Goal: Task Accomplishment & Management: Complete application form

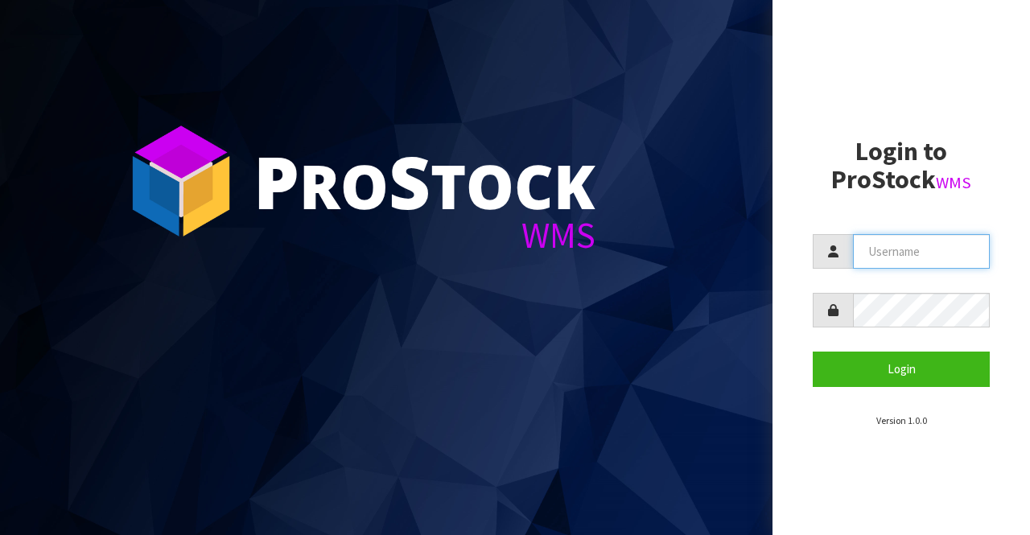
click at [869, 249] on input "text" at bounding box center [921, 251] width 137 height 35
type input "BIGGAME"
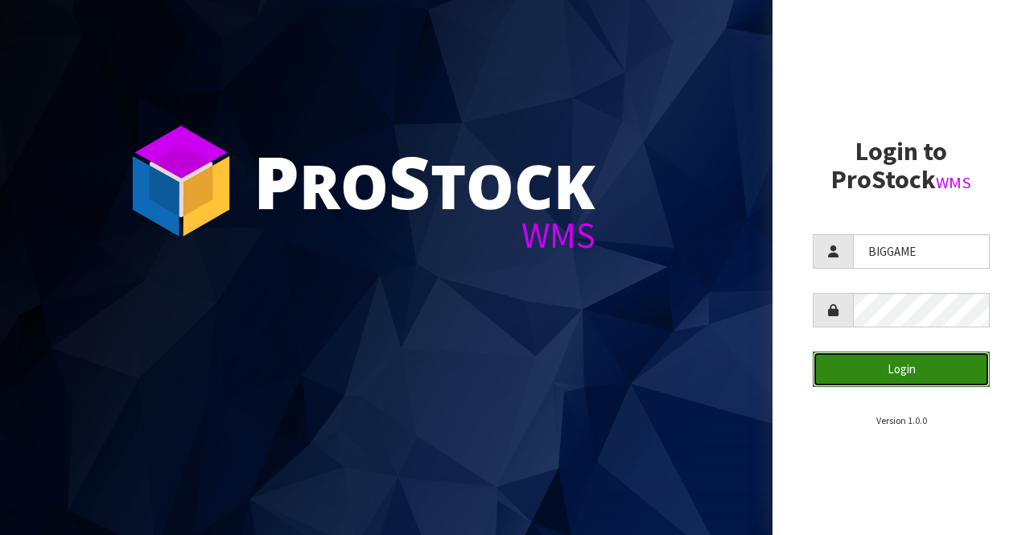
click at [932, 369] on button "Login" at bounding box center [901, 369] width 177 height 35
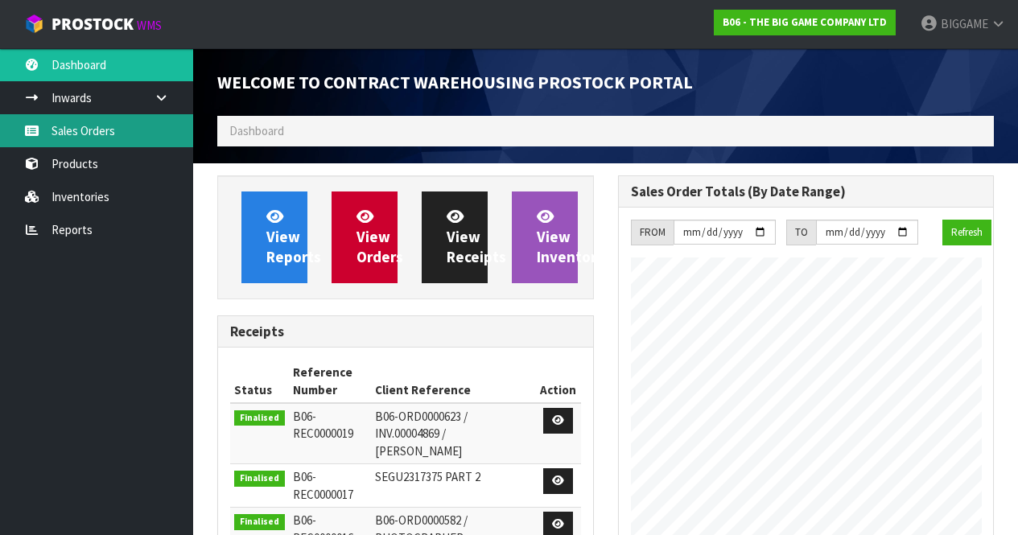
click at [77, 130] on link "Sales Orders" at bounding box center [96, 130] width 193 height 33
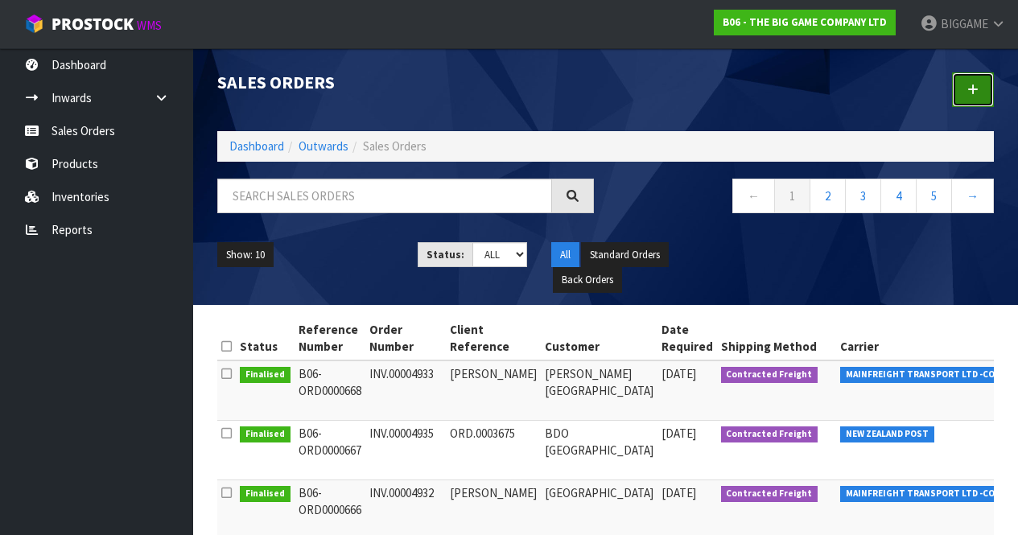
click at [969, 92] on icon at bounding box center [972, 90] width 11 height 12
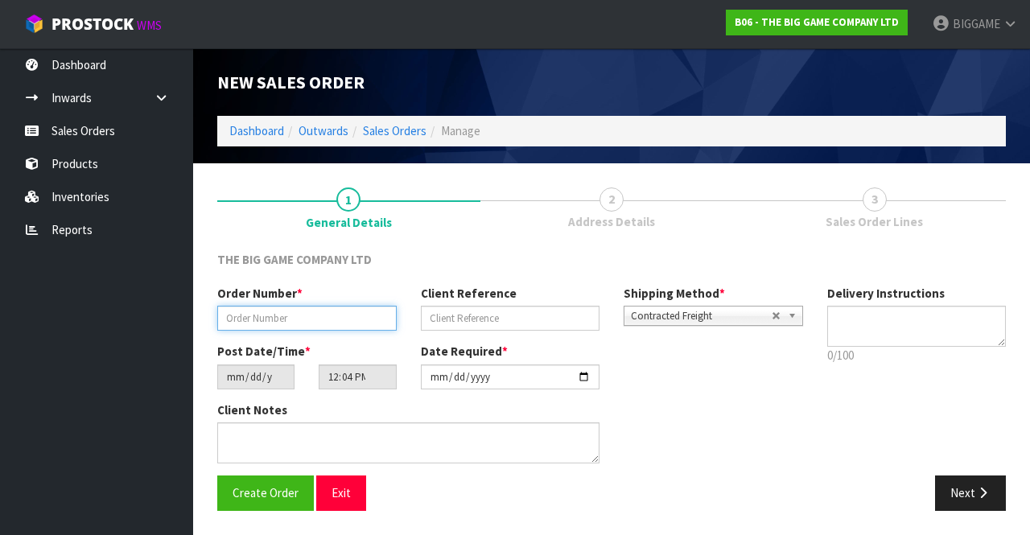
click at [311, 315] on input "text" at bounding box center [306, 318] width 179 height 25
click at [330, 314] on input "INV.00004926" at bounding box center [306, 318] width 179 height 25
type input "INV.00004936"
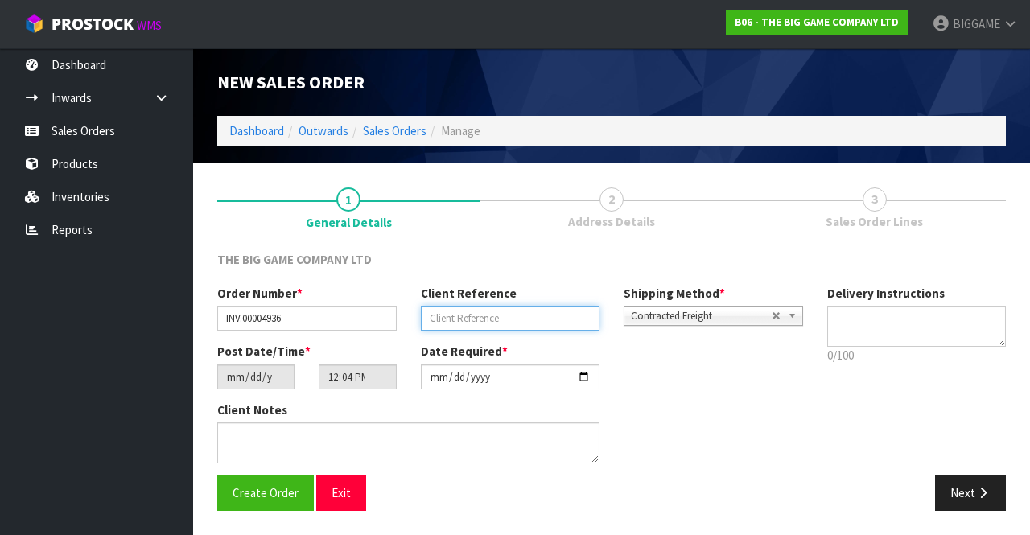
click at [452, 315] on input "text" at bounding box center [510, 318] width 179 height 25
type input "ORD.0003676"
click at [964, 483] on button "Next" at bounding box center [970, 493] width 71 height 35
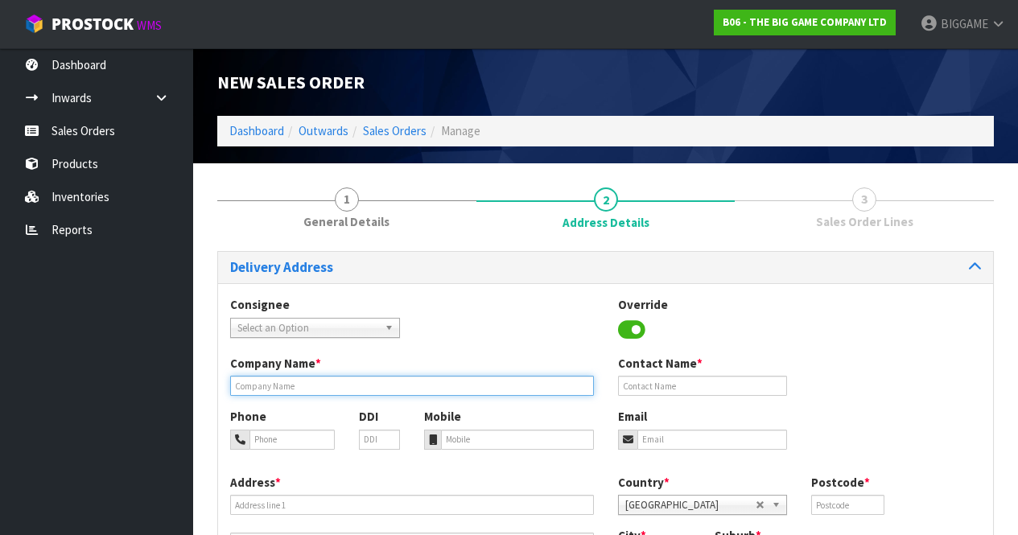
click at [422, 382] on input "text" at bounding box center [412, 386] width 364 height 20
type input "INSULATION SYSTEMS NZ"
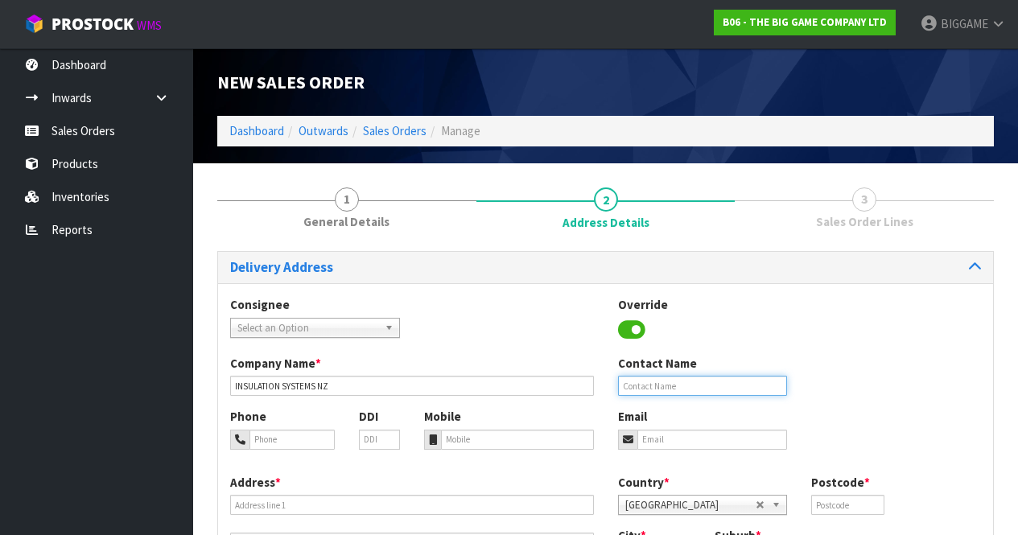
click at [637, 382] on input "text" at bounding box center [703, 386] width 170 height 20
type input "FIONA CADDIGAN"
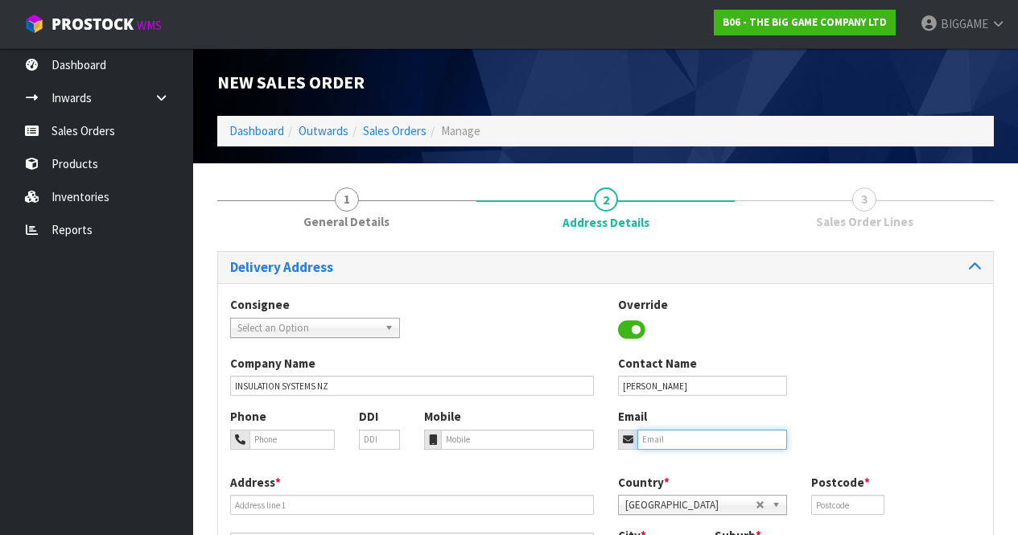
click at [645, 439] on input "email" at bounding box center [712, 440] width 150 height 20
type input "info@gilmoremanor.so.nz"
click at [888, 418] on div "Phone DDI Mobile Email info@gilmoremanor.so.nz" at bounding box center [605, 440] width 775 height 65
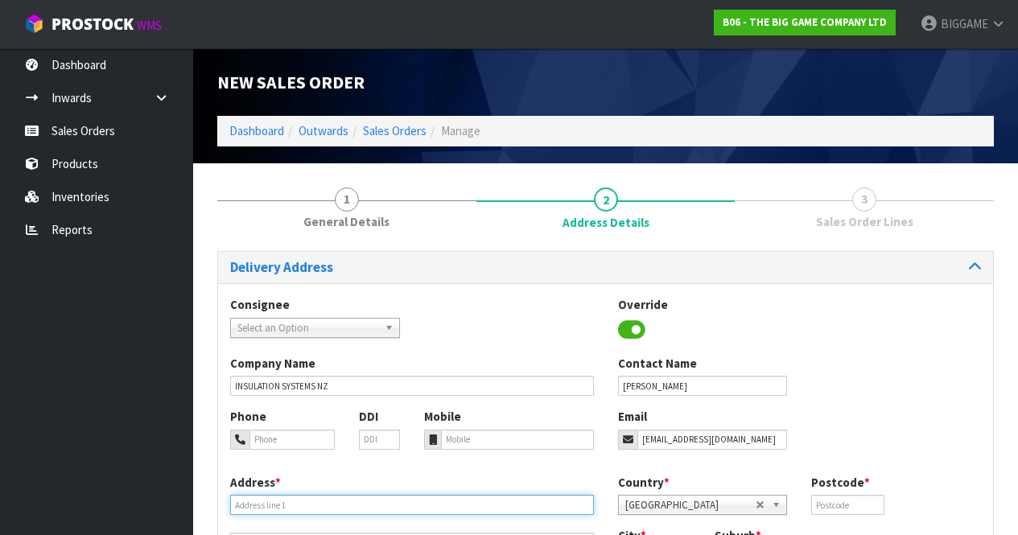
click at [356, 505] on input "text" at bounding box center [412, 505] width 364 height 20
type input "1/789 TE RAPA ROAD"
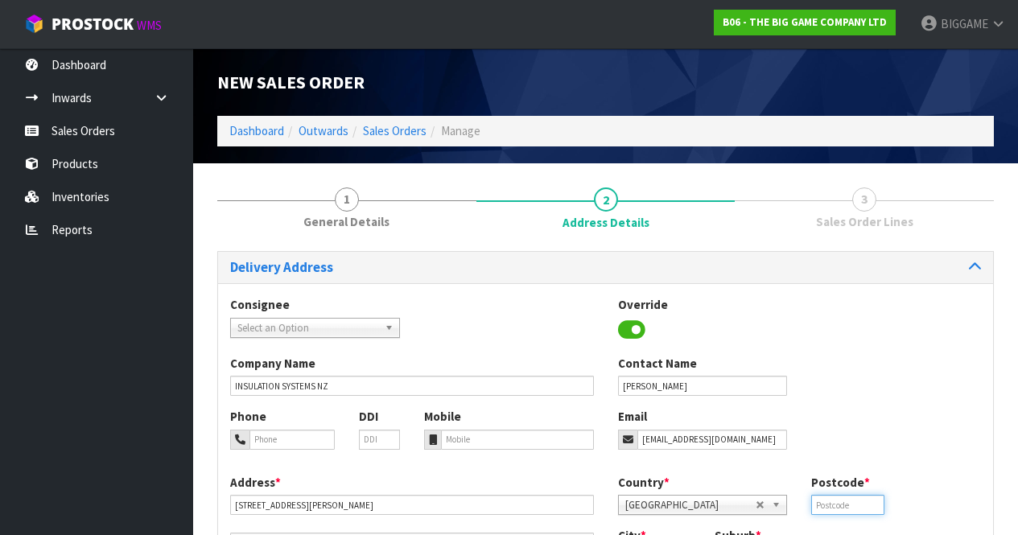
click at [830, 502] on input "text" at bounding box center [847, 505] width 72 height 20
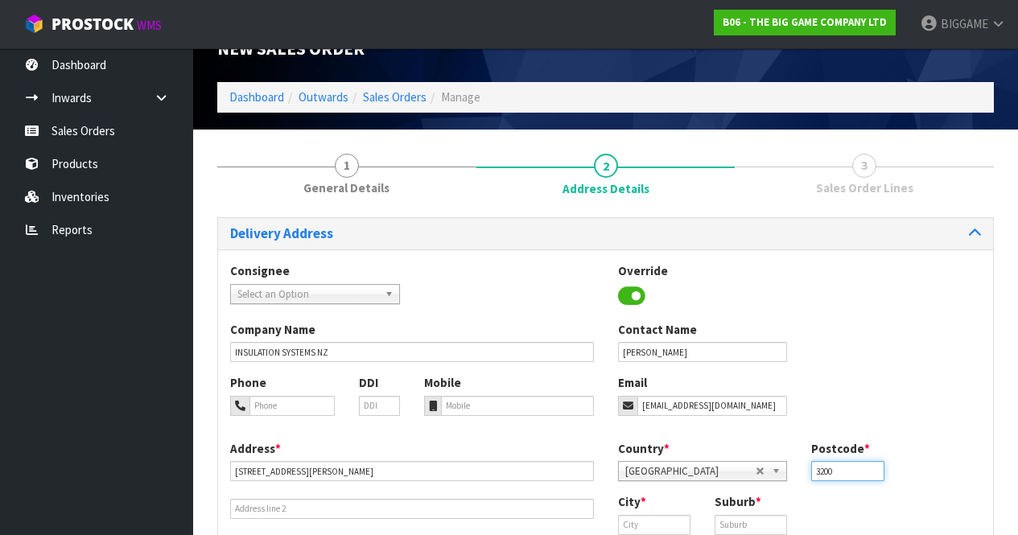
scroll to position [50, 0]
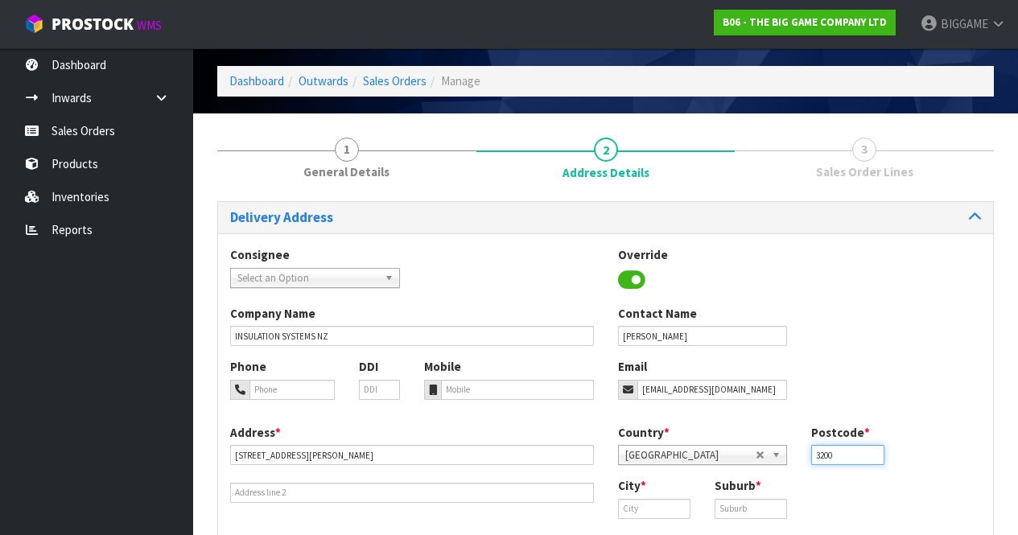
type input "3200"
click at [506, 391] on input "tel" at bounding box center [517, 390] width 153 height 20
type input "02102066700"
click at [648, 505] on input "text" at bounding box center [654, 509] width 72 height 20
click at [765, 502] on input "text" at bounding box center [751, 509] width 72 height 20
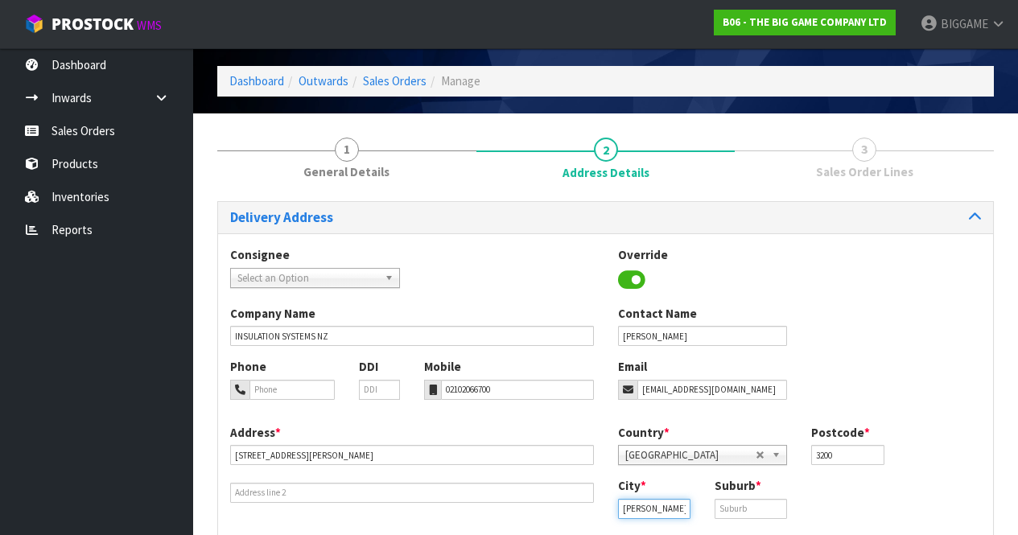
click at [627, 509] on input "hamilton" at bounding box center [654, 509] width 72 height 20
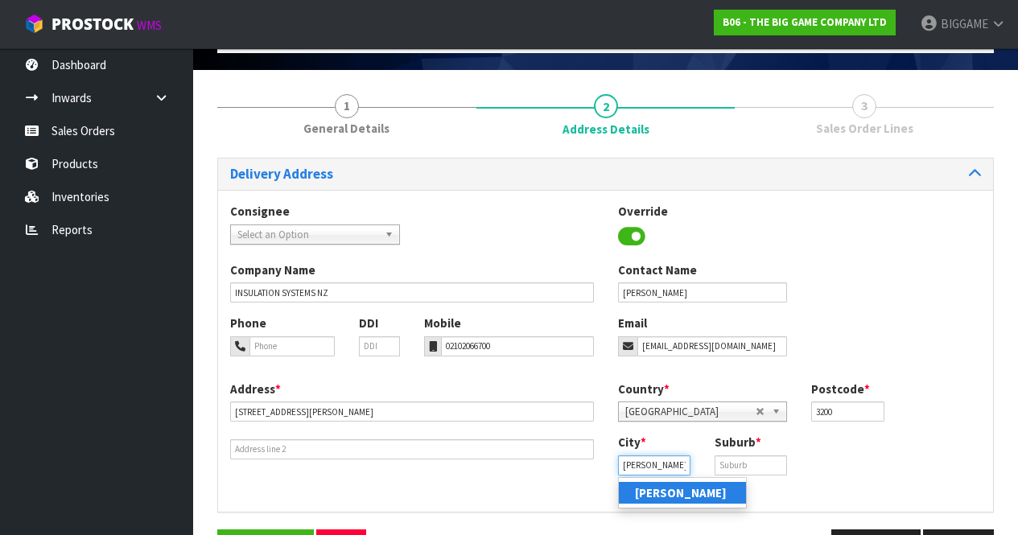
scroll to position [93, 0]
type input "Hamilton"
click at [658, 492] on strong "Hamilton" at bounding box center [681, 492] width 92 height 15
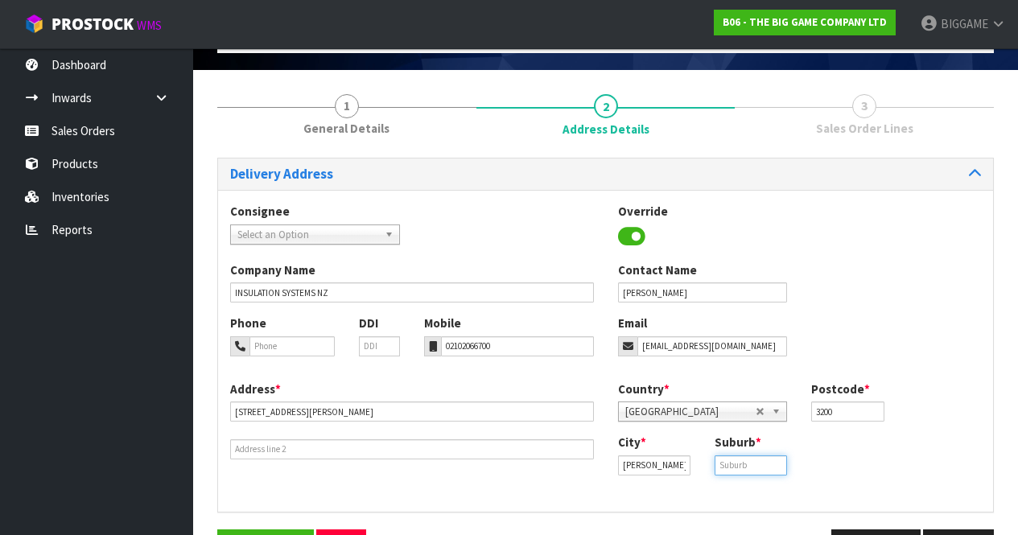
click at [753, 463] on input "text" at bounding box center [751, 465] width 72 height 20
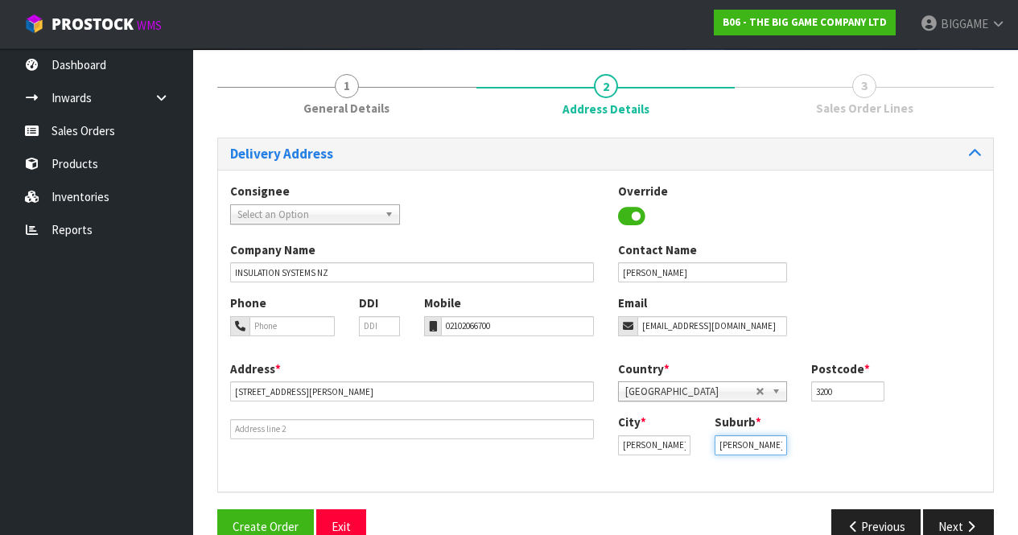
scroll to position [146, 0]
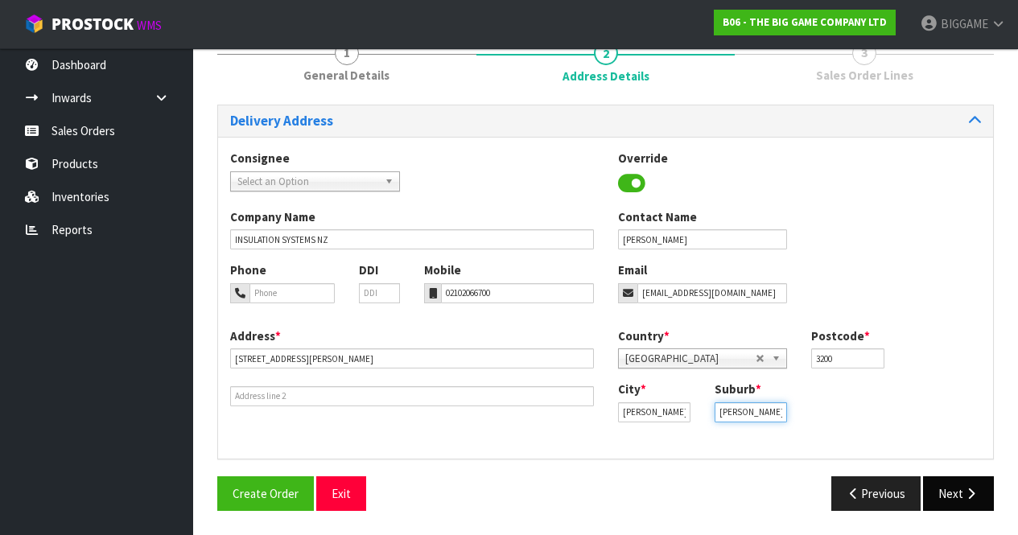
type input "TE RAPA"
click at [947, 488] on button "Next" at bounding box center [958, 493] width 71 height 35
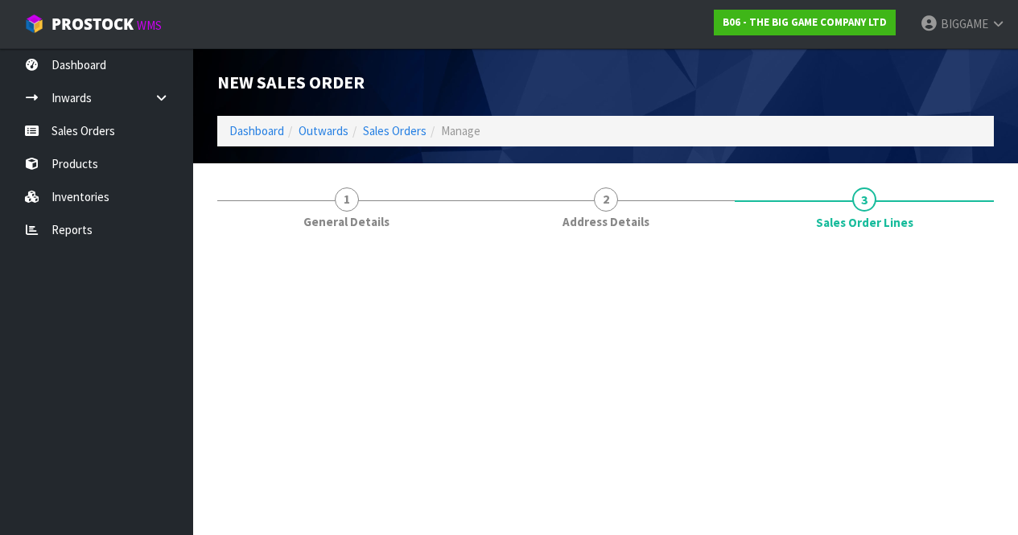
scroll to position [0, 0]
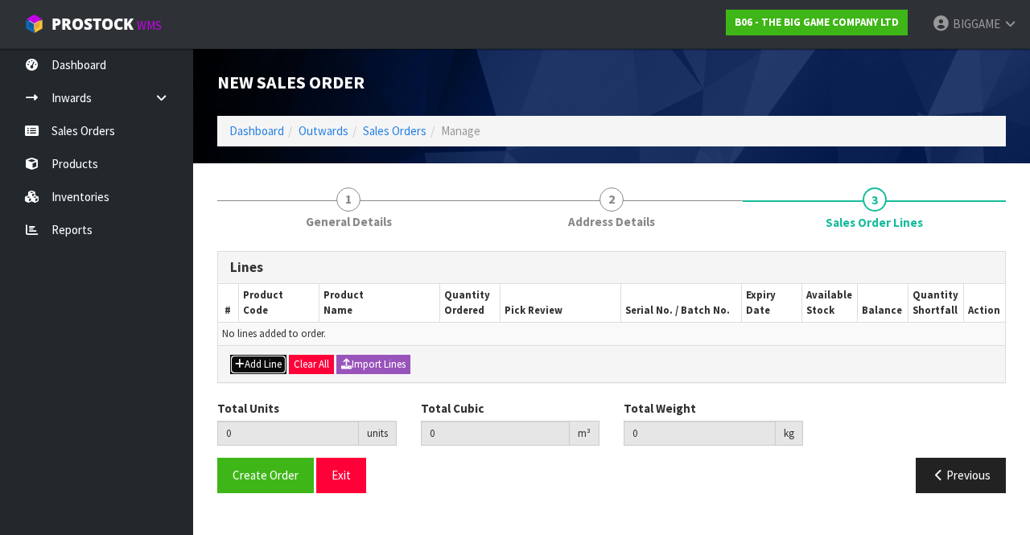
click at [272, 361] on button "Add Line" at bounding box center [258, 364] width 56 height 19
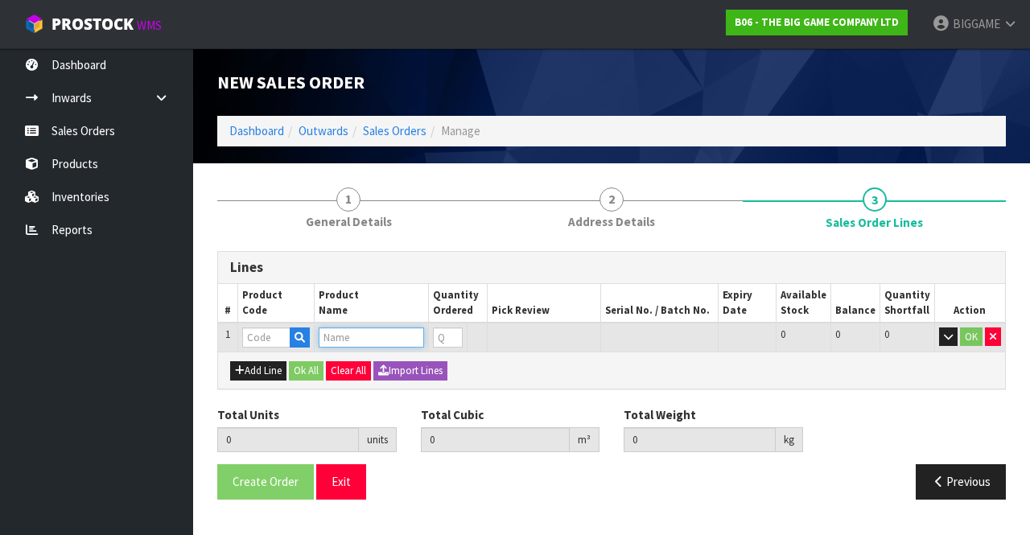
click at [330, 334] on input "text" at bounding box center [371, 338] width 105 height 20
type input "M"
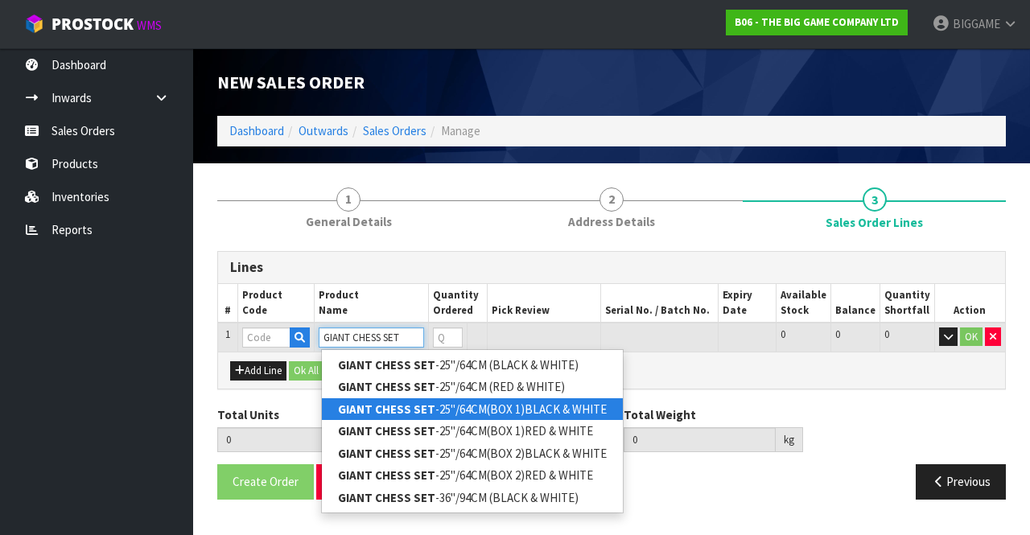
type input "GIANT CHESS SET"
click at [385, 402] on strong "GIANT CHESS SET" at bounding box center [386, 409] width 97 height 15
type input "GIANT CHESS SET-25"/64CM(BOX 1)BLACK & WHITE"
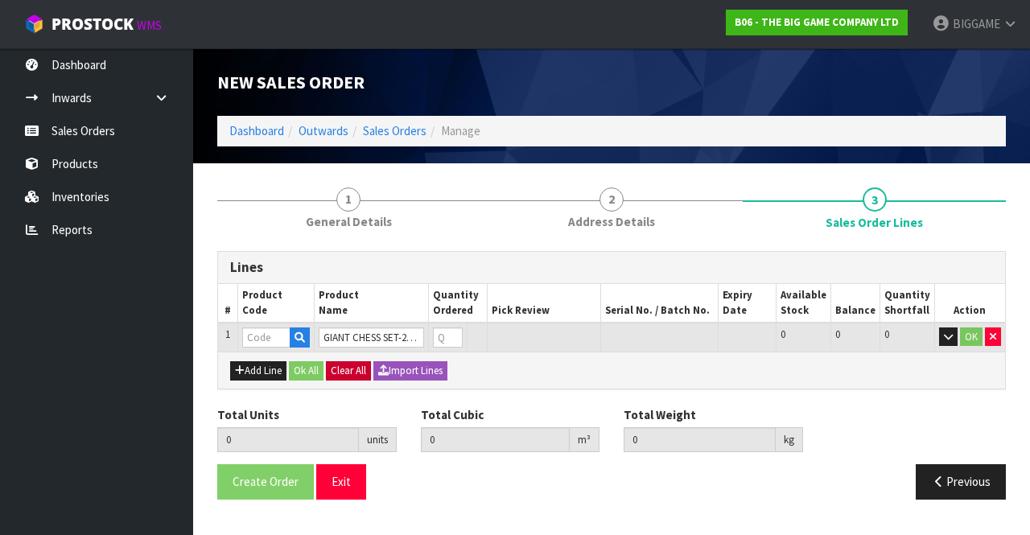
type input "0.000000"
type input "0.000"
type input "BHGC25-CTN1"
type input "0"
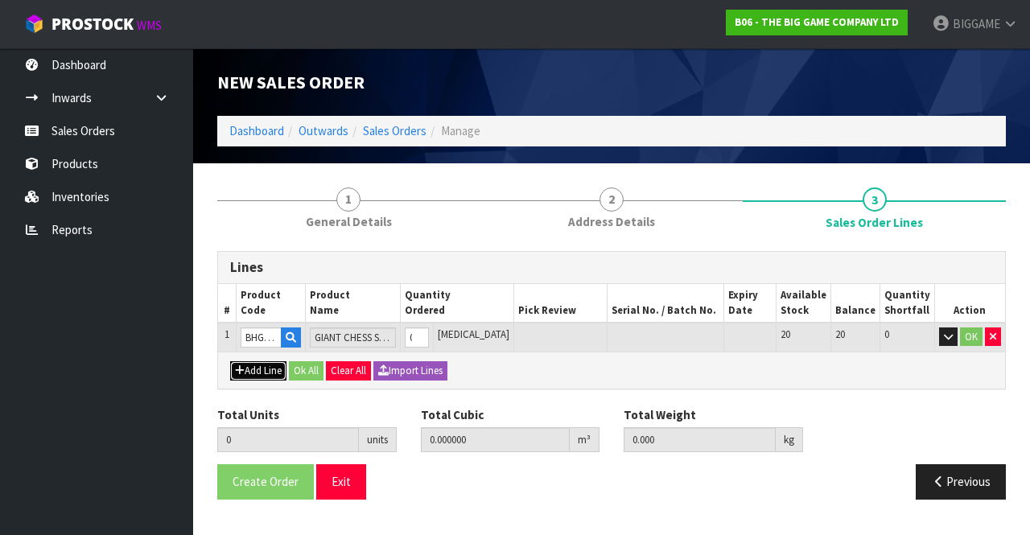
click at [276, 366] on button "Add Line" at bounding box center [258, 370] width 56 height 19
type input "0"
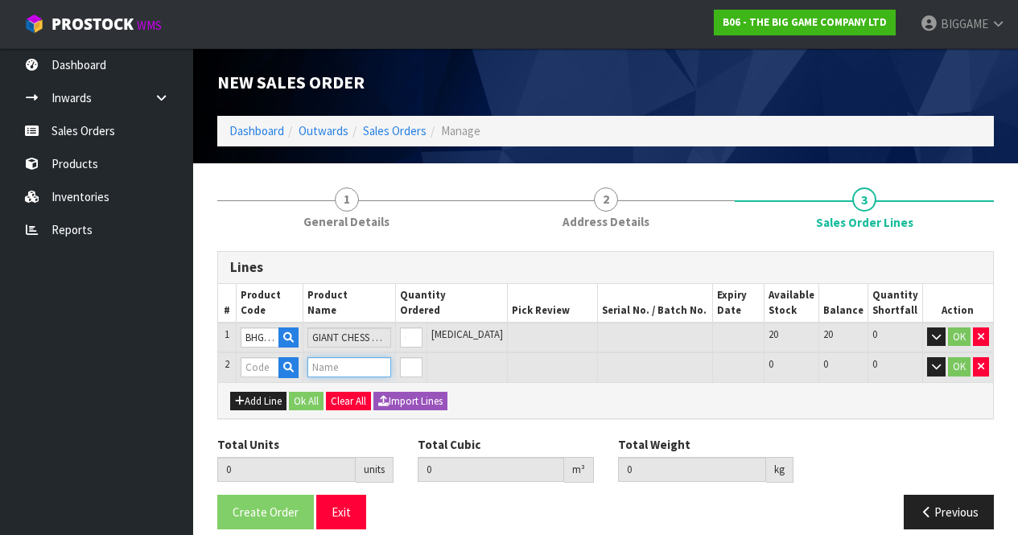
click at [344, 367] on input "text" at bounding box center [349, 367] width 84 height 20
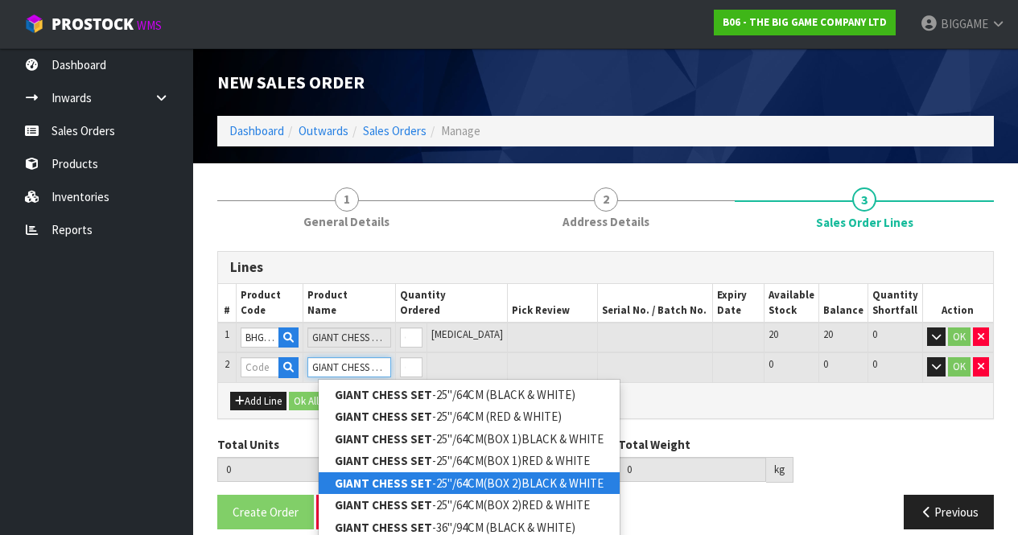
type input "GIANT CHESS SET"
click at [387, 479] on strong "GIANT CHESS SET" at bounding box center [383, 483] width 97 height 15
type input "GIANT CHESS SET-25"/64CM(BOX 2)BLACK & WHITE"
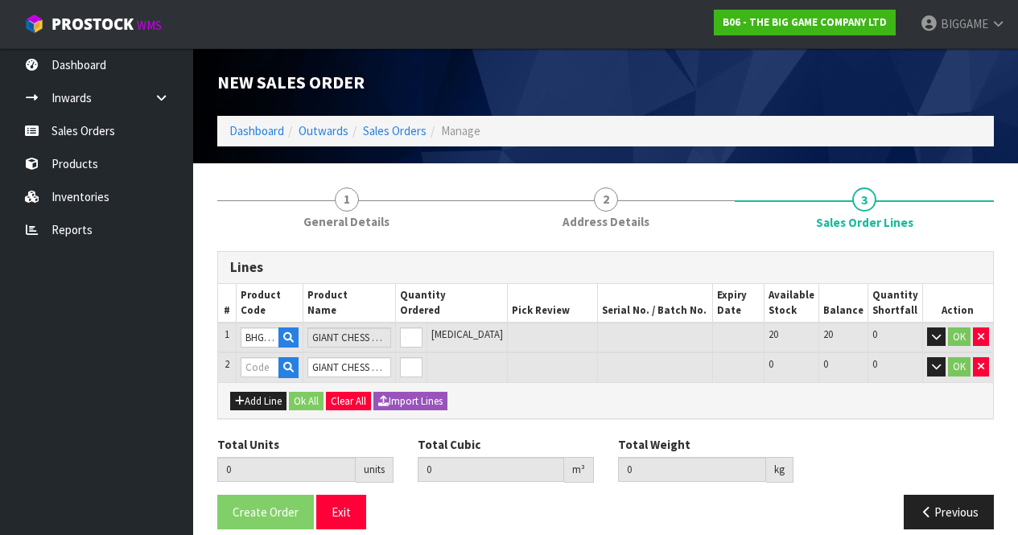
type input "0.000000"
type input "0.000"
type input "BHGC25-CTN2"
type input "0"
type input "1"
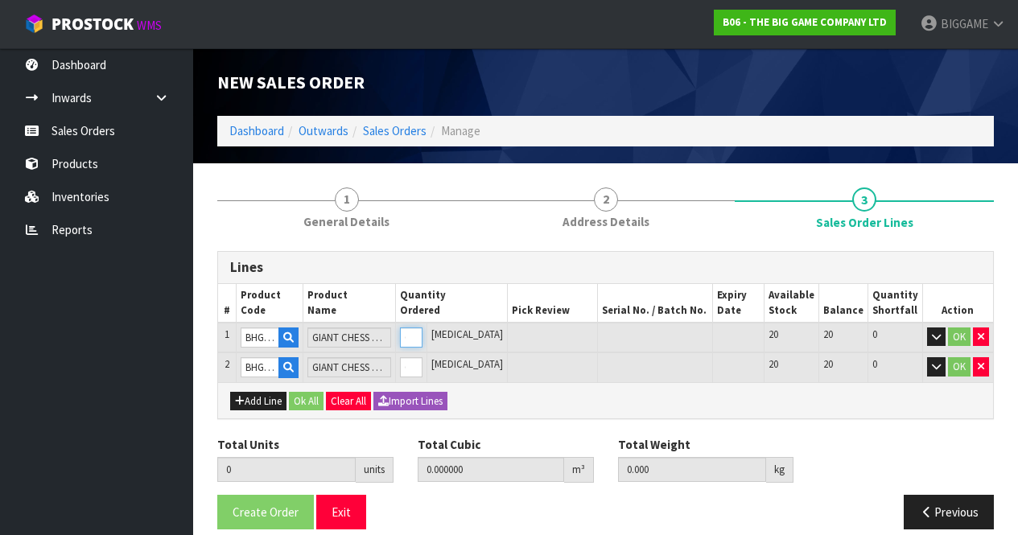
type input "0.26257"
type input "15.25"
type input "1"
click at [422, 332] on input "1" at bounding box center [411, 338] width 23 height 20
type input "2"
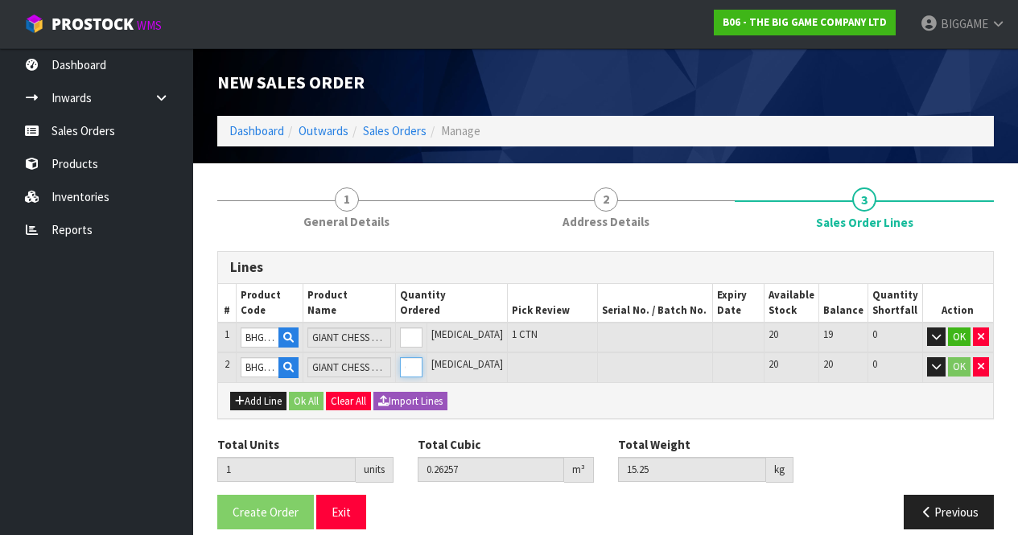
type input "0.51217"
type input "30.25"
type input "1"
click at [422, 362] on input "1" at bounding box center [411, 367] width 23 height 20
click at [274, 398] on button "Add Line" at bounding box center [258, 401] width 56 height 19
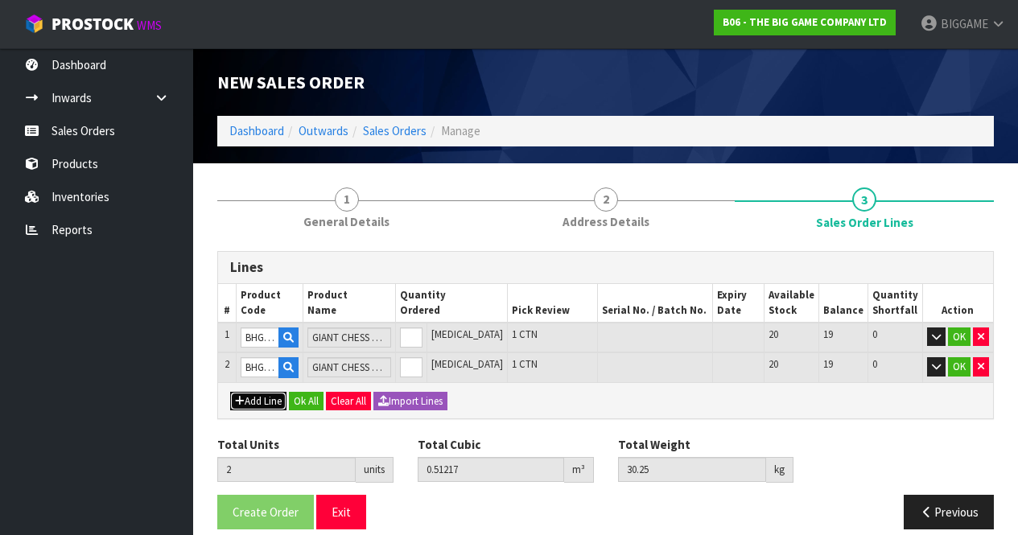
type input "0"
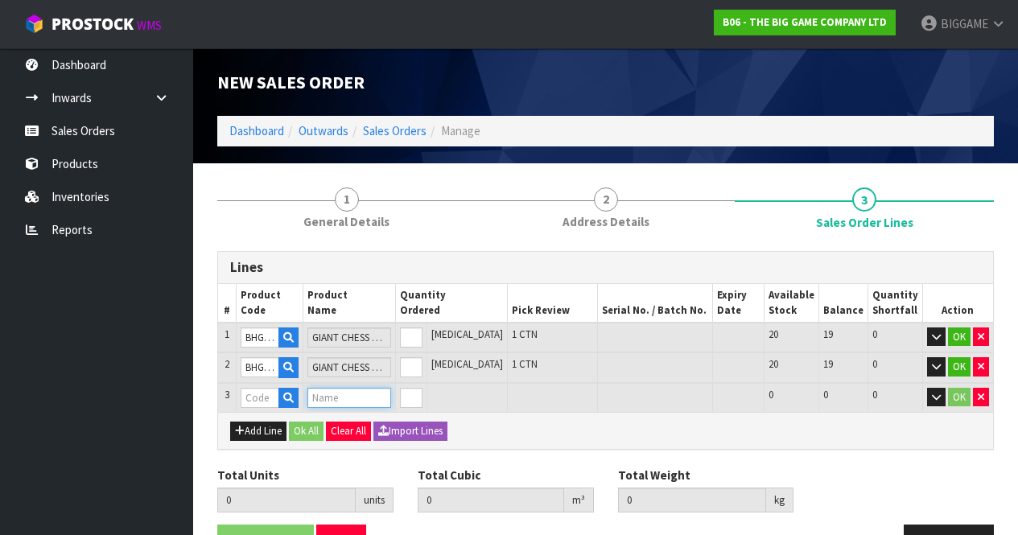
click at [332, 394] on input "text" at bounding box center [349, 398] width 84 height 20
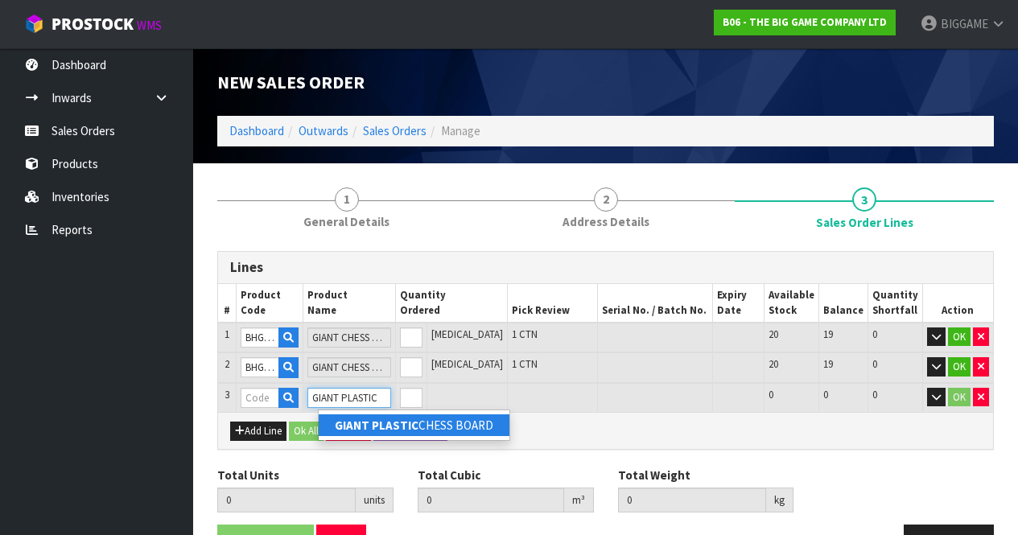
type input "GIANT PLASTIC"
click at [358, 422] on strong "GIANT PLASTIC" at bounding box center [377, 425] width 84 height 15
type input "GIANT PLASTIC CHESS BOARD"
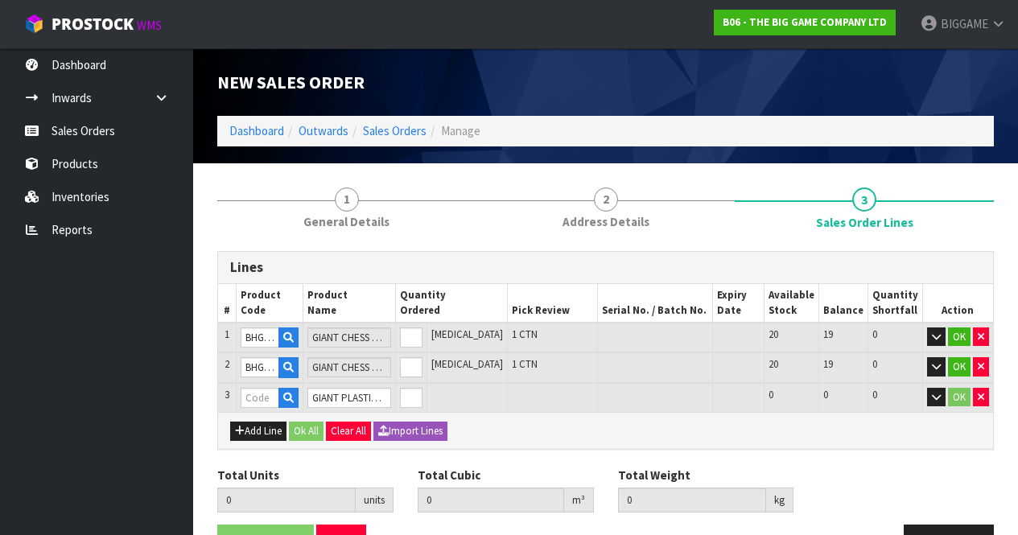
type input "2"
type input "0.51217"
type input "30.25"
type input "BHGM-14"
type input "0"
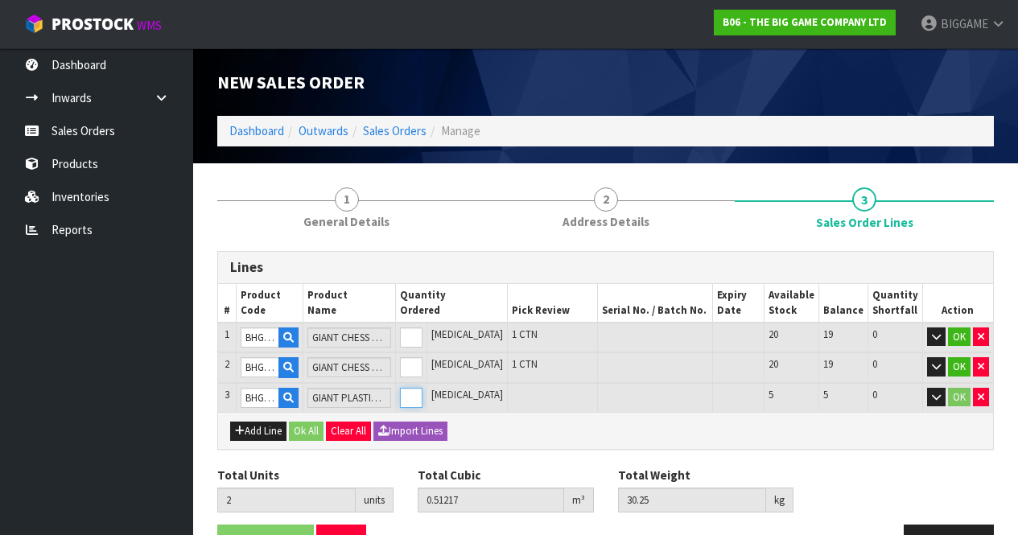
type input "3"
type input "0.62152"
type input "52.25"
type input "1"
click at [422, 392] on input "1" at bounding box center [411, 398] width 23 height 20
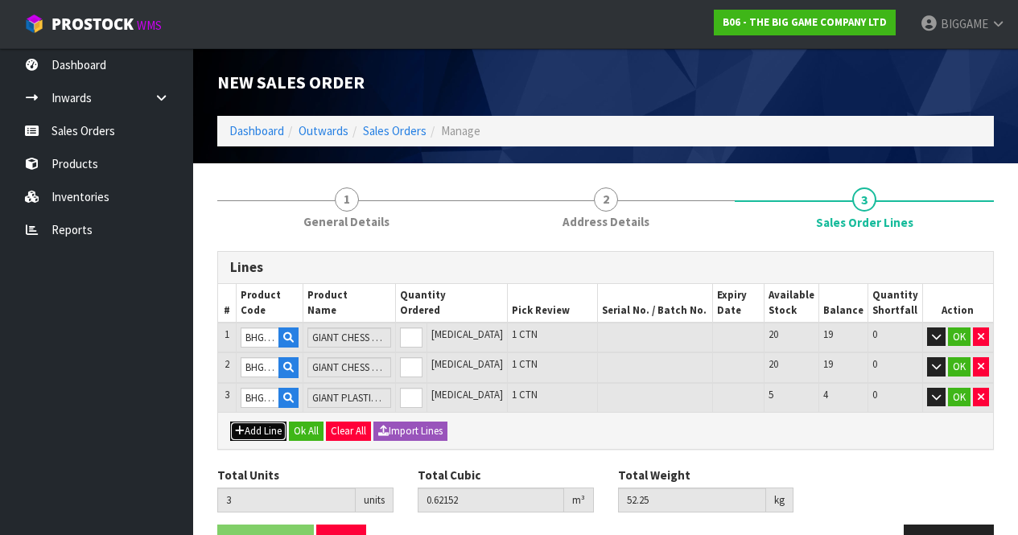
click at [275, 428] on button "Add Line" at bounding box center [258, 431] width 56 height 19
type input "0"
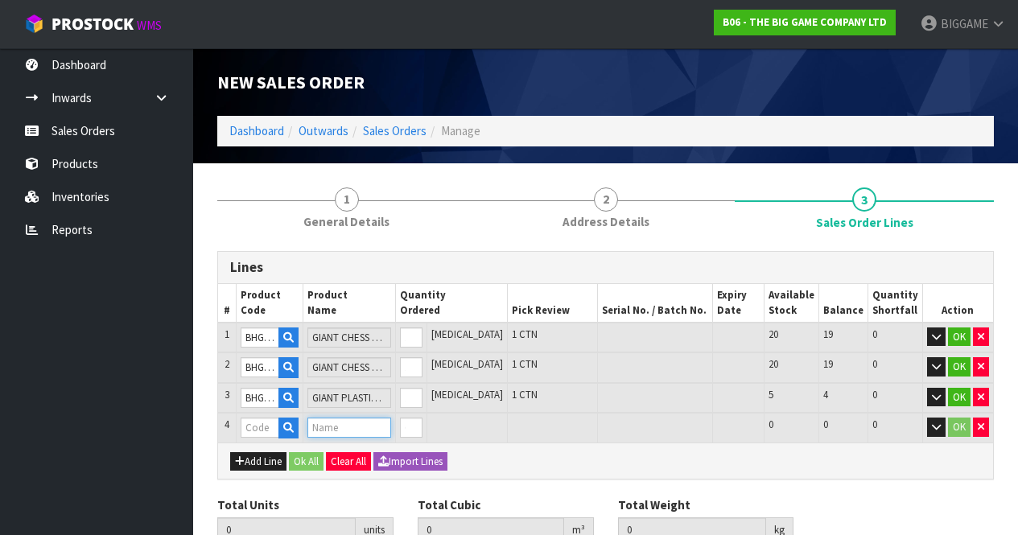
click at [345, 427] on input "text" at bounding box center [349, 428] width 84 height 20
type input "E"
type input "G"
type input "E"
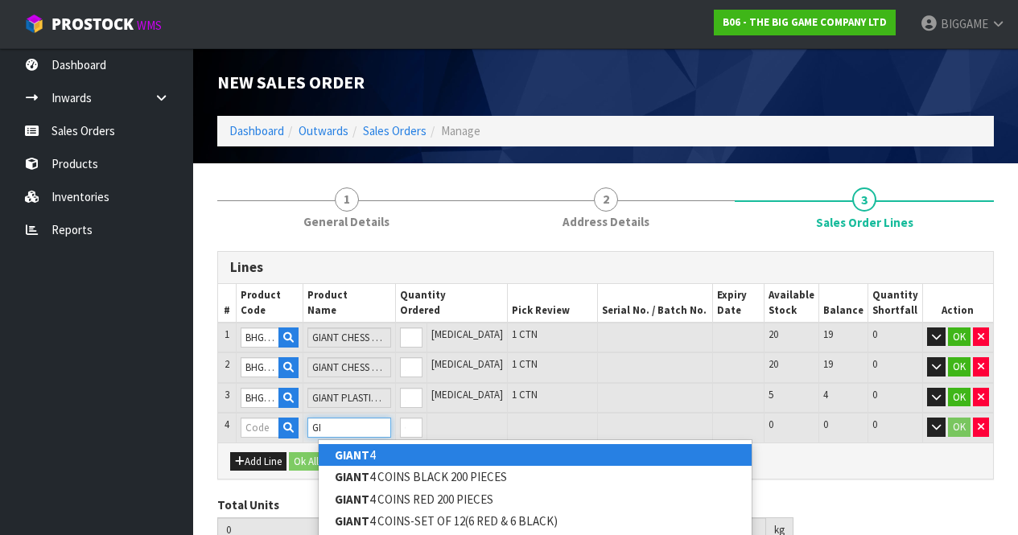
type input "G"
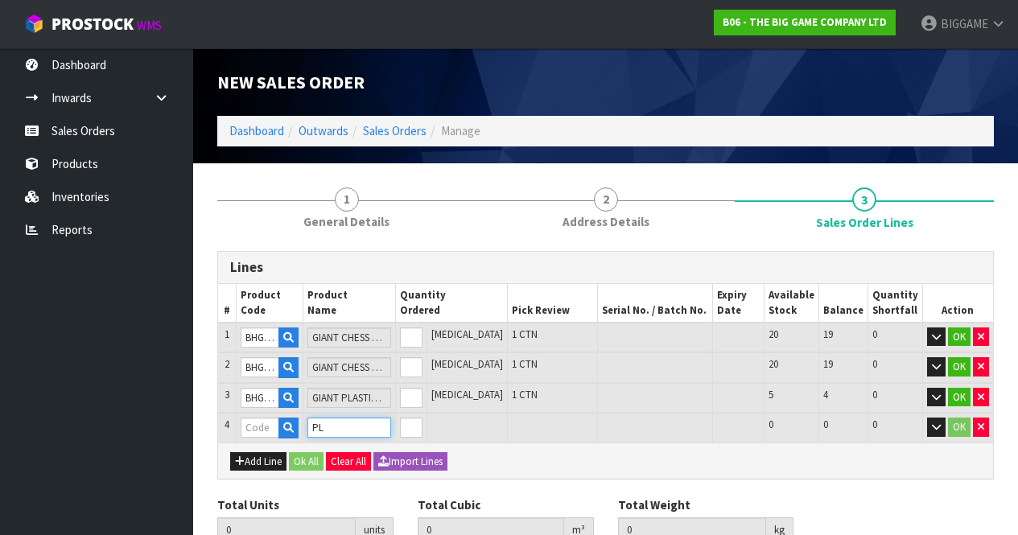
type input "P"
type input "G"
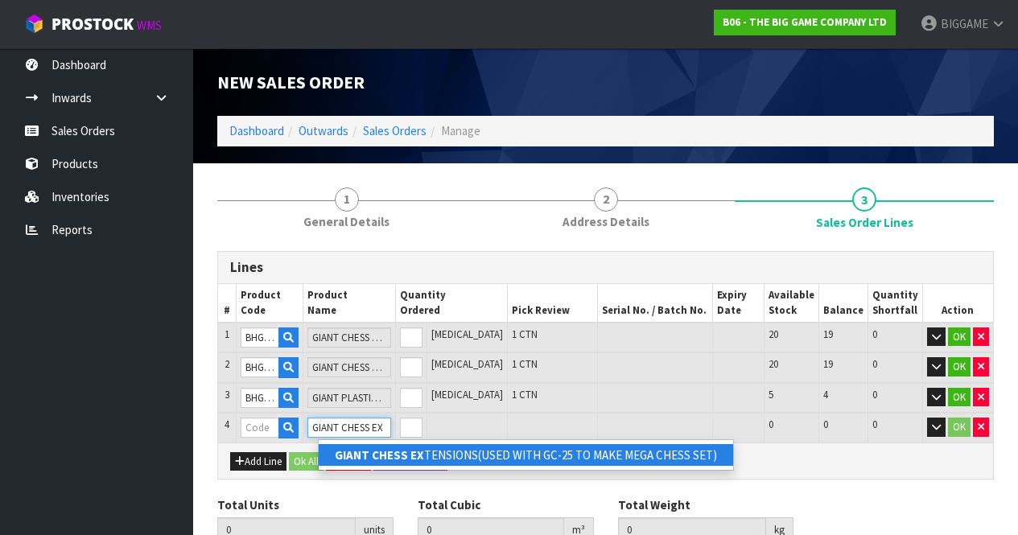
type input "GIANT CHESS EX"
click at [409, 451] on strong "GIANT CHESS EX" at bounding box center [379, 454] width 89 height 15
type input "GIANT CHESS EXTENSIONS(USED WITH GC-25 TO MAKE MEGA CHESS SET)"
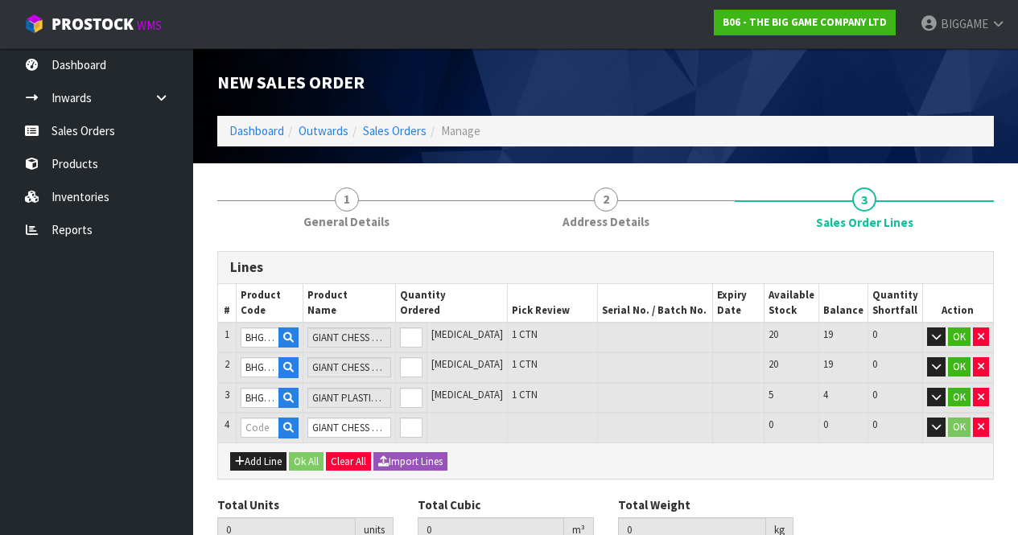
type input "3"
type input "0.62152"
type input "52.25"
type input "BHGC-36"
type input "0"
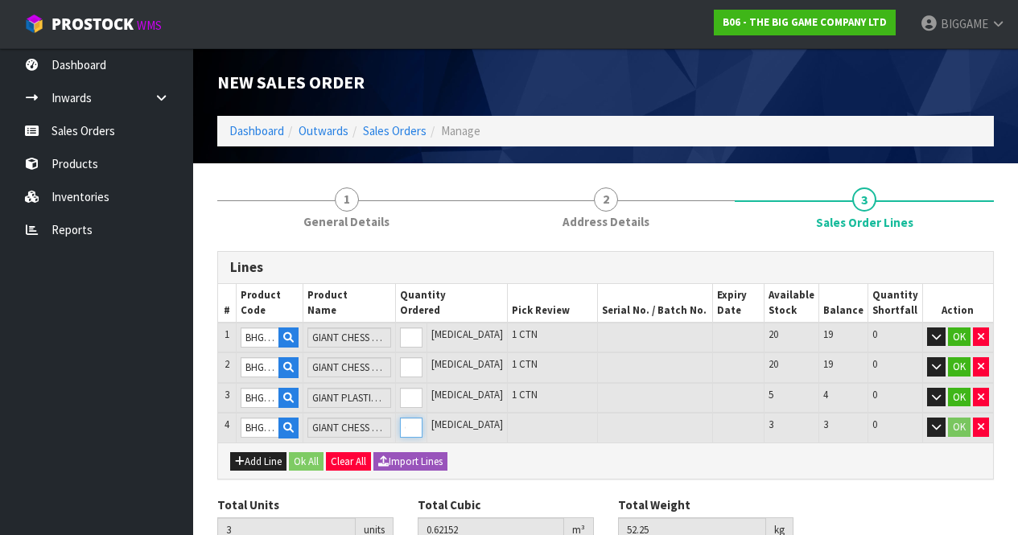
type input "4"
type input "0.896145"
type input "70.25"
type input "1"
click at [422, 423] on input "1" at bounding box center [411, 428] width 23 height 20
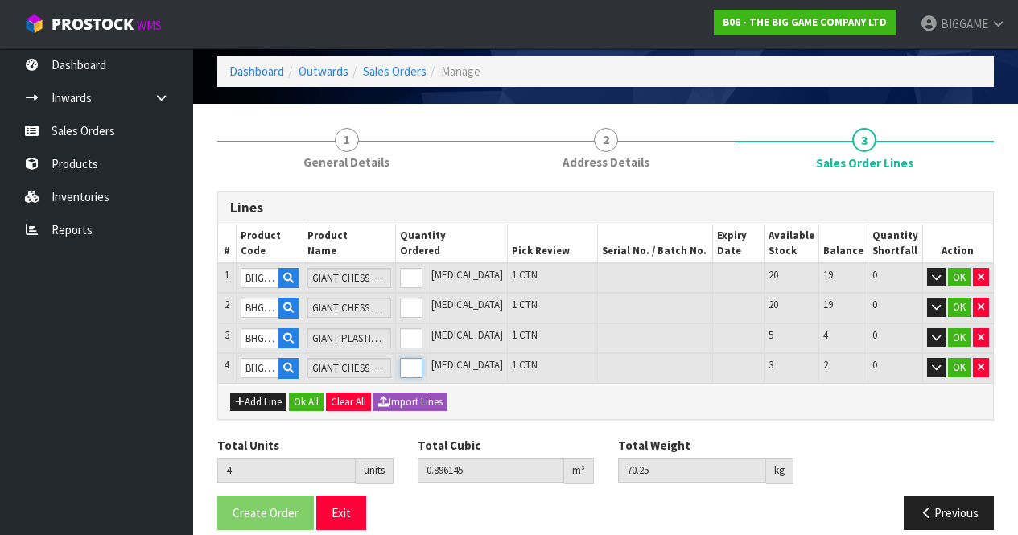
scroll to position [79, 0]
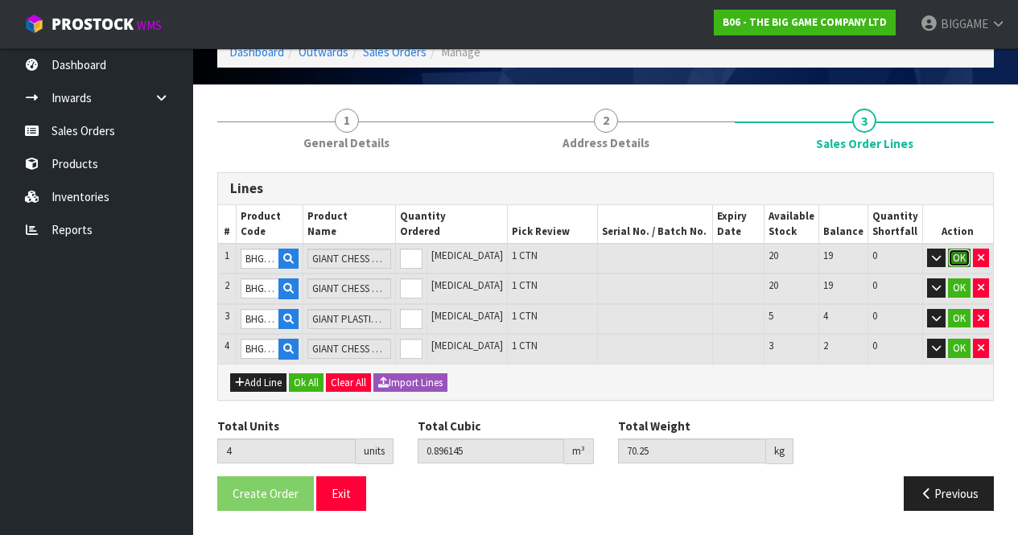
click at [958, 252] on button "OK" at bounding box center [959, 258] width 23 height 19
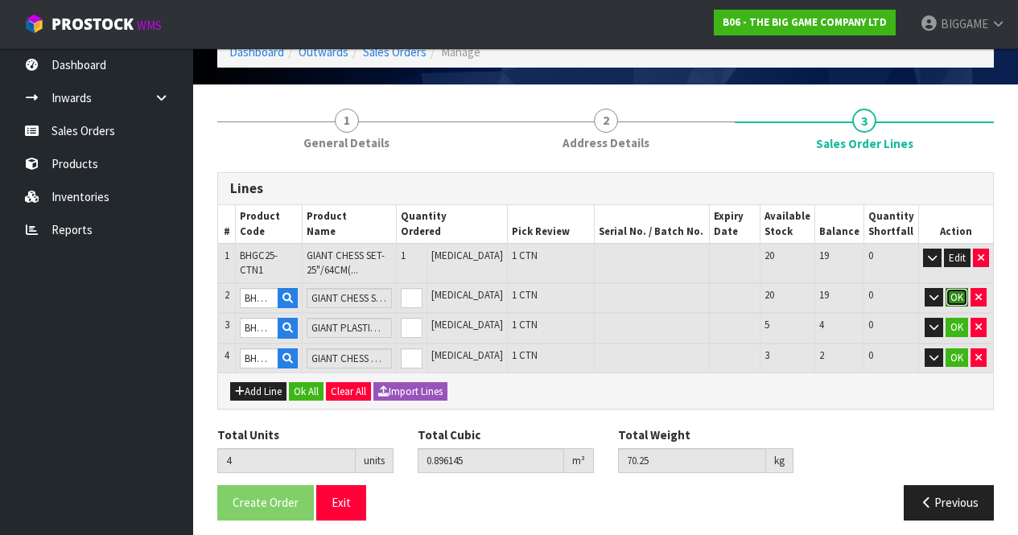
click at [958, 292] on button "OK" at bounding box center [957, 297] width 23 height 19
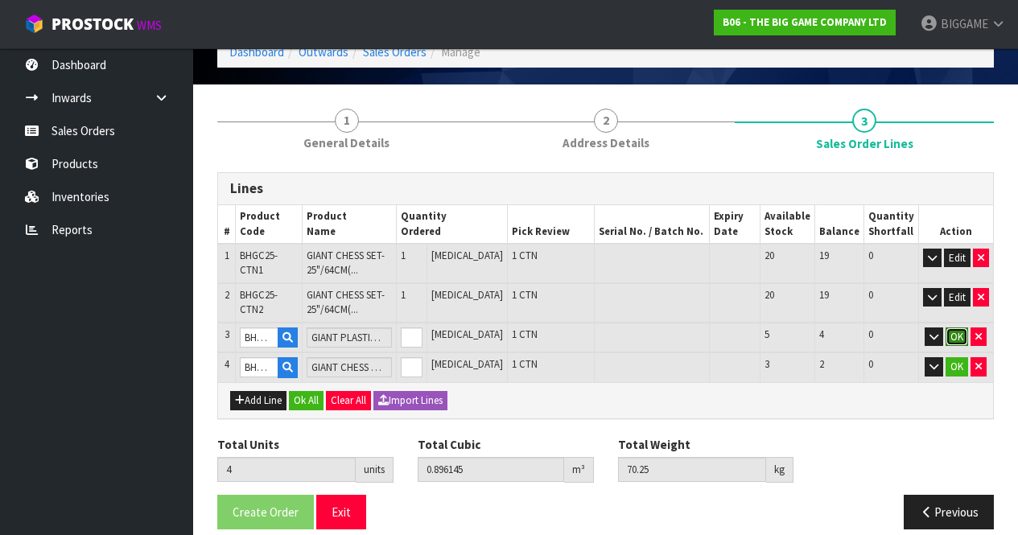
click at [960, 330] on button "OK" at bounding box center [957, 337] width 23 height 19
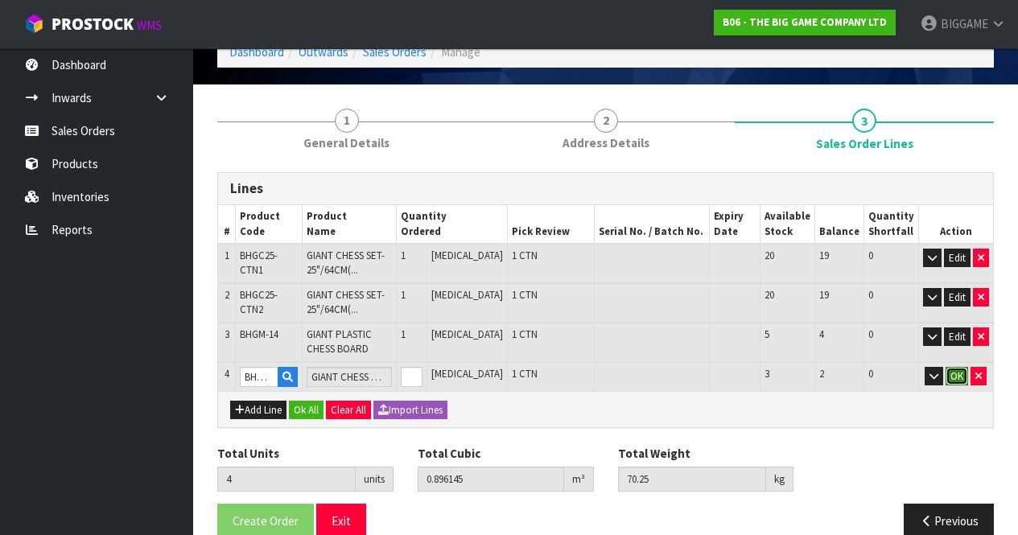
click at [955, 372] on button "OK" at bounding box center [957, 376] width 23 height 19
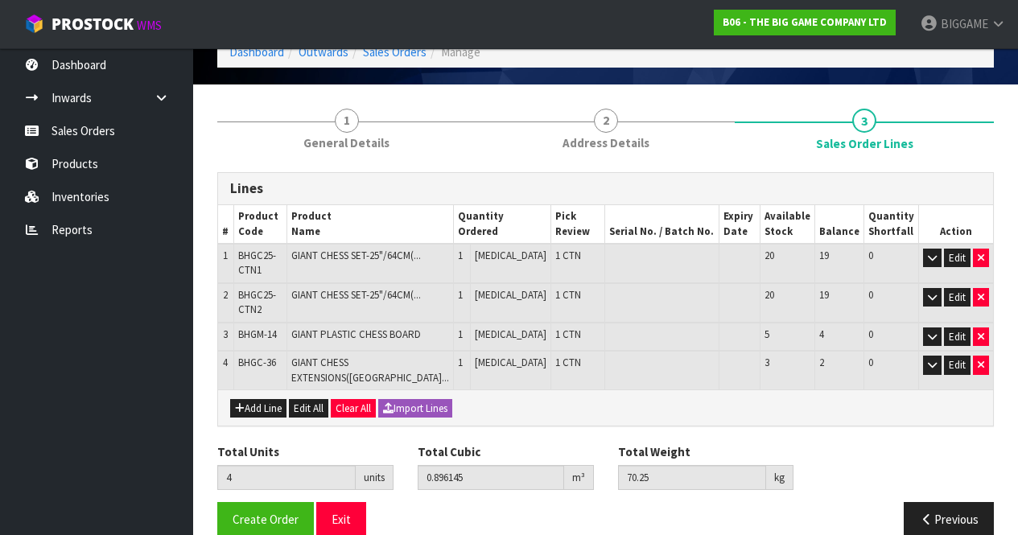
scroll to position [116, 0]
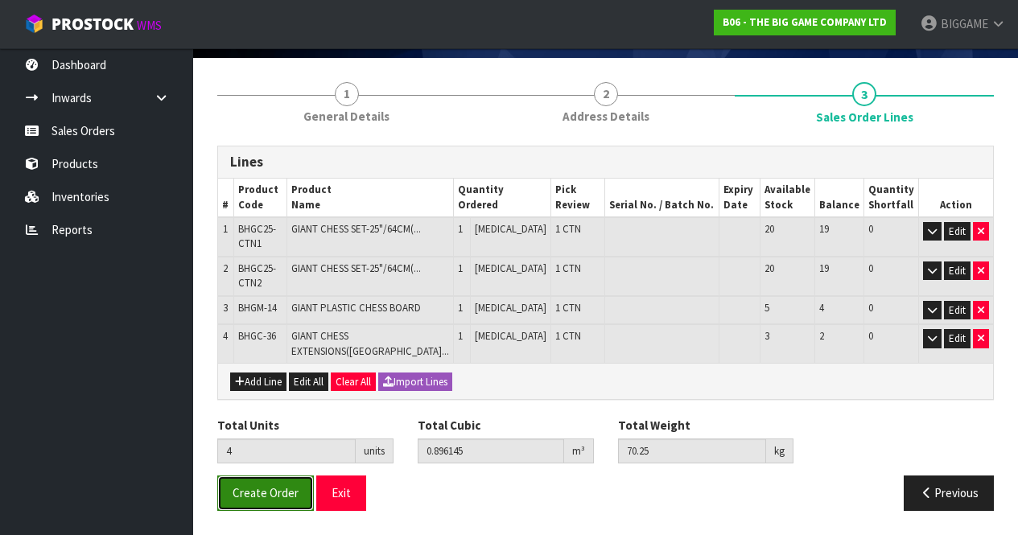
click at [282, 486] on span "Create Order" at bounding box center [266, 492] width 66 height 15
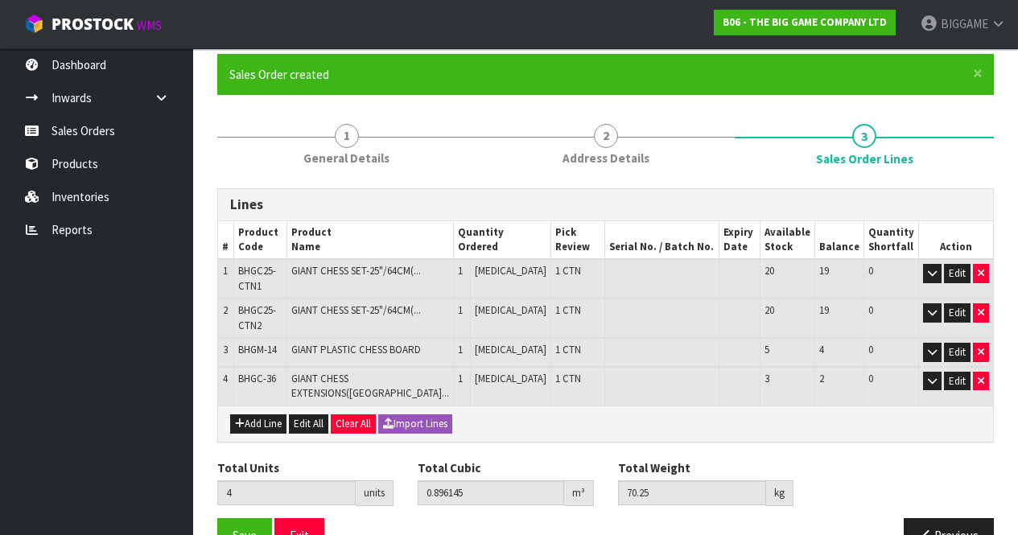
scroll to position [174, 0]
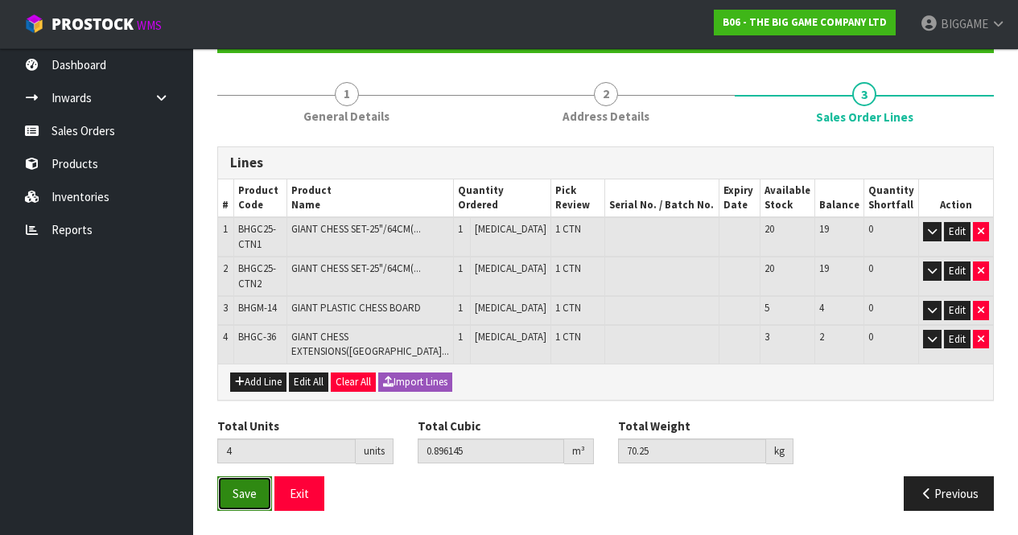
click at [241, 491] on span "Save" at bounding box center [245, 493] width 24 height 15
click at [261, 484] on button "Save" at bounding box center [244, 493] width 55 height 35
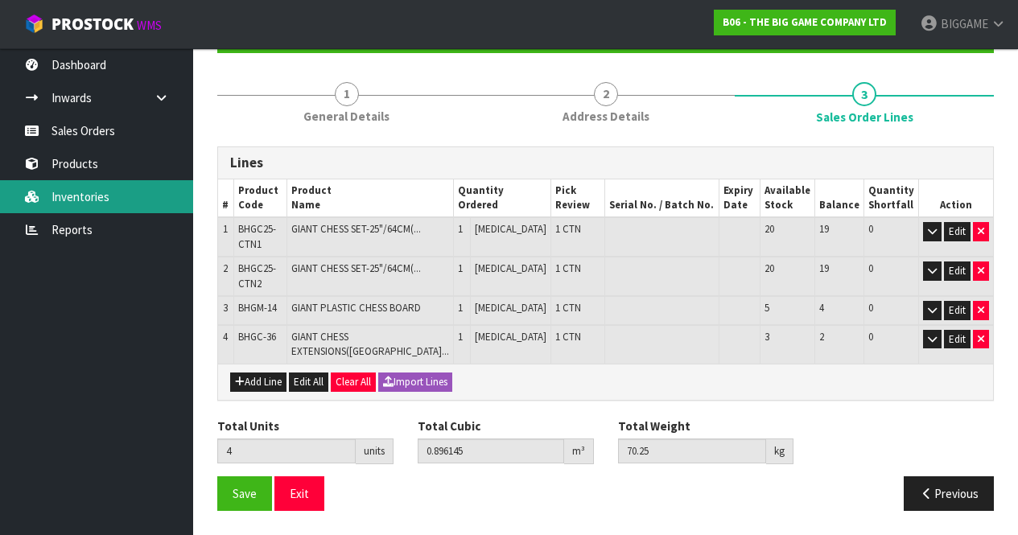
scroll to position [0, 0]
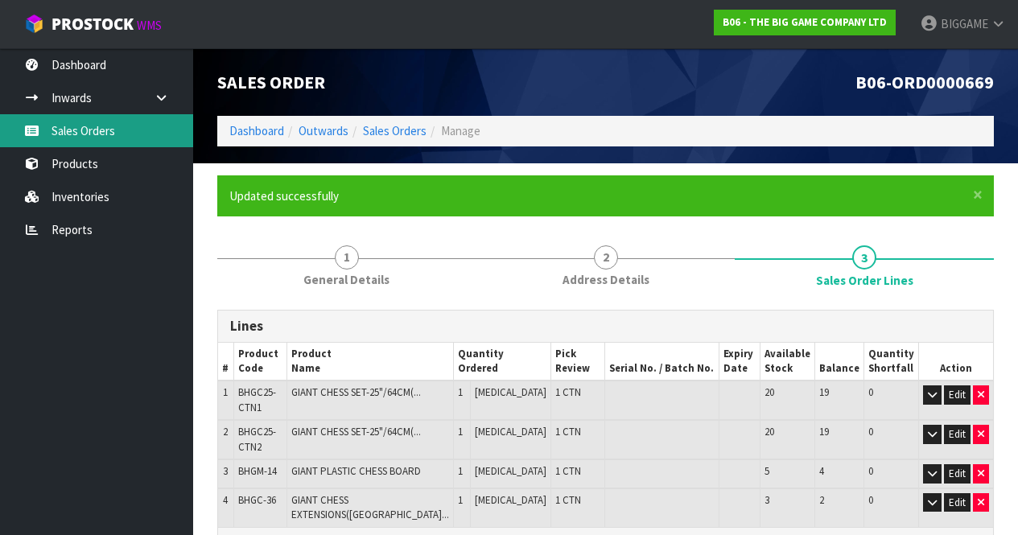
click at [80, 125] on link "Sales Orders" at bounding box center [96, 130] width 193 height 33
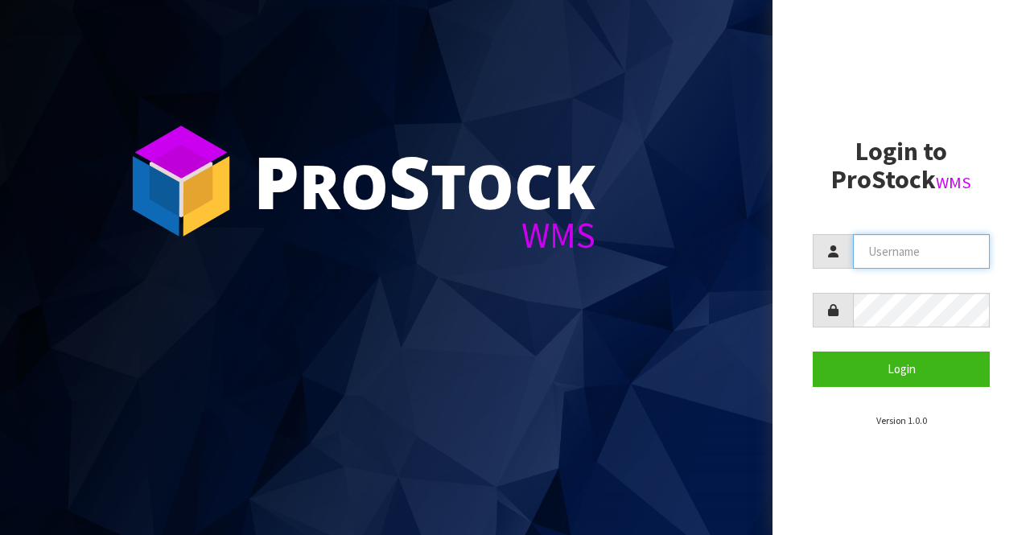
click at [909, 253] on input "text" at bounding box center [921, 251] width 137 height 35
type input "BIGGAME"
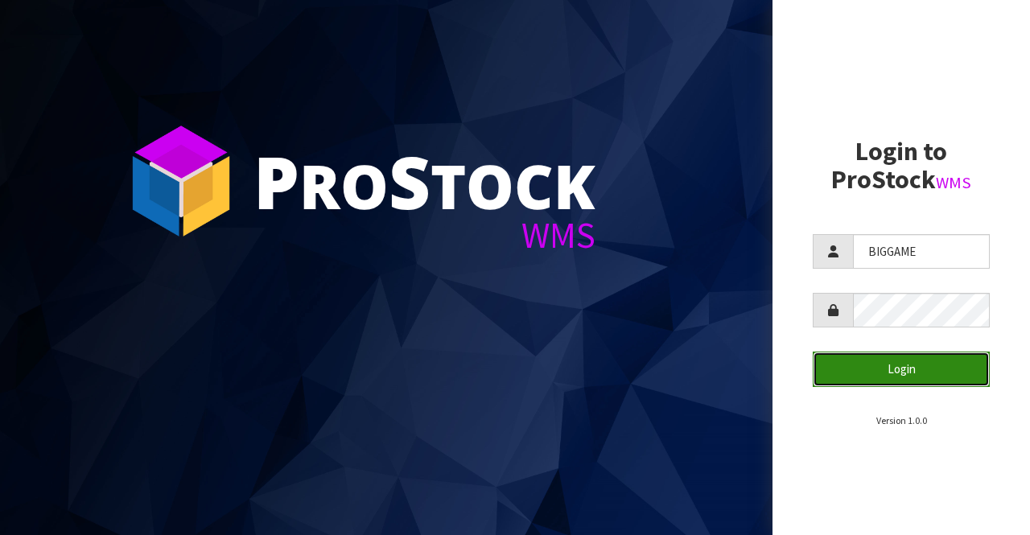
click at [880, 373] on button "Login" at bounding box center [901, 369] width 177 height 35
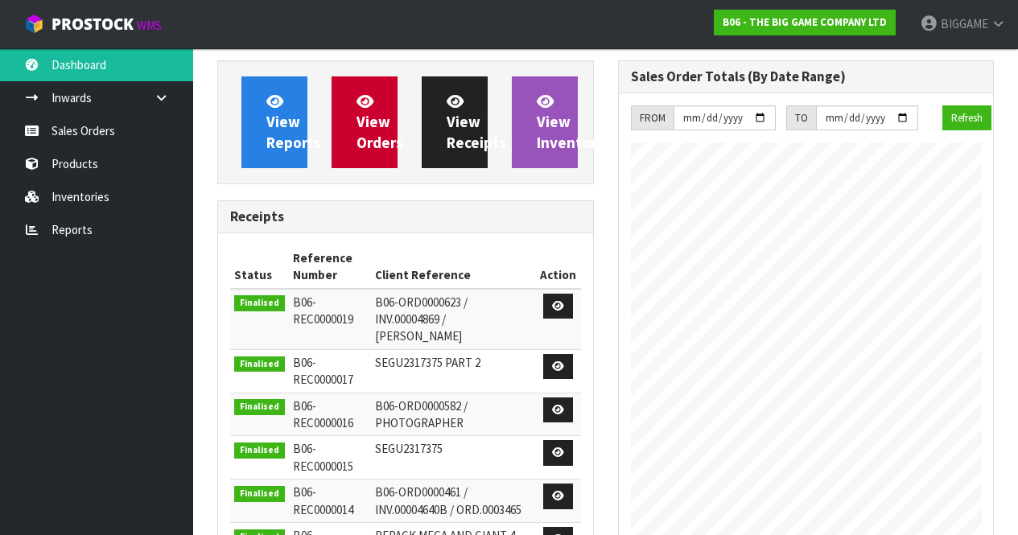
scroll to position [866, 400]
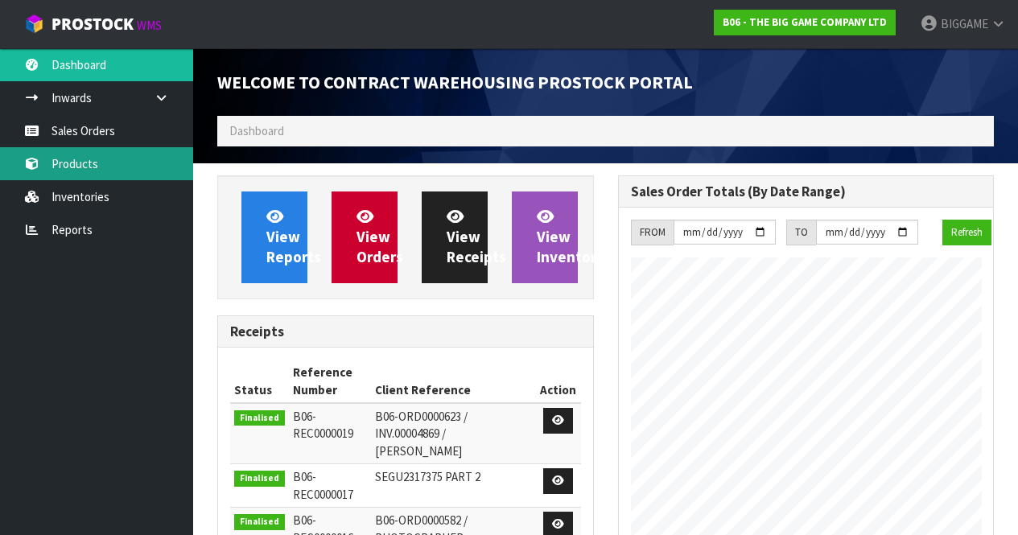
click at [87, 157] on link "Products" at bounding box center [96, 163] width 193 height 33
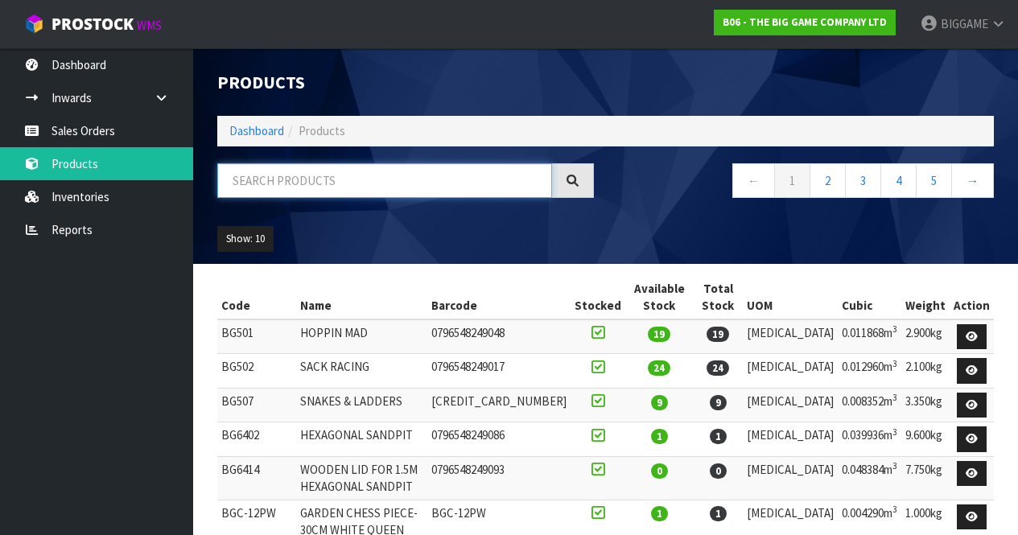
click at [269, 173] on input "text" at bounding box center [384, 180] width 335 height 35
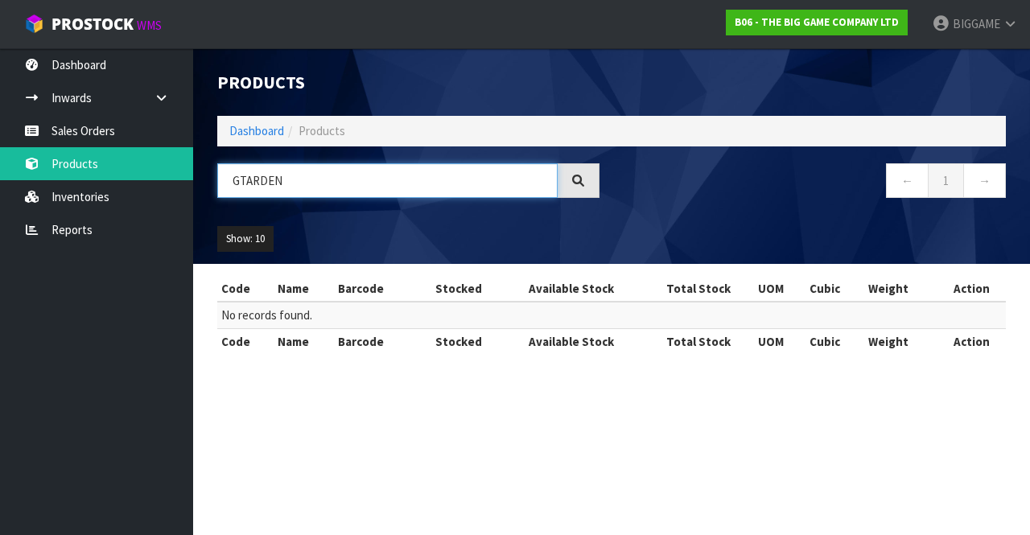
click at [245, 177] on input "GTARDEN" at bounding box center [387, 180] width 340 height 35
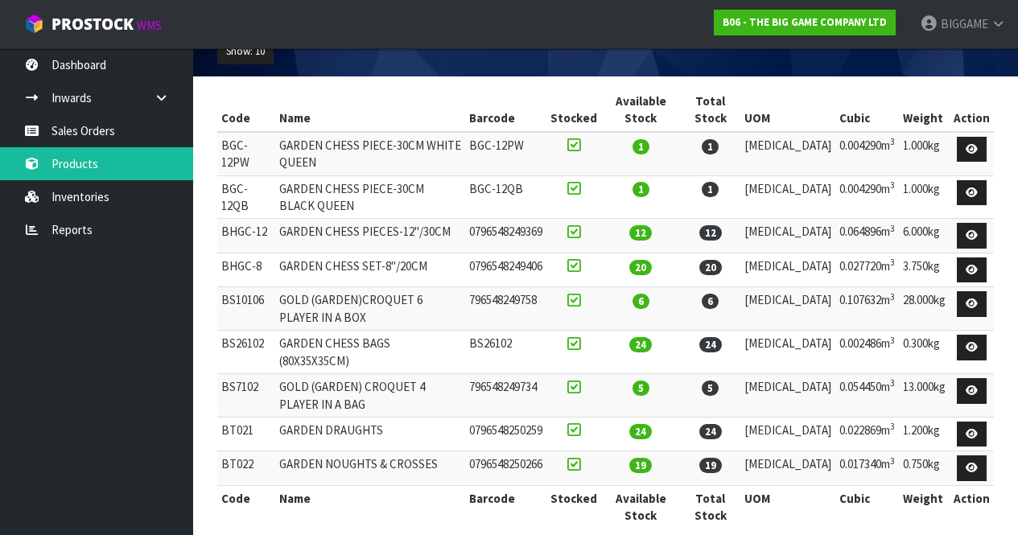
scroll to position [192, 0]
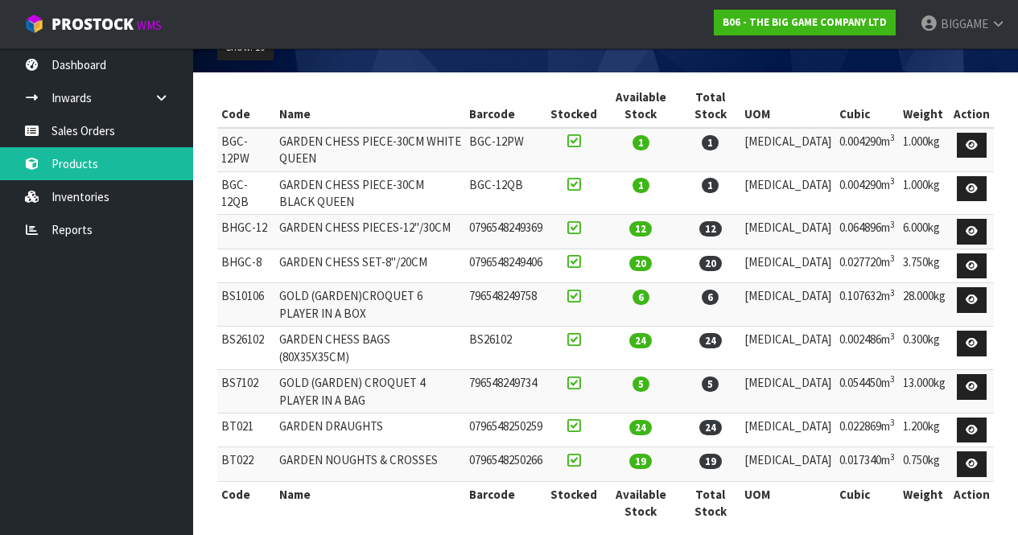
click at [564, 47] on nav "Toggle navigation ProStock WMS B06 - THE BIG GAME COMPANY LTD BIGGAME Logout" at bounding box center [509, 24] width 1018 height 49
click at [538, 60] on div "Show: 10 5 10 25 50" at bounding box center [605, 48] width 801 height 50
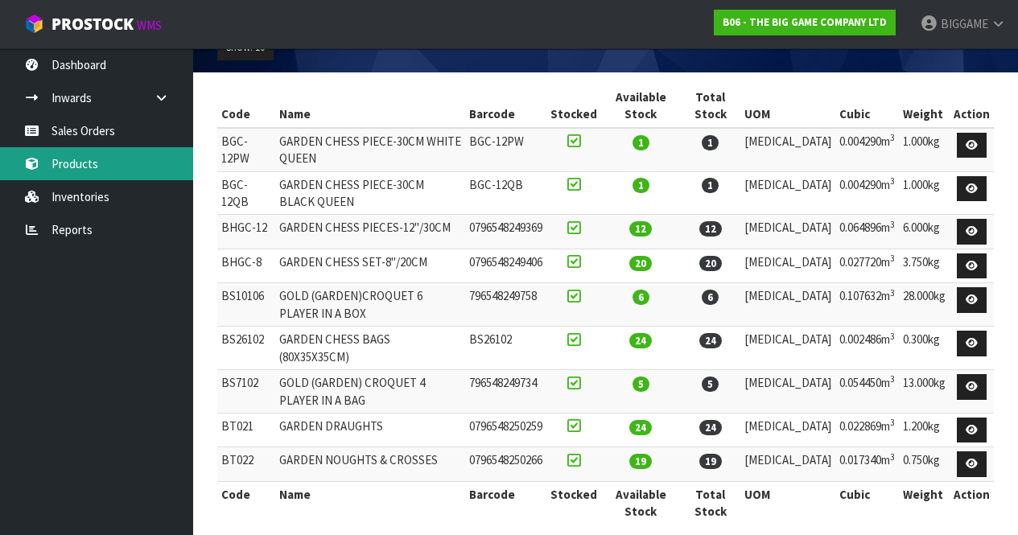
click at [172, 166] on link "Products" at bounding box center [96, 163] width 193 height 33
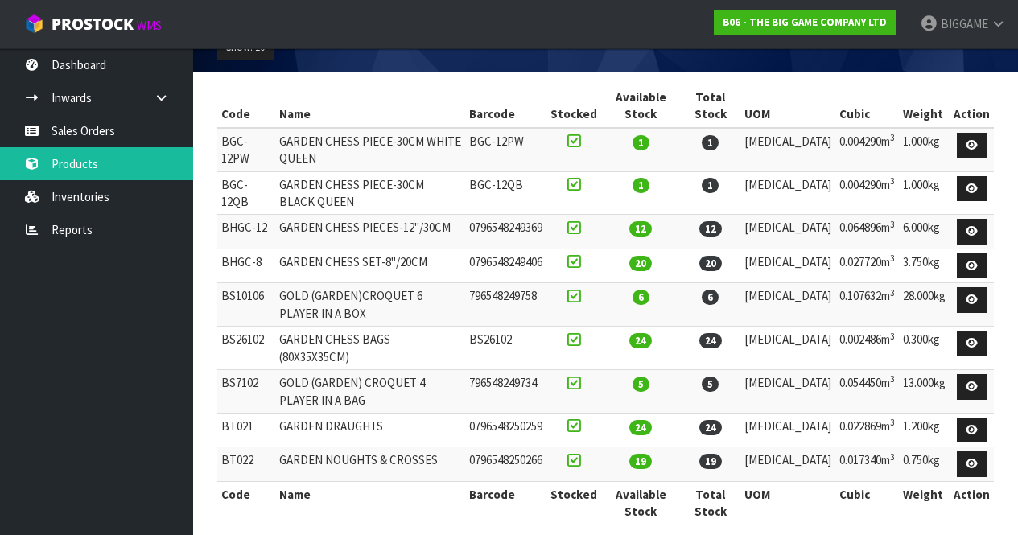
click at [479, 26] on nav "Toggle navigation ProStock WMS B06 - THE BIG GAME COMPANY LTD BIGGAME Logout" at bounding box center [509, 24] width 1018 height 49
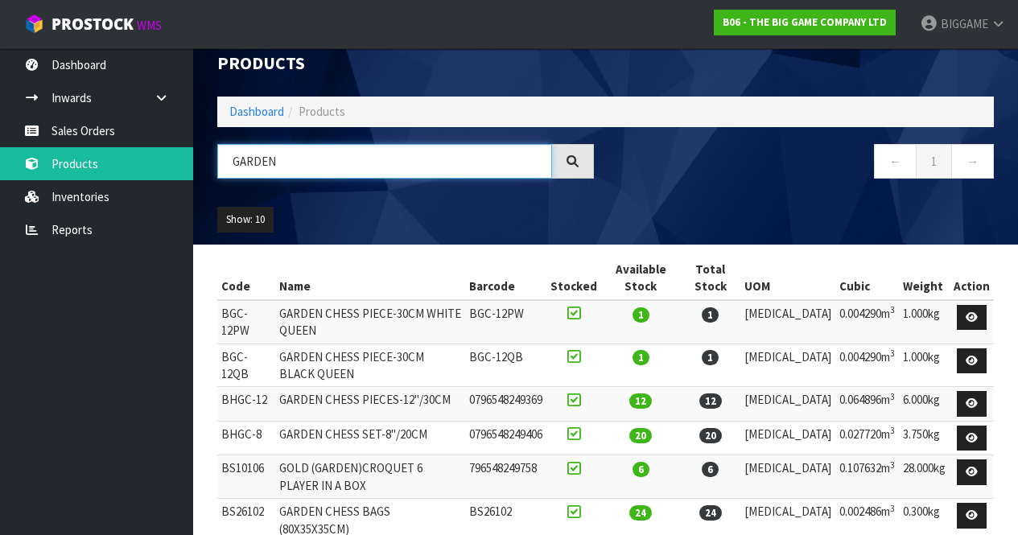
click at [336, 159] on input "GARDEN" at bounding box center [384, 161] width 335 height 35
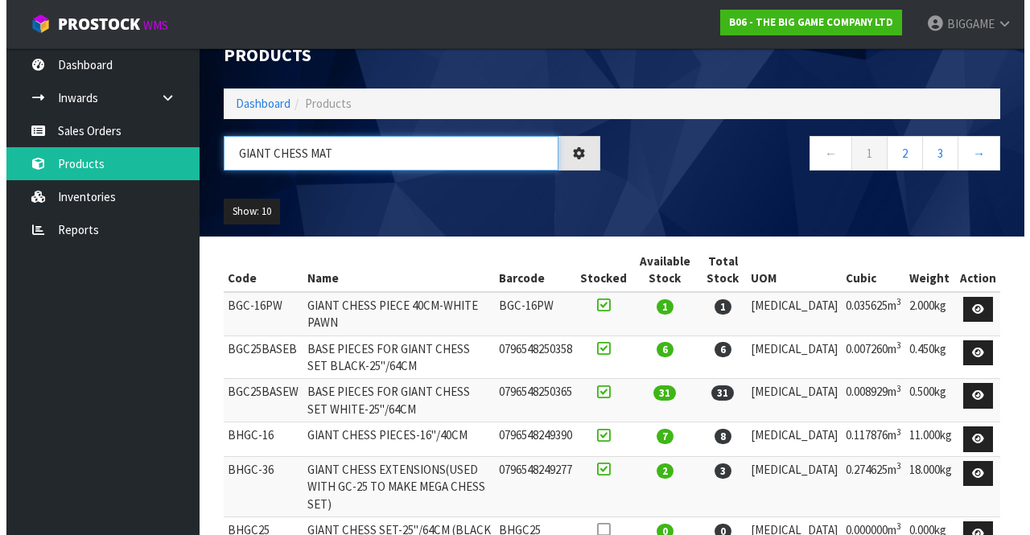
scroll to position [0, 0]
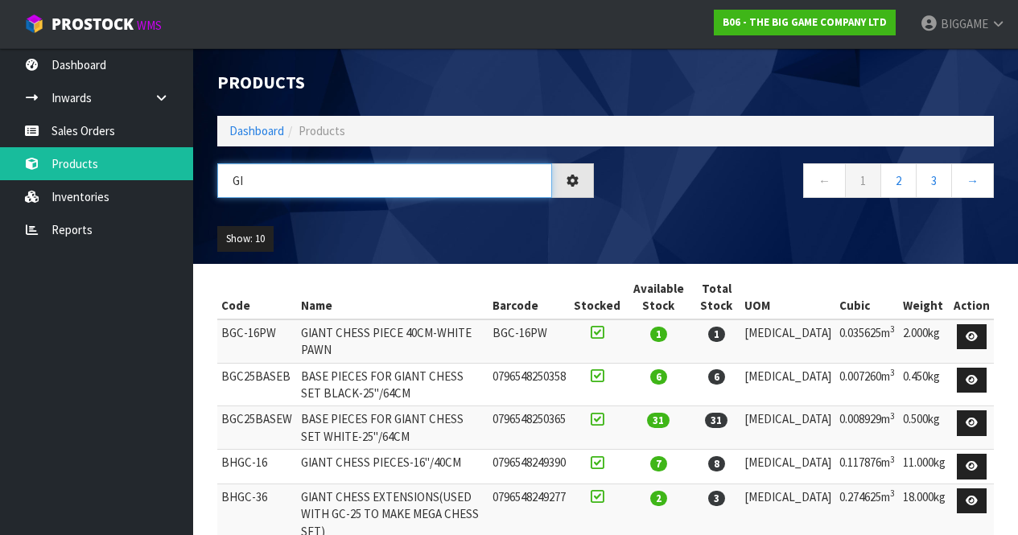
type input "G"
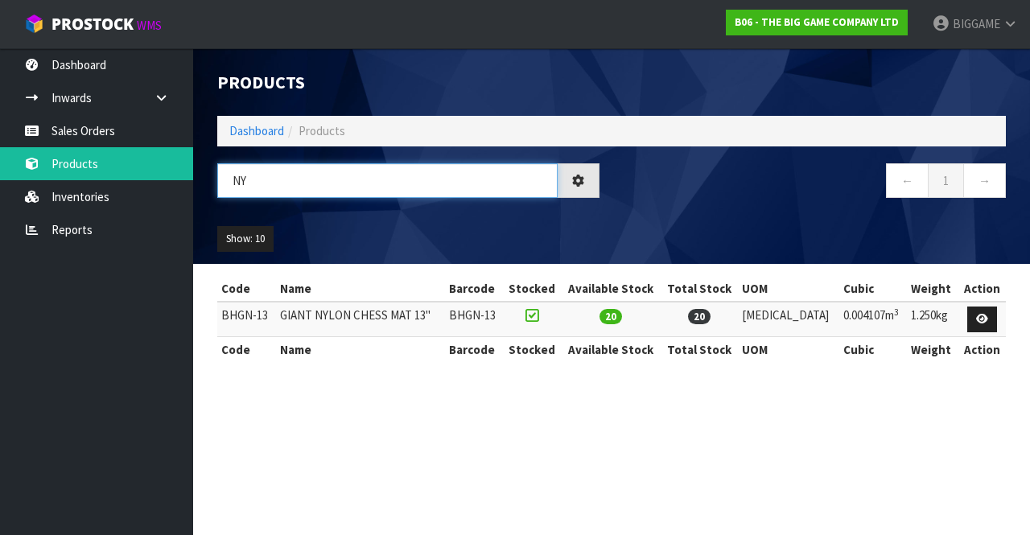
type input "N"
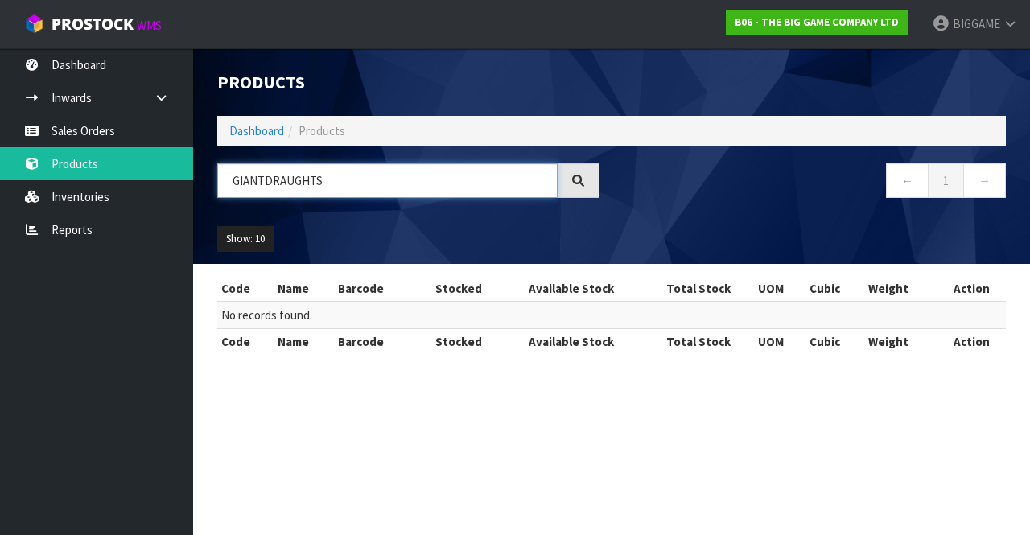
click at [264, 177] on input "GIANTDRAUGHTS" at bounding box center [387, 180] width 340 height 35
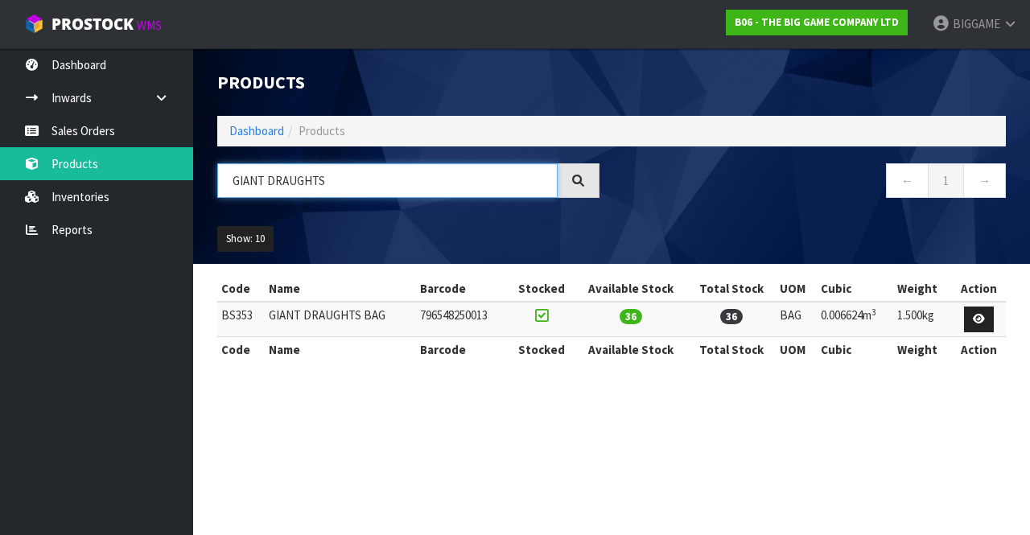
click at [322, 179] on input "GIANT DRAUGHTS" at bounding box center [387, 180] width 340 height 35
type input "GIANT DRAUGHTS"
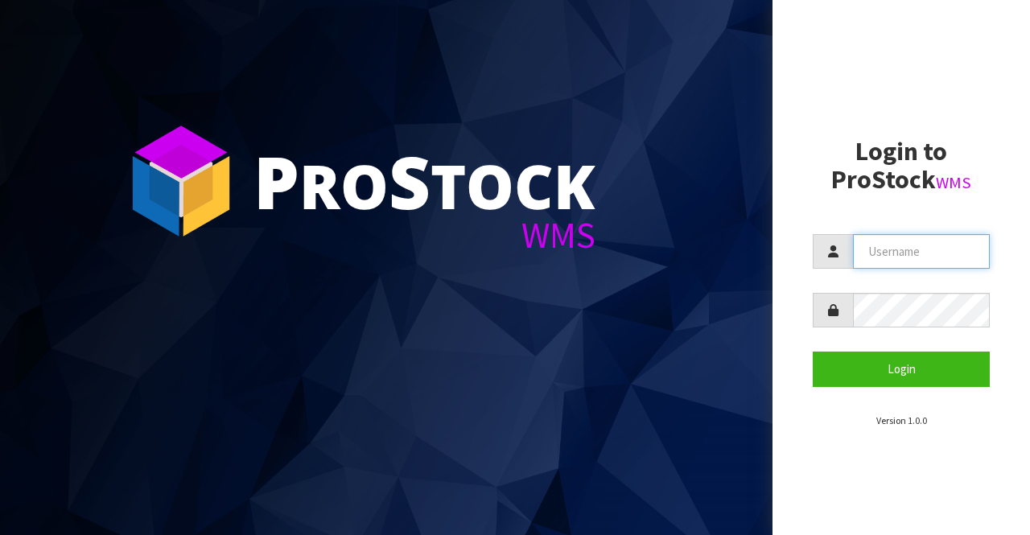
click at [909, 248] on input "text" at bounding box center [921, 251] width 137 height 35
type input "BIGGAME"
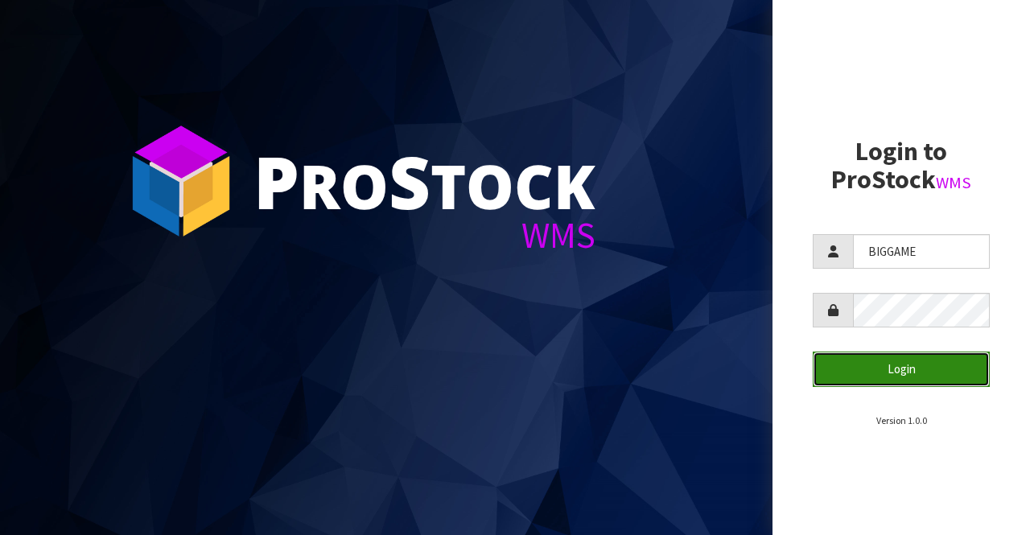
click at [874, 365] on button "Login" at bounding box center [901, 369] width 177 height 35
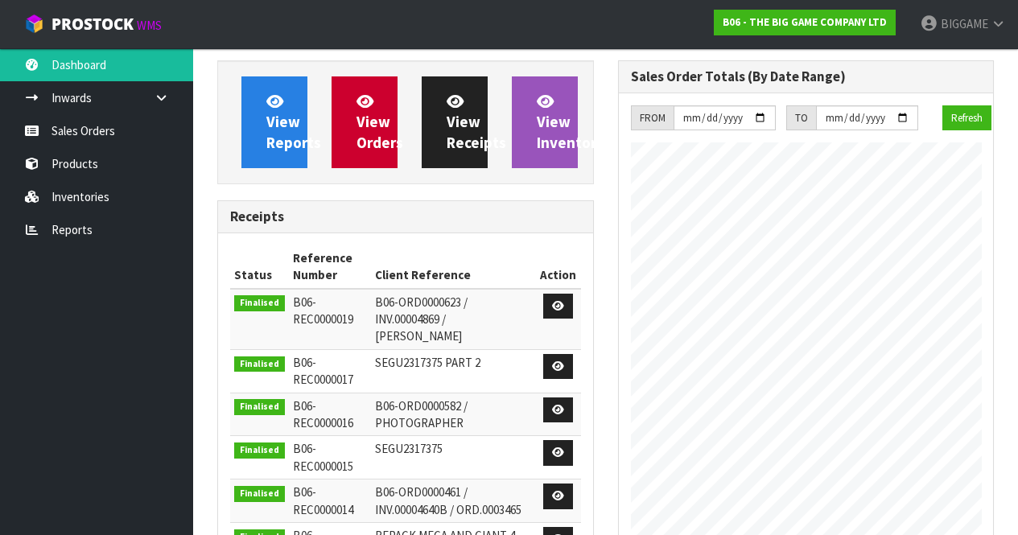
scroll to position [866, 400]
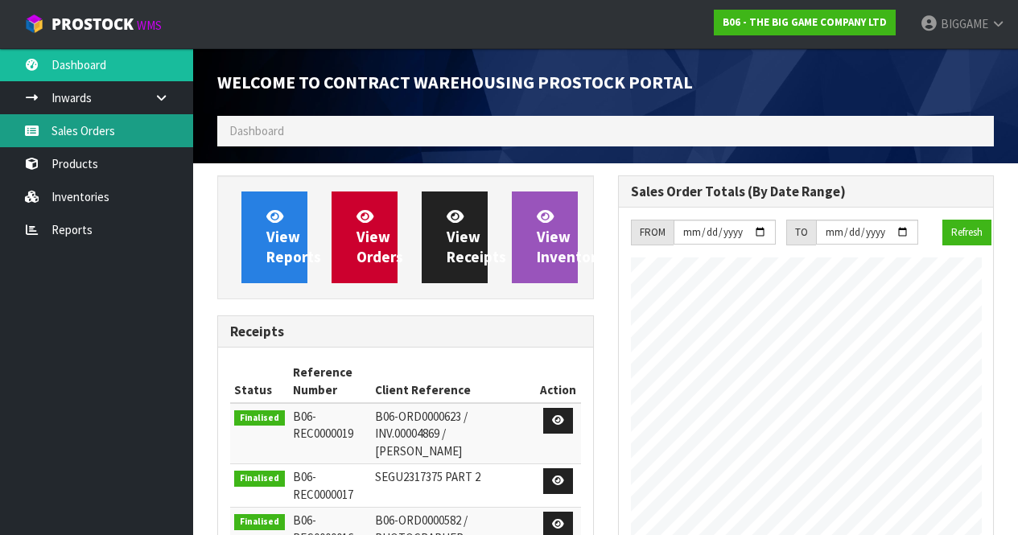
click at [103, 129] on link "Sales Orders" at bounding box center [96, 130] width 193 height 33
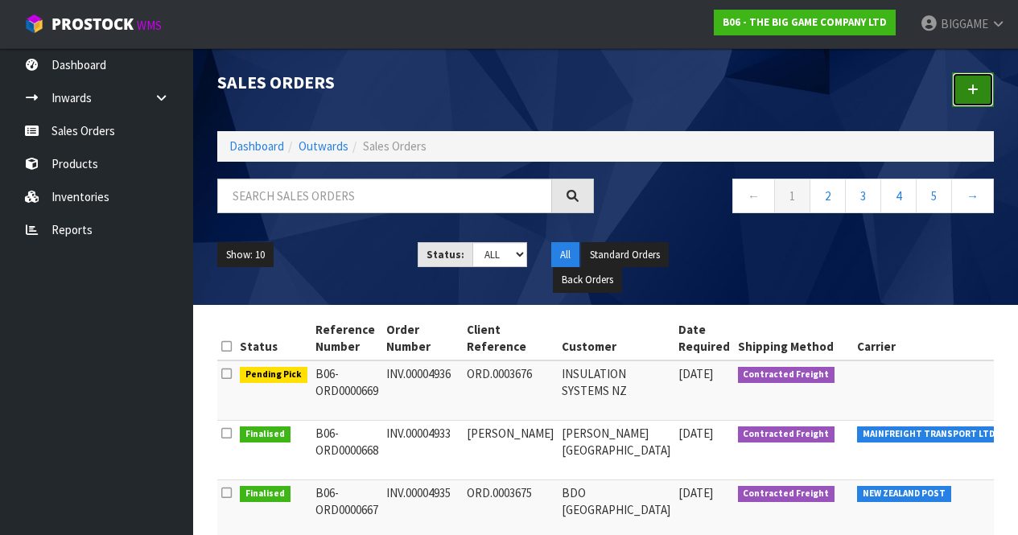
click at [969, 84] on icon at bounding box center [972, 90] width 11 height 12
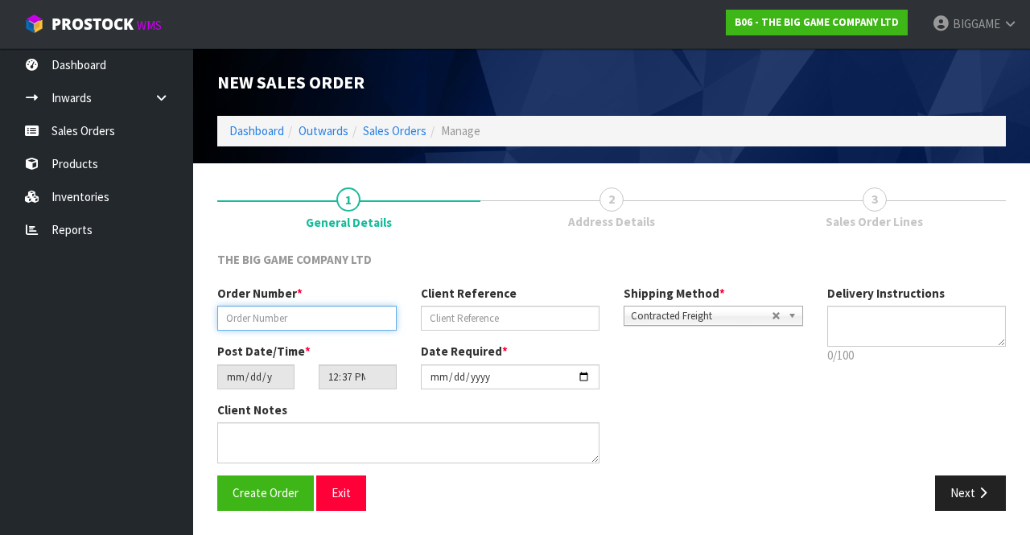
click at [334, 315] on input "text" at bounding box center [306, 318] width 179 height 25
type input "INV.00004921"
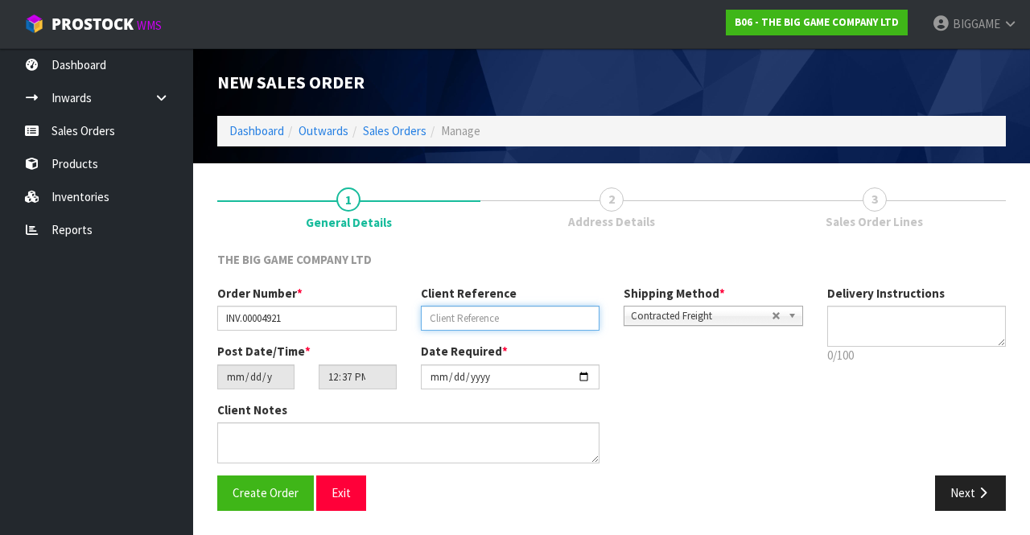
click at [451, 315] on input "text" at bounding box center [510, 318] width 179 height 25
type input "AIMEE MCLILLAN"
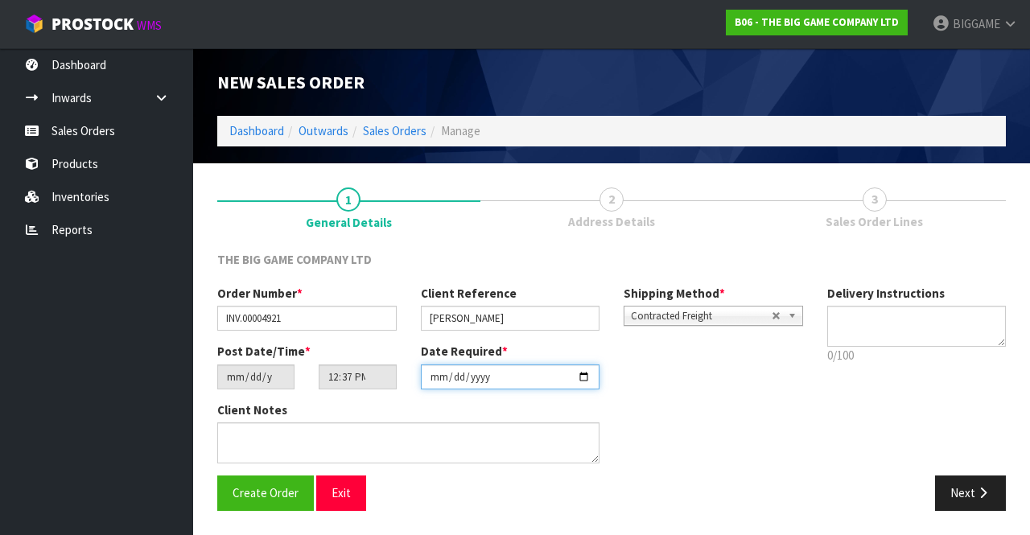
click at [583, 381] on input "[DATE]" at bounding box center [510, 377] width 179 height 25
type input "2025-10-06"
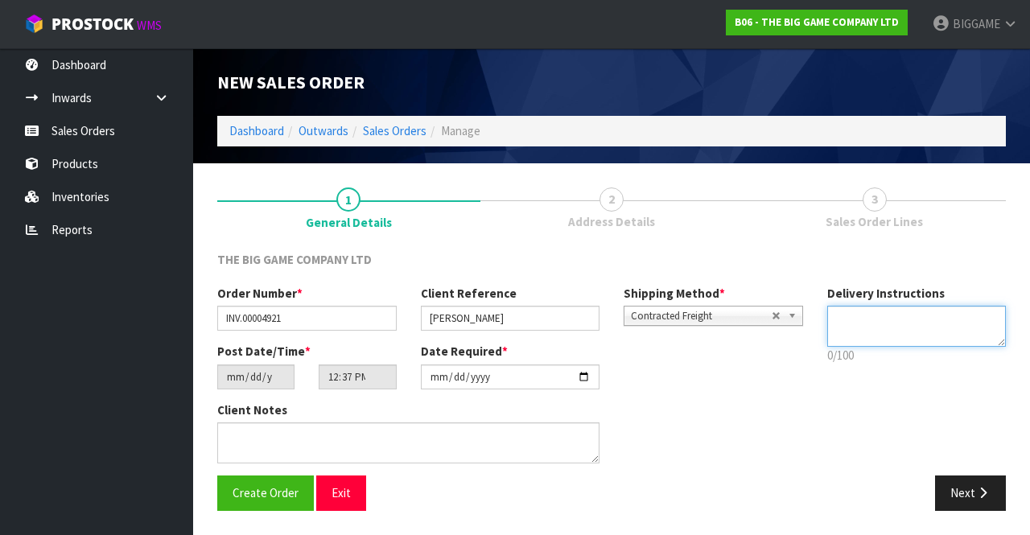
click at [868, 330] on textarea at bounding box center [916, 326] width 179 height 41
click at [777, 402] on div "Client Notes" at bounding box center [510, 439] width 610 height 74
click at [958, 484] on button "Next" at bounding box center [970, 493] width 71 height 35
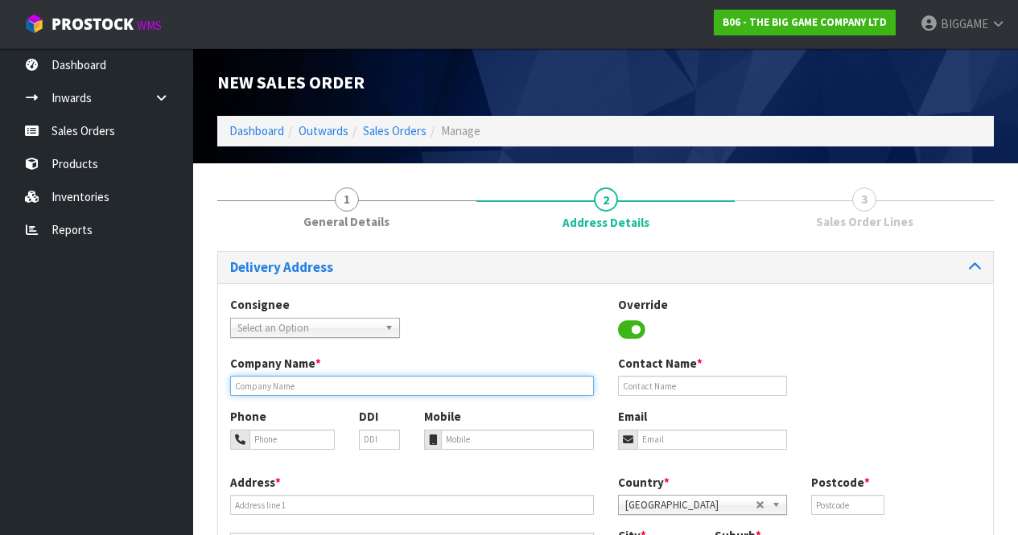
click at [346, 383] on input "text" at bounding box center [412, 386] width 364 height 20
type input "ST PATRICKS SCHOOL - TE AWAMUTU"
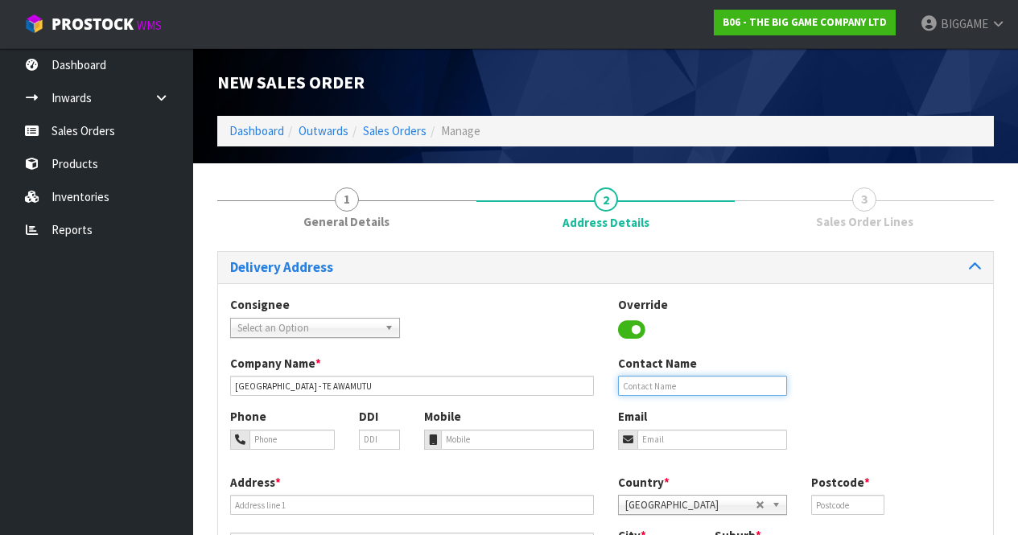
click at [637, 385] on input "text" at bounding box center [703, 386] width 170 height 20
type input "[PERSON_NAME]"
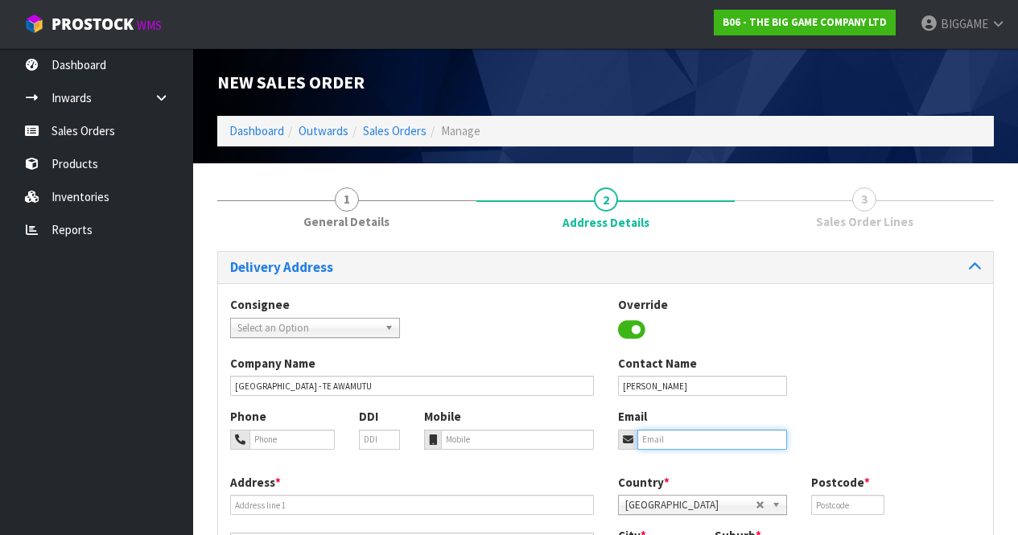
click at [670, 435] on input "email" at bounding box center [712, 440] width 150 height 20
type input "account1@stpatta.co.nz"
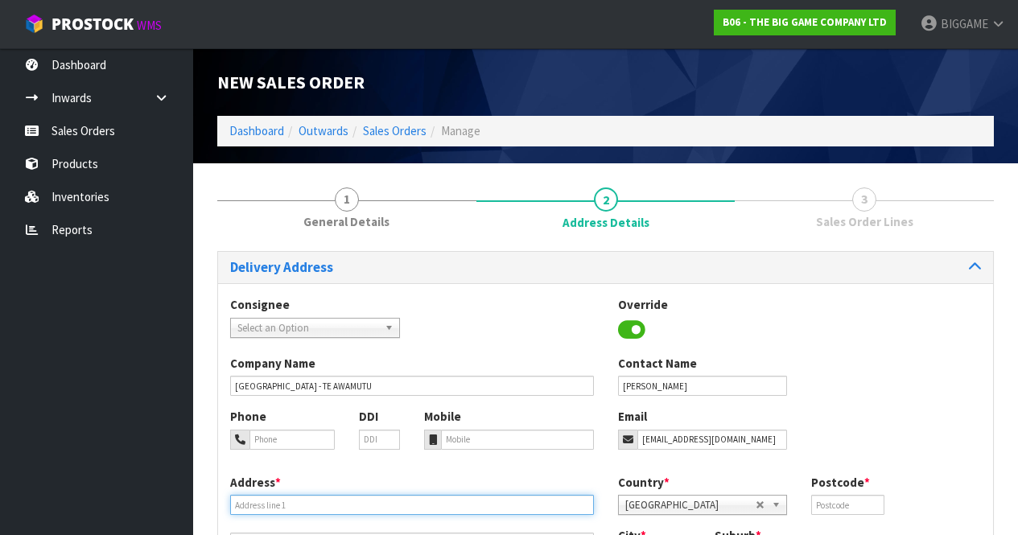
click at [367, 502] on input "text" at bounding box center [412, 505] width 364 height 20
type input "625 ALEXANDRA STREET"
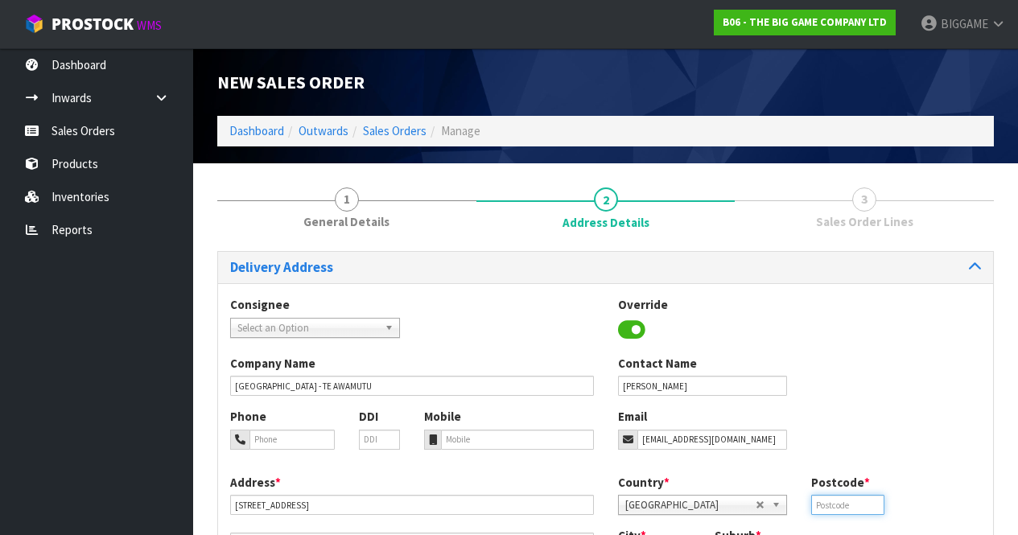
click at [858, 504] on input "text" at bounding box center [847, 505] width 72 height 20
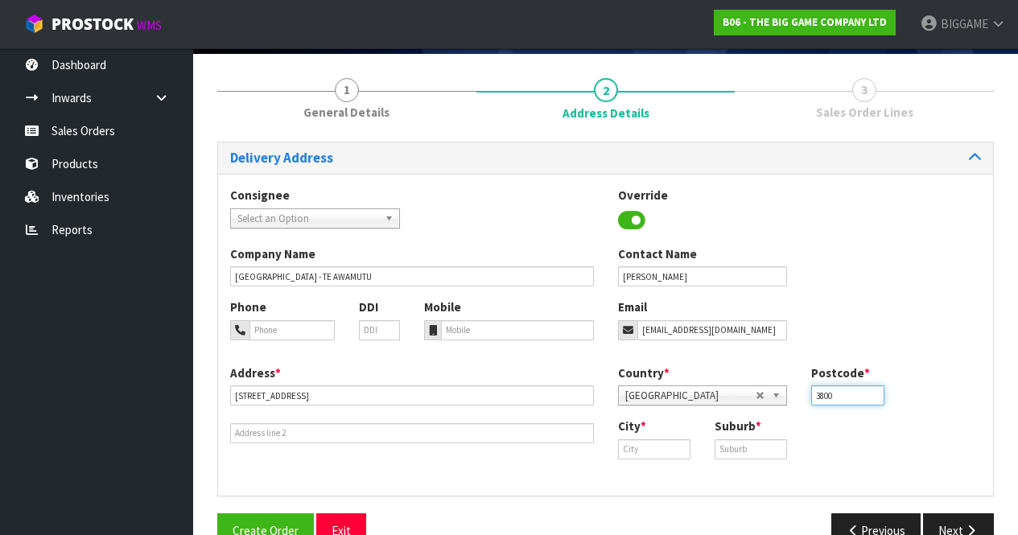
scroll to position [146, 0]
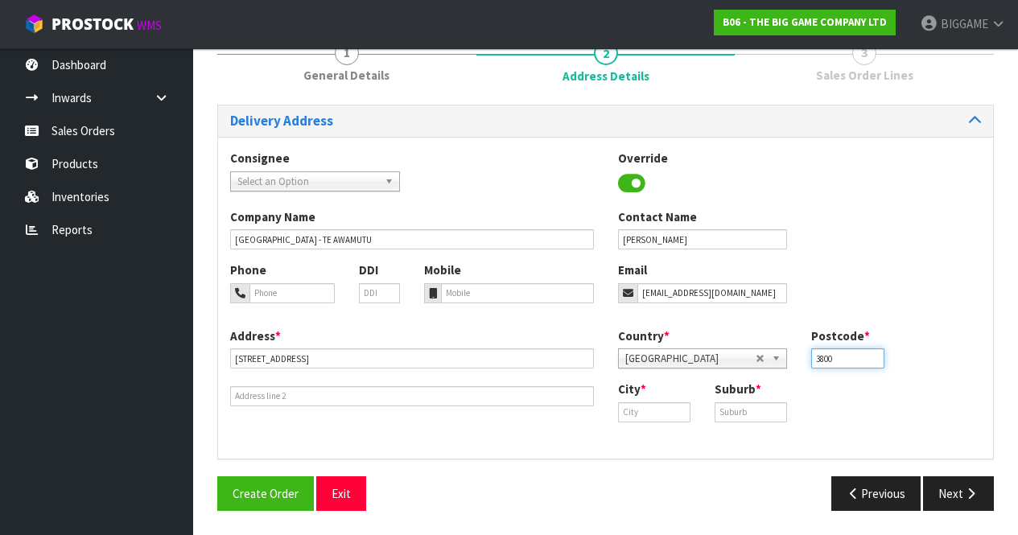
type input "3800"
click at [640, 408] on input "text" at bounding box center [654, 412] width 72 height 20
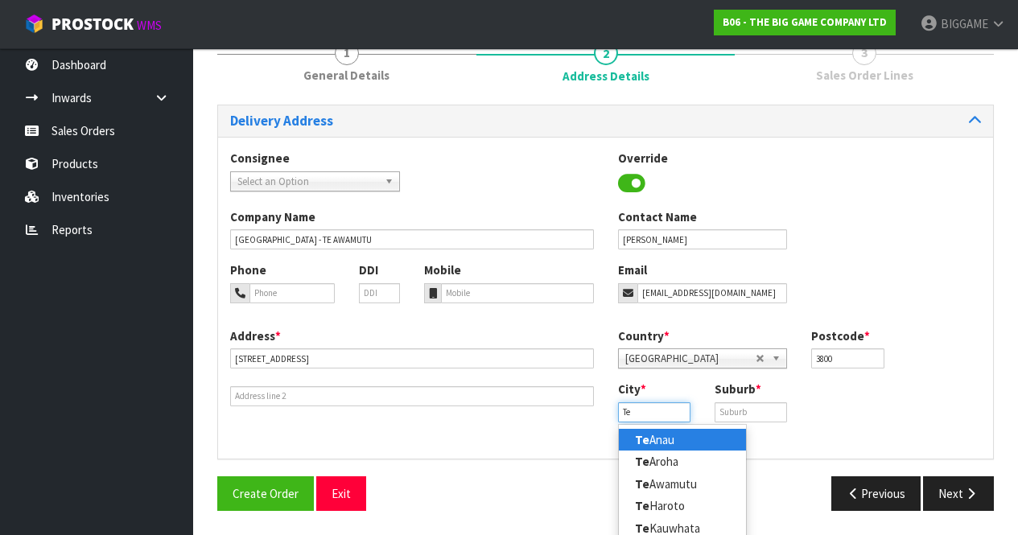
type input "T"
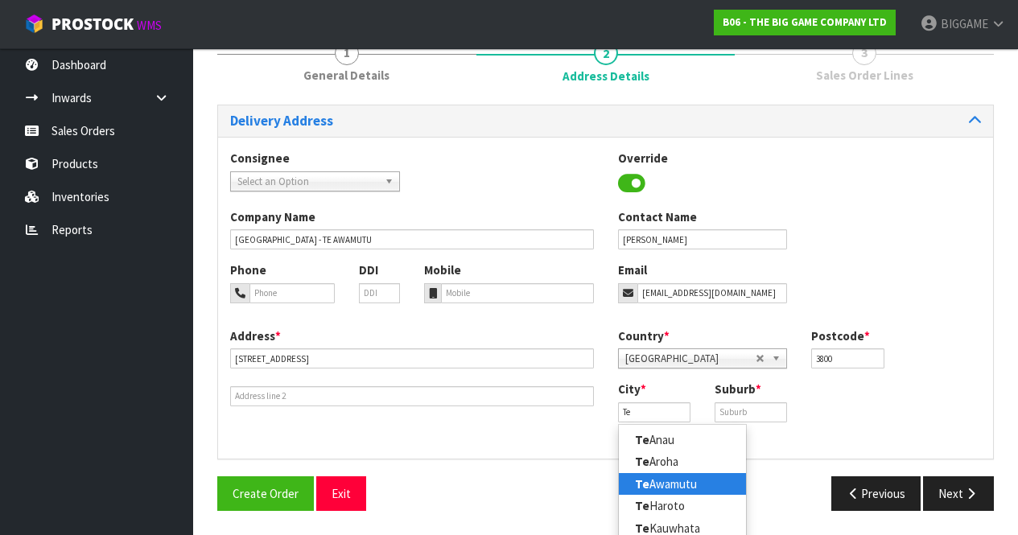
click at [667, 482] on link "Te Awamutu" at bounding box center [682, 484] width 127 height 22
type input "Te Awamutu"
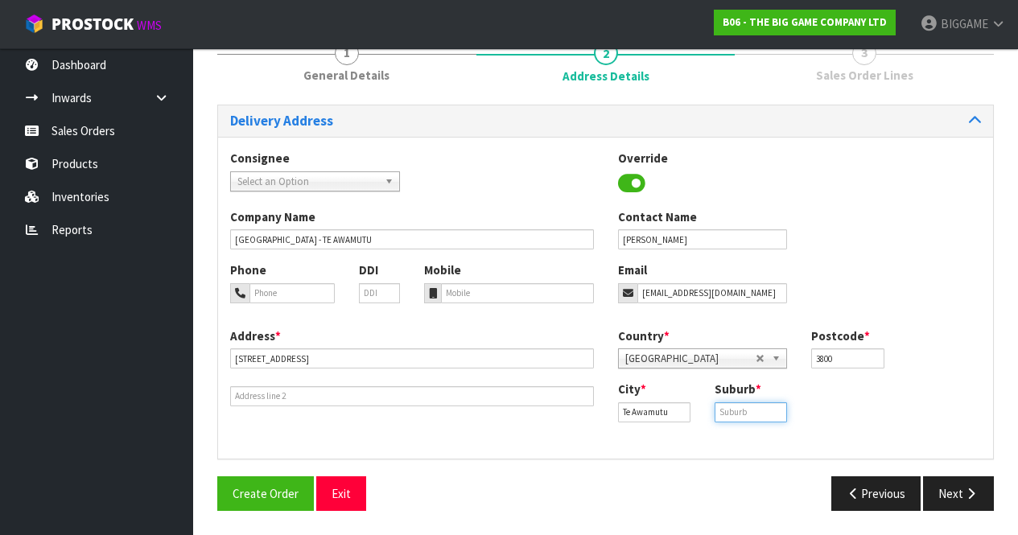
click at [742, 410] on input "text" at bounding box center [751, 412] width 72 height 20
click at [953, 221] on div "Company Name ST PATRICKS SCHOOL - TE AWAMUTU Contact Name AIMEE MCLILLAN" at bounding box center [605, 234] width 775 height 53
click at [306, 290] on input "tel" at bounding box center [291, 293] width 85 height 20
type input "078714669"
click at [724, 410] on input "text" at bounding box center [751, 412] width 72 height 20
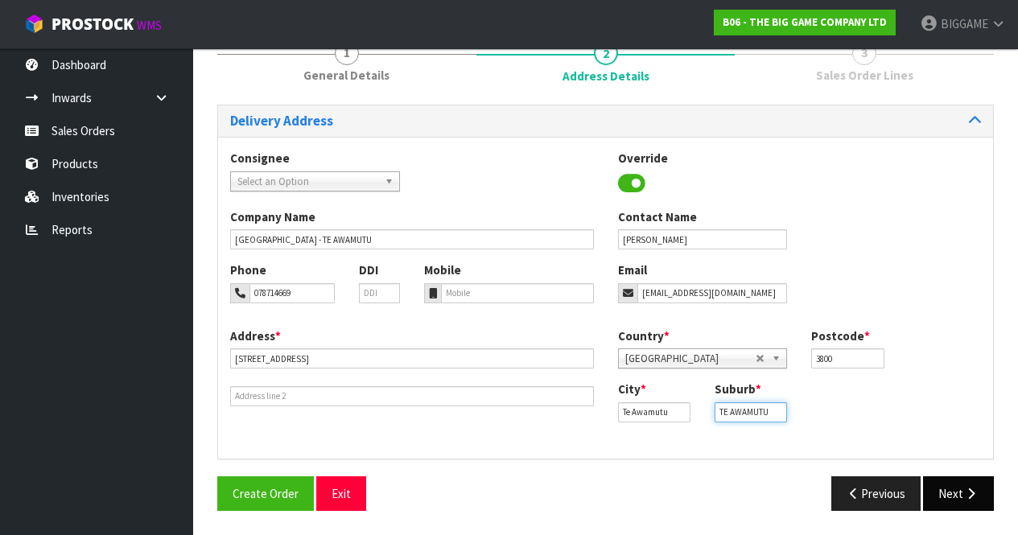
type input "TE AWAMUTU"
click at [968, 489] on icon "button" at bounding box center [970, 494] width 15 height 12
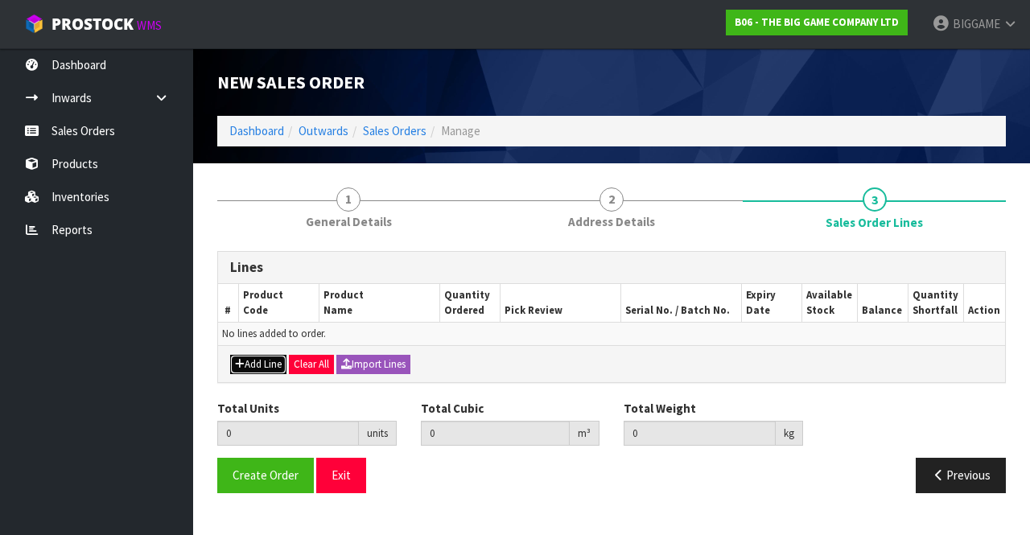
click at [270, 359] on button "Add Line" at bounding box center [258, 364] width 56 height 19
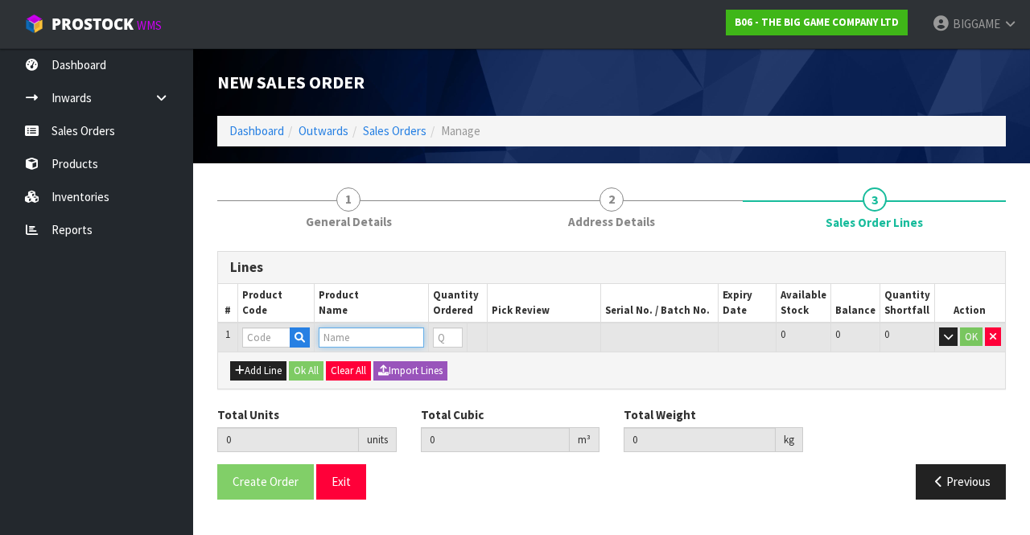
click at [342, 336] on input "text" at bounding box center [371, 338] width 105 height 20
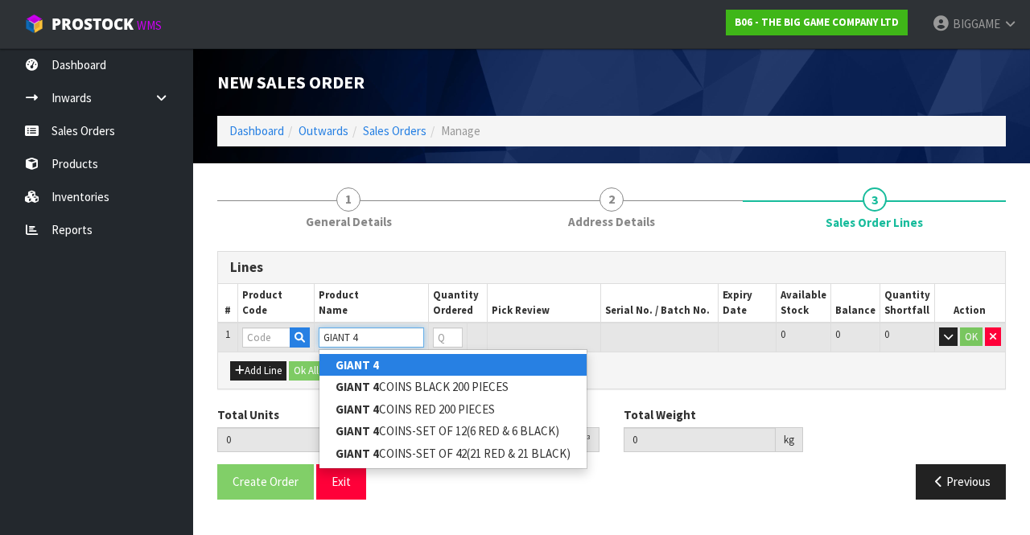
type input "GIANT 4"
type input "1"
click at [455, 334] on input "1" at bounding box center [448, 338] width 31 height 20
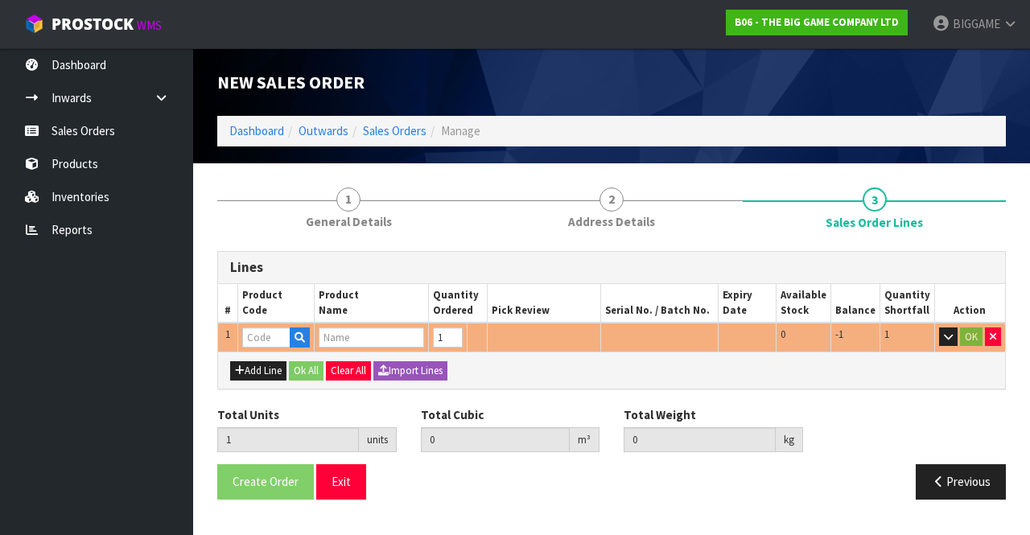
click at [492, 378] on div "Add Line Ok All Clear All Import Lines" at bounding box center [611, 370] width 787 height 36
click at [996, 333] on button "button" at bounding box center [993, 337] width 16 height 19
type input "0"
type input "0.000000"
type input "0.000"
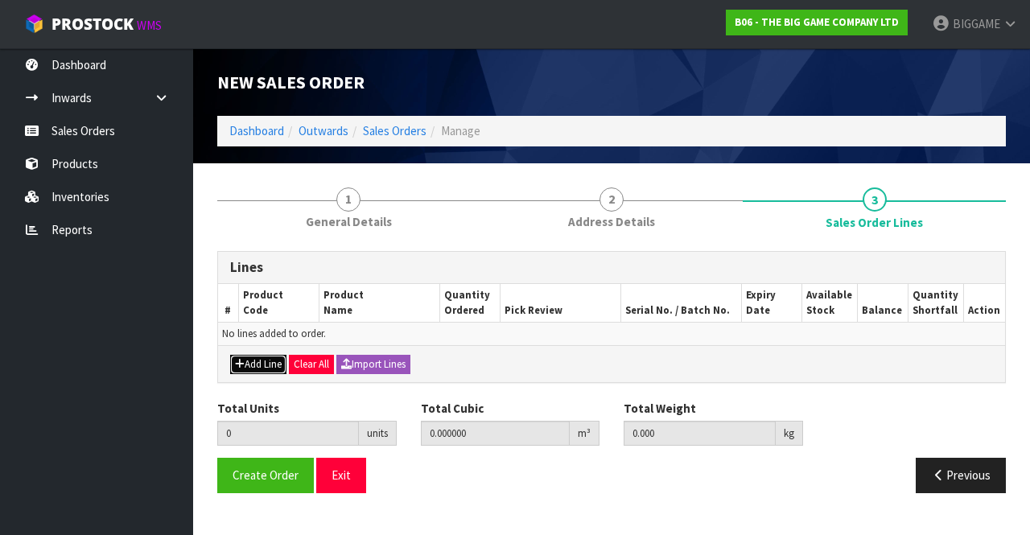
click at [254, 363] on button "Add Line" at bounding box center [258, 364] width 56 height 19
type input "0"
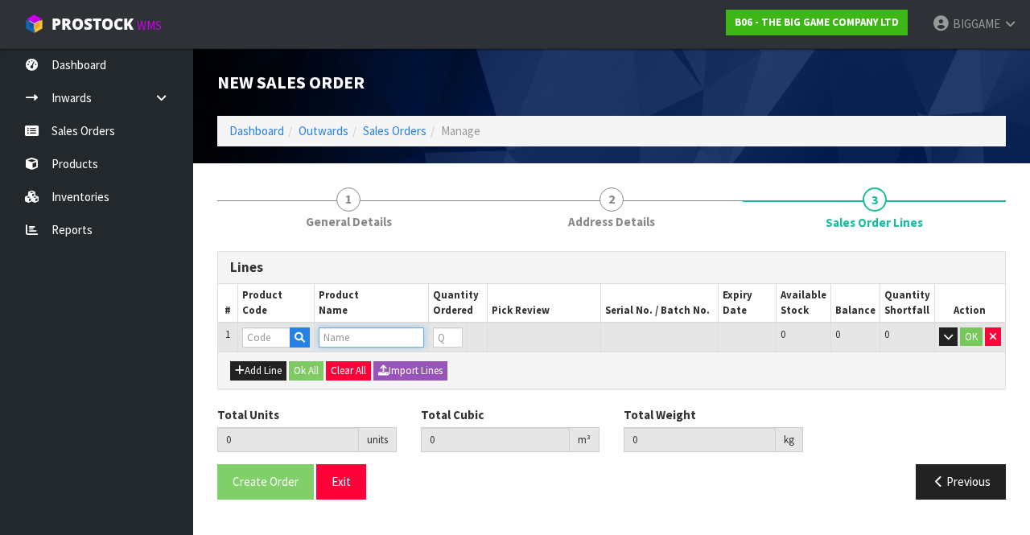
click at [340, 332] on input "text" at bounding box center [371, 338] width 105 height 20
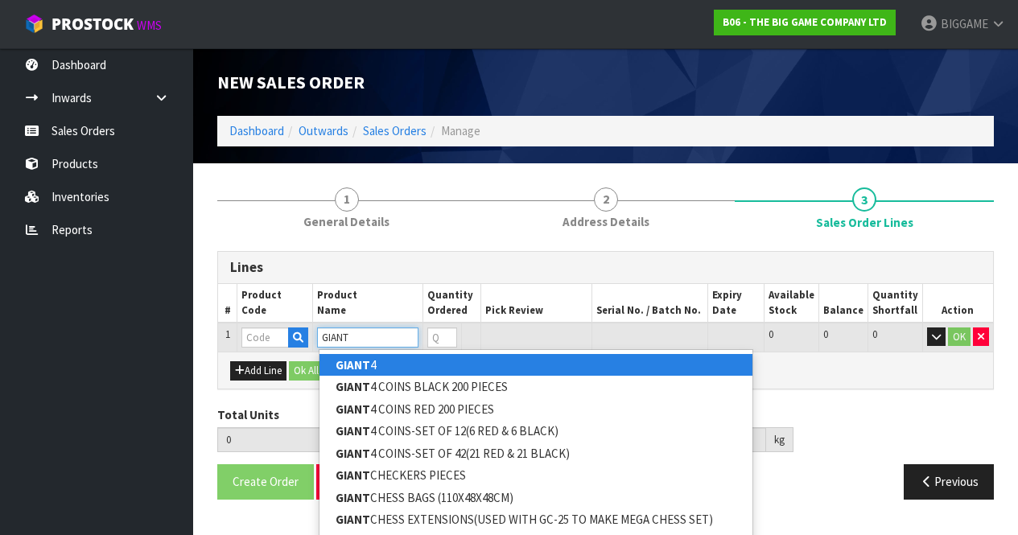
type input "GIANT"
click at [351, 361] on strong "GIANT" at bounding box center [353, 364] width 35 height 15
type input "GIANT 4"
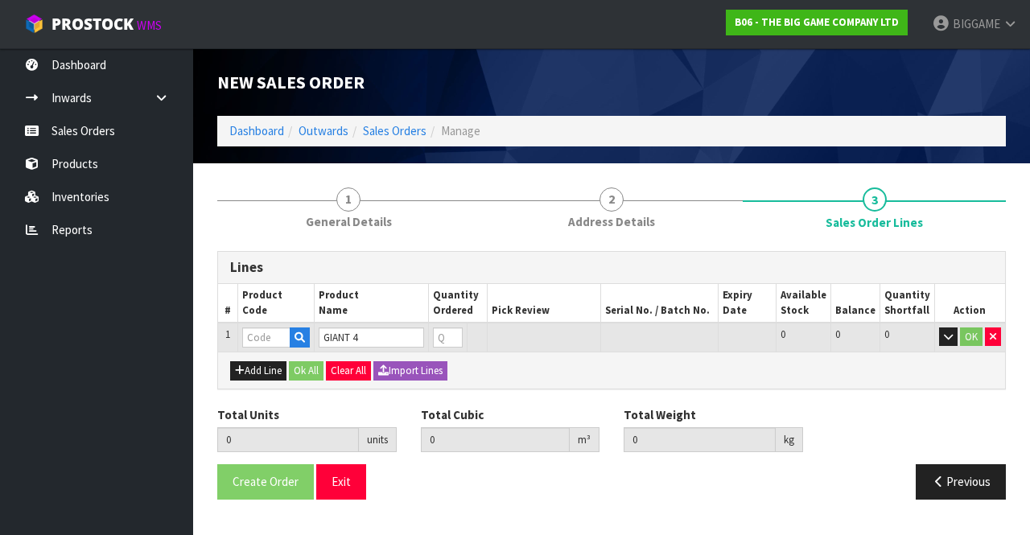
type input "0.000000"
type input "0.000"
type input "BS30101"
type input "0"
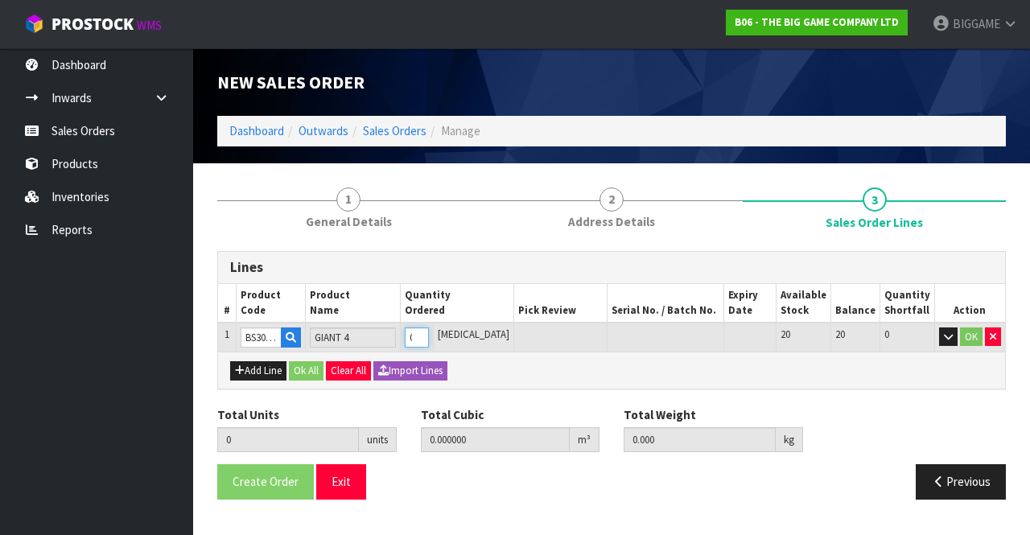
type input "1"
type input "0.060544"
type input "8"
type input "1"
click at [428, 334] on input "1" at bounding box center [416, 338] width 23 height 20
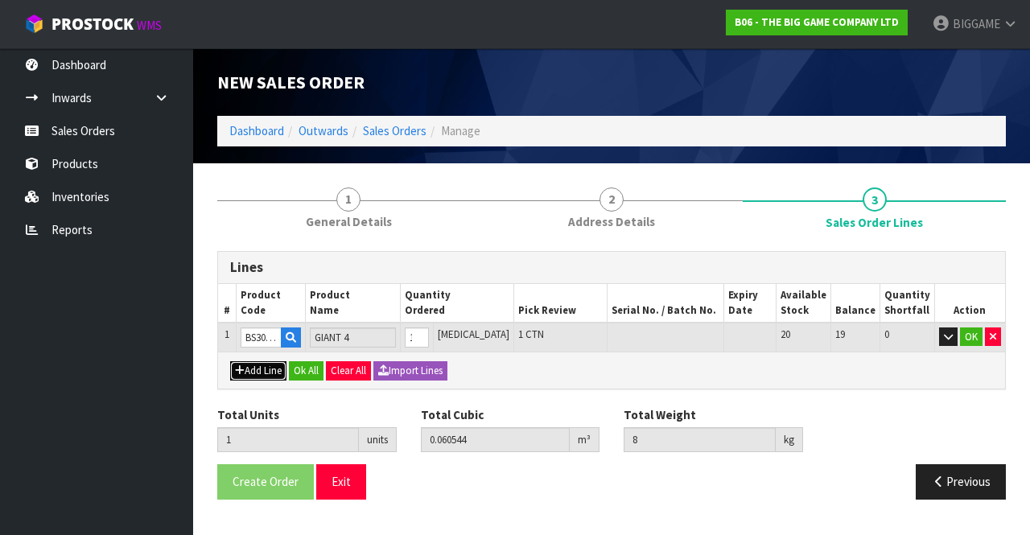
click at [271, 365] on button "Add Line" at bounding box center [258, 370] width 56 height 19
type input "0"
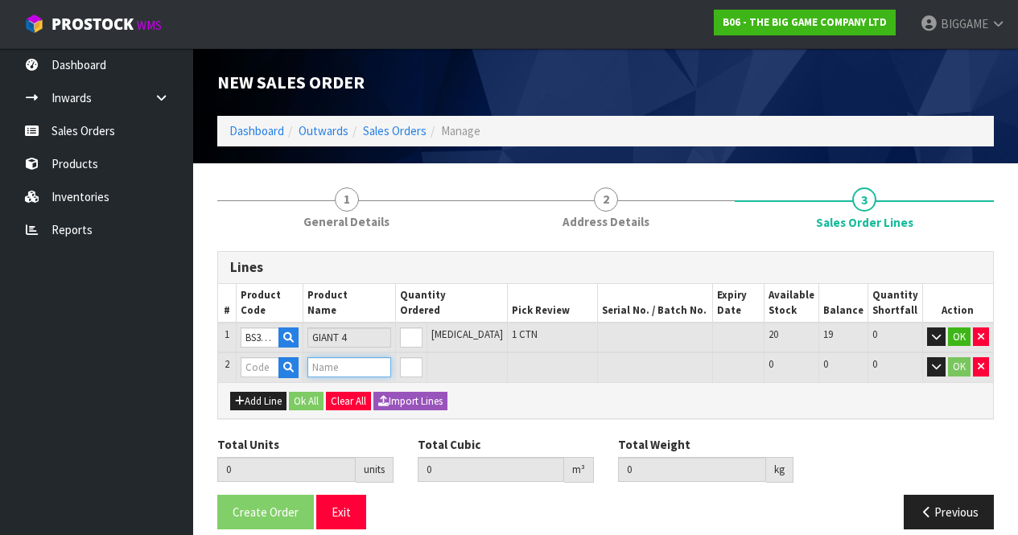
click at [328, 363] on input "text" at bounding box center [349, 367] width 84 height 20
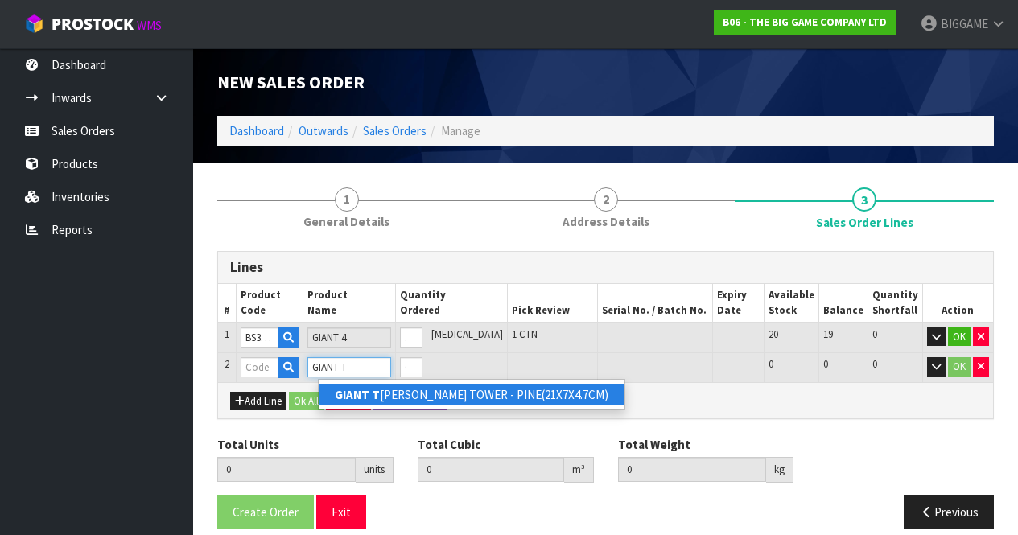
type input "GIANT T"
click at [373, 394] on strong "GIANT T" at bounding box center [357, 394] width 45 height 15
type input "GIANT TUMBLE TOWER - PINE(21X7X4.7CM)"
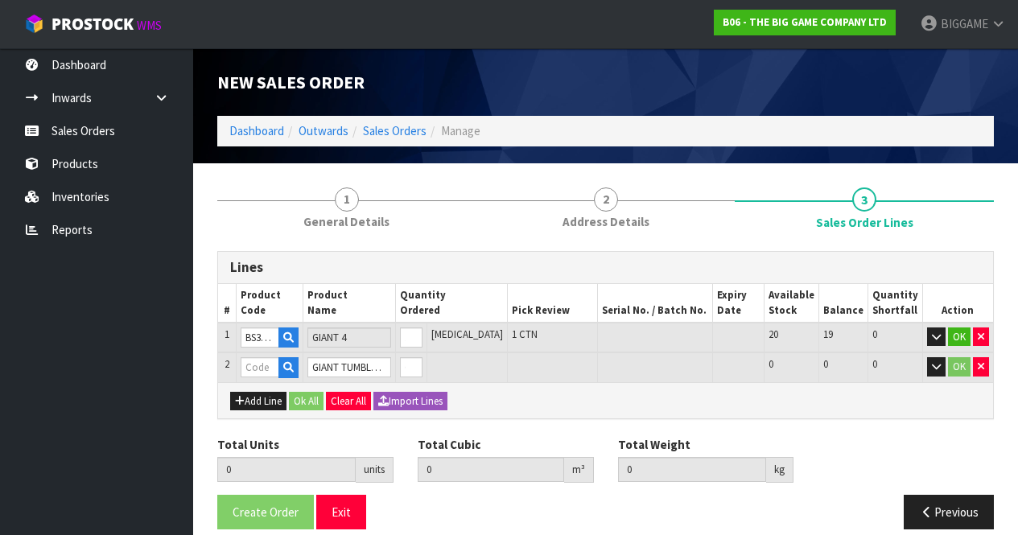
type input "1"
type input "0.060544"
type input "8"
type input "BS23102"
type input "0"
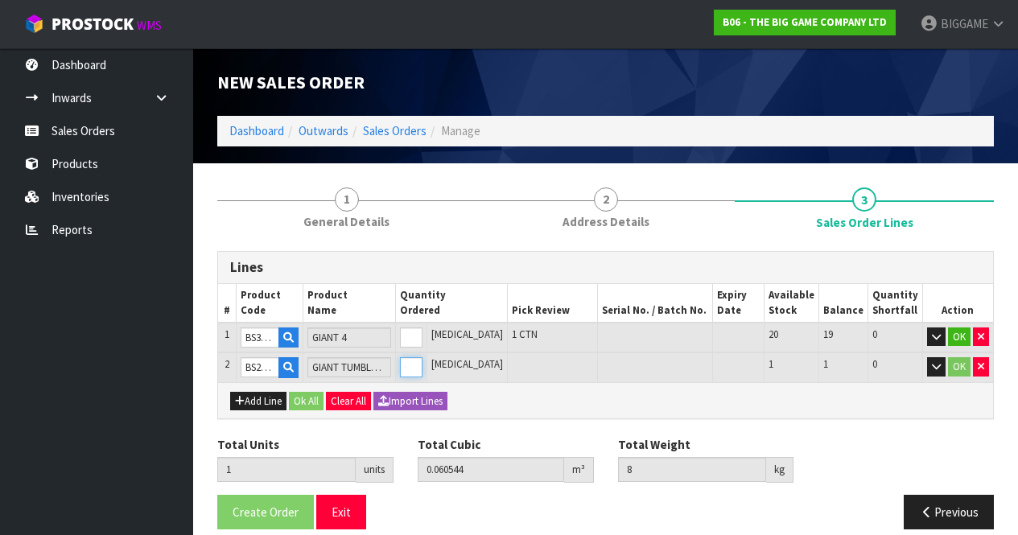
type input "2"
type input "0.117784"
type input "25.05"
type input "1"
click at [422, 363] on input "1" at bounding box center [411, 367] width 23 height 20
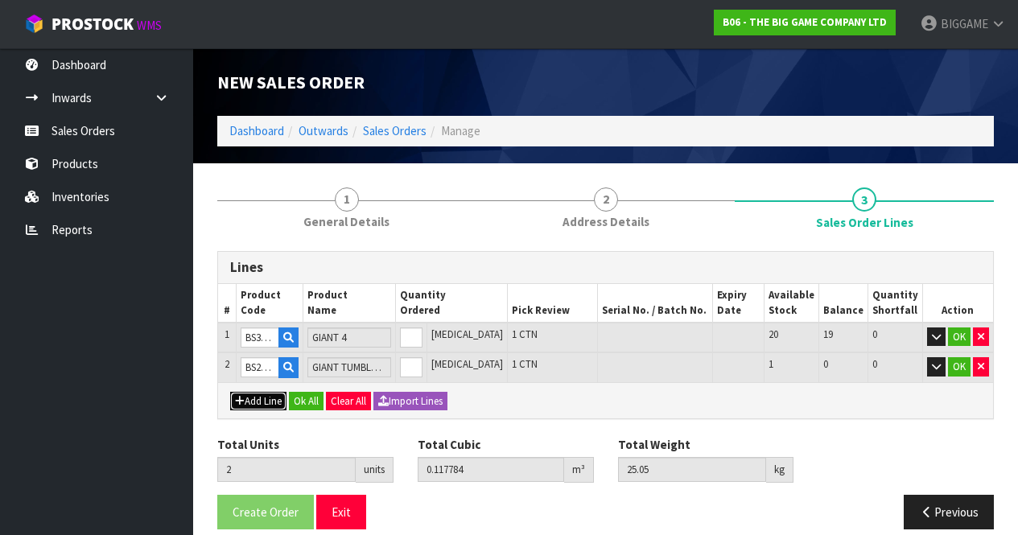
click at [273, 398] on button "Add Line" at bounding box center [258, 401] width 56 height 19
type input "0"
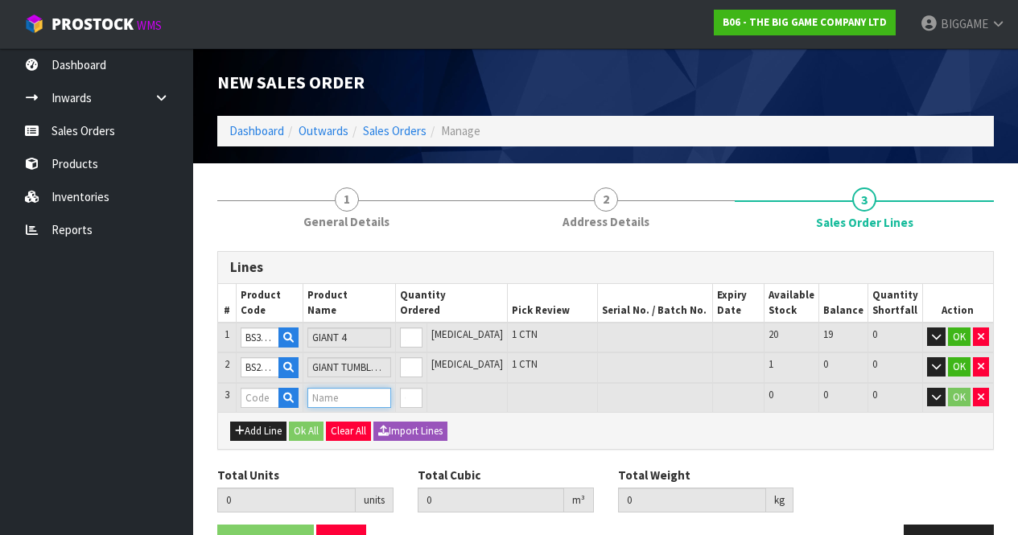
click at [335, 397] on input "text" at bounding box center [349, 398] width 84 height 20
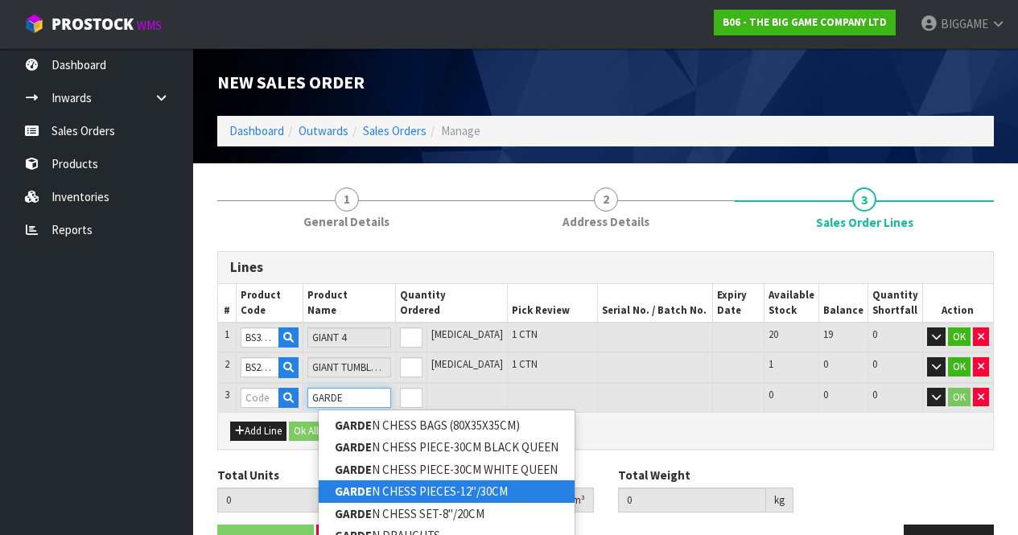
type input "GARDE"
click at [395, 484] on link "GARDE N CHESS PIECES-12"/30CM" at bounding box center [447, 491] width 256 height 22
type input "GARDEN CHESS PIECES-12"/30CM"
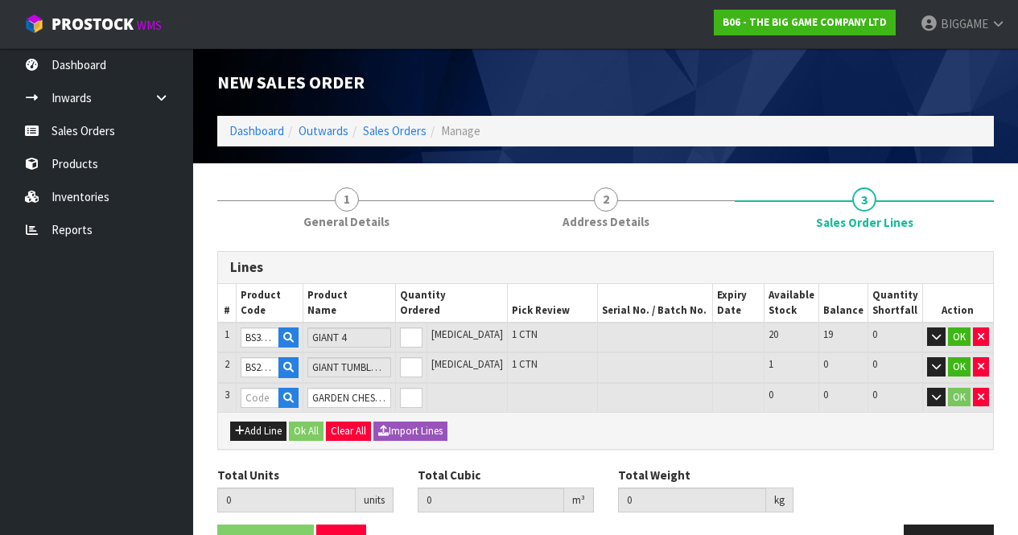
type input "2"
type input "0.117784"
type input "25.05"
type input "BHGC-12"
type input "0"
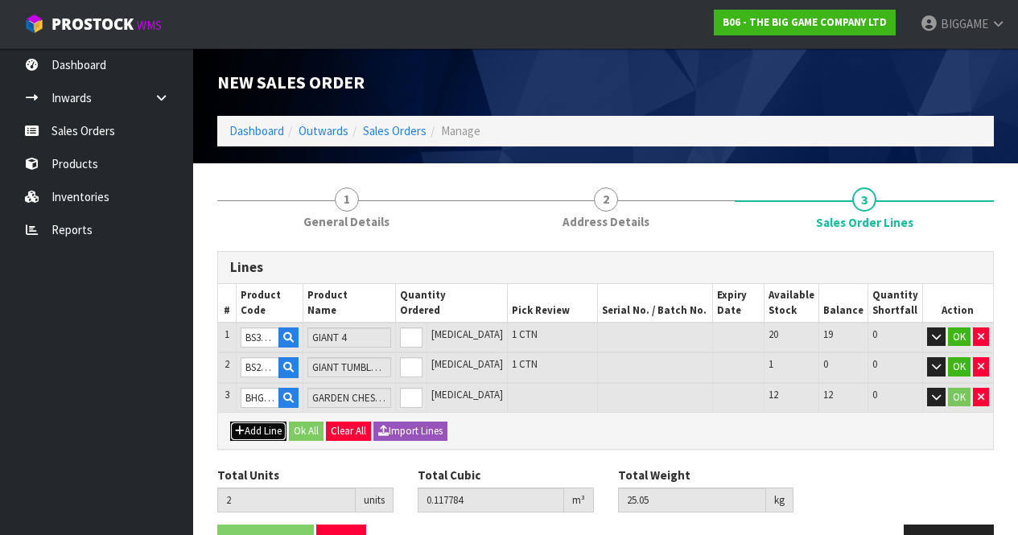
click at [277, 429] on button "Add Line" at bounding box center [258, 431] width 56 height 19
type input "0"
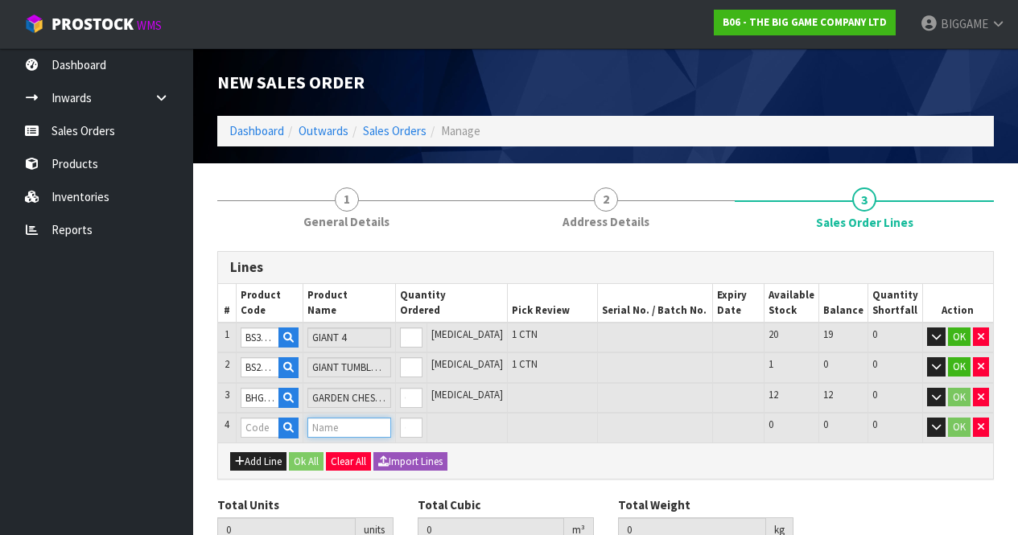
click at [333, 425] on input "text" at bounding box center [349, 428] width 84 height 20
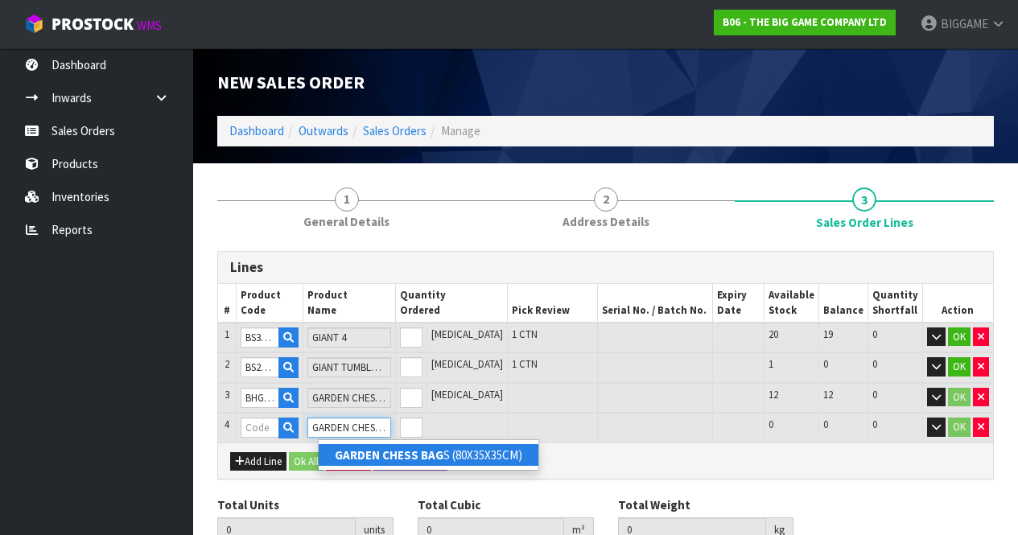
type input "GARDEN CHESS BAG"
click at [398, 450] on strong "GARDEN CHESS BAG" at bounding box center [389, 454] width 109 height 15
type input "GARDEN CHESS BAGS (80X35X35CM)"
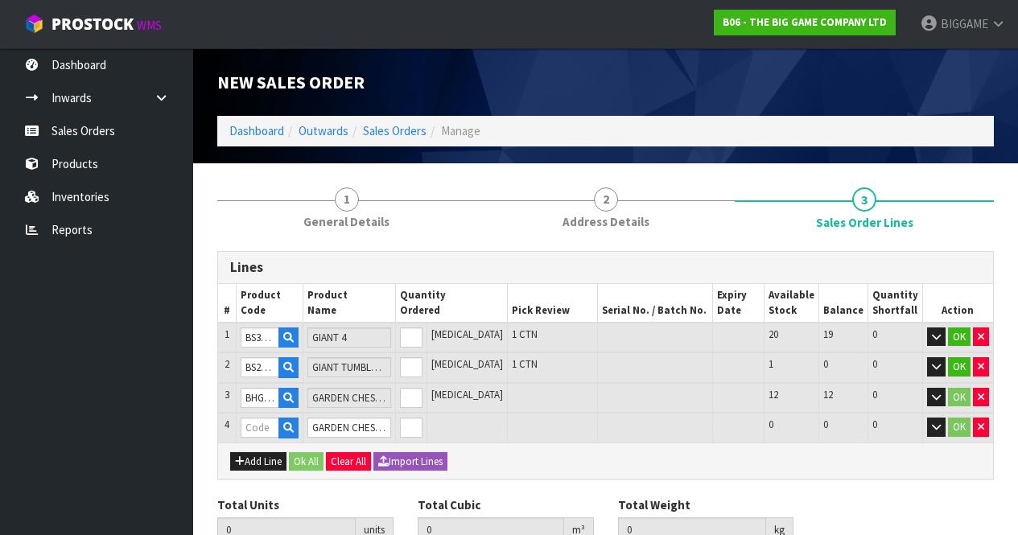
type input "2"
type input "0.117784"
type input "25.05"
type input "BS26102"
type input "0"
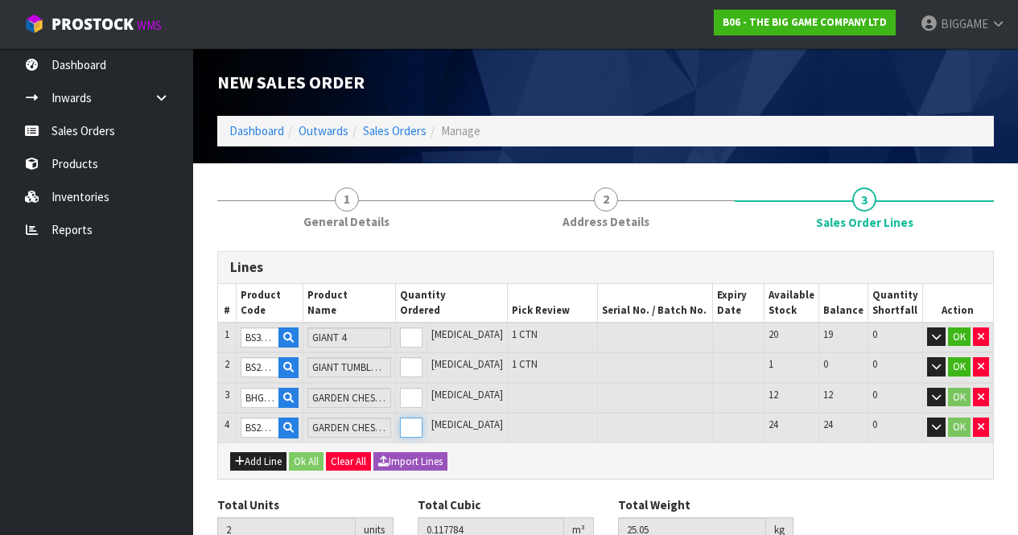
type input "3"
type input "0.12027"
type input "25.35"
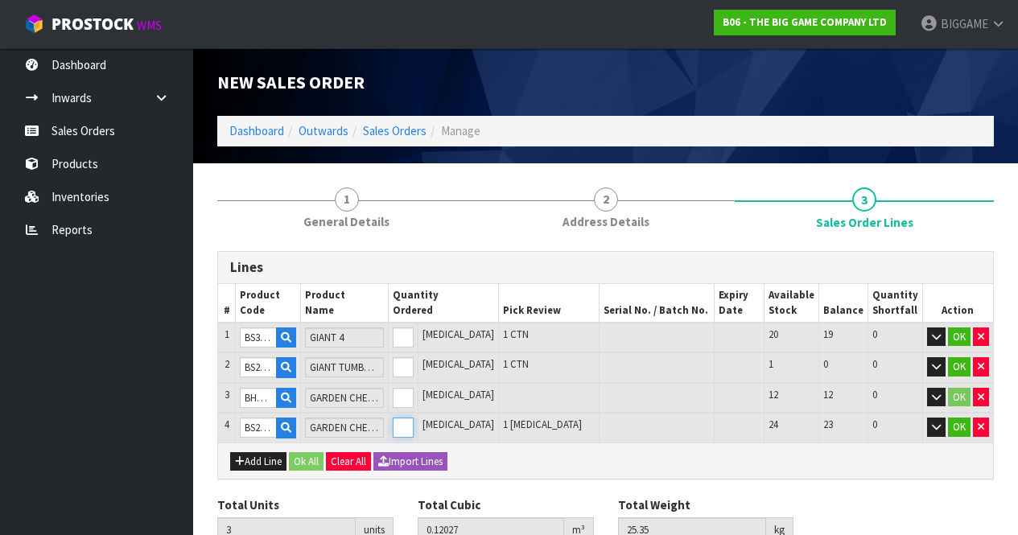
type input "1"
click at [414, 422] on input "1" at bounding box center [403, 428] width 21 height 20
click at [414, 390] on input "0" at bounding box center [403, 398] width 21 height 20
type input "4"
type input "0.185166"
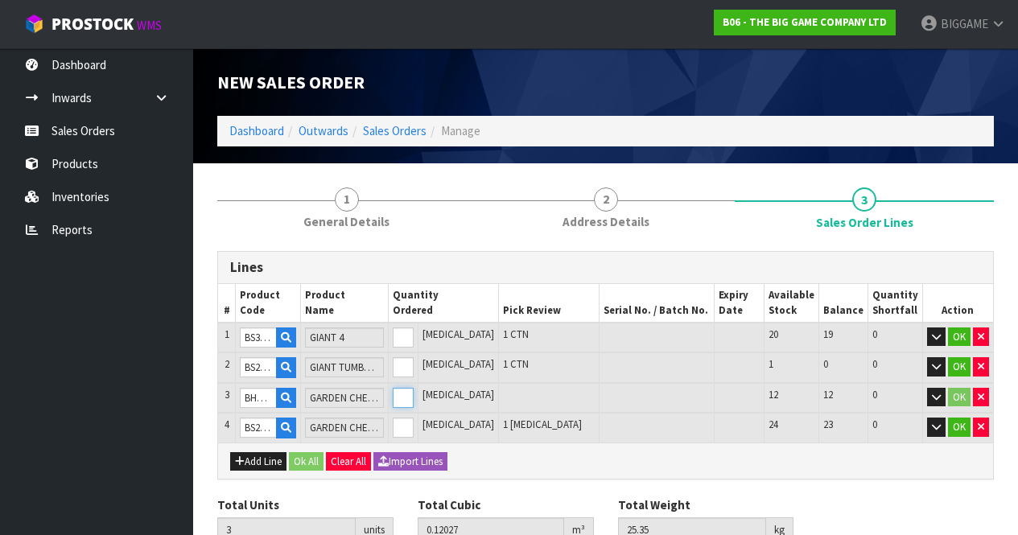
type input "31.35"
type input "1"
click at [414, 391] on input "1" at bounding box center [403, 398] width 21 height 20
click at [274, 459] on button "Add Line" at bounding box center [258, 461] width 56 height 19
type input "0"
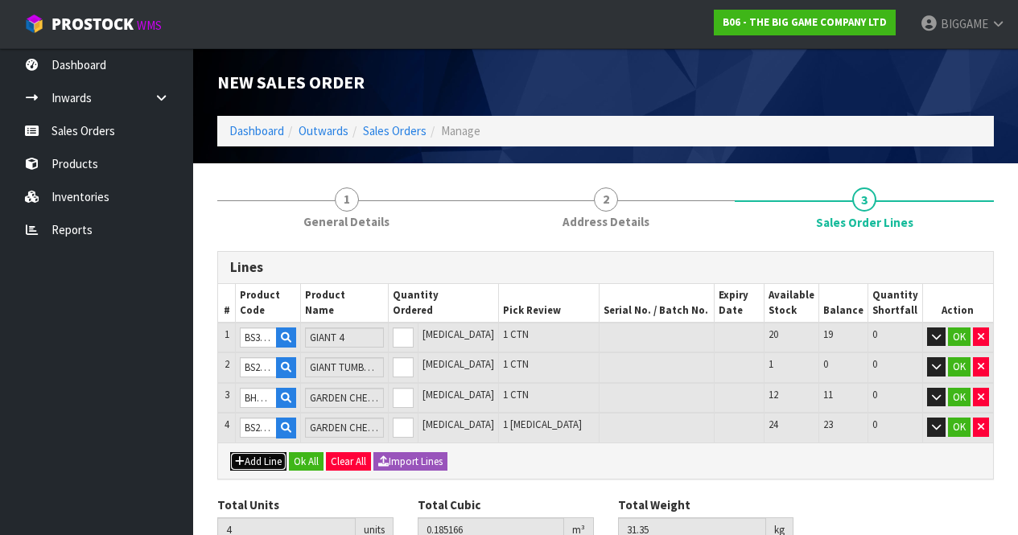
type input "0"
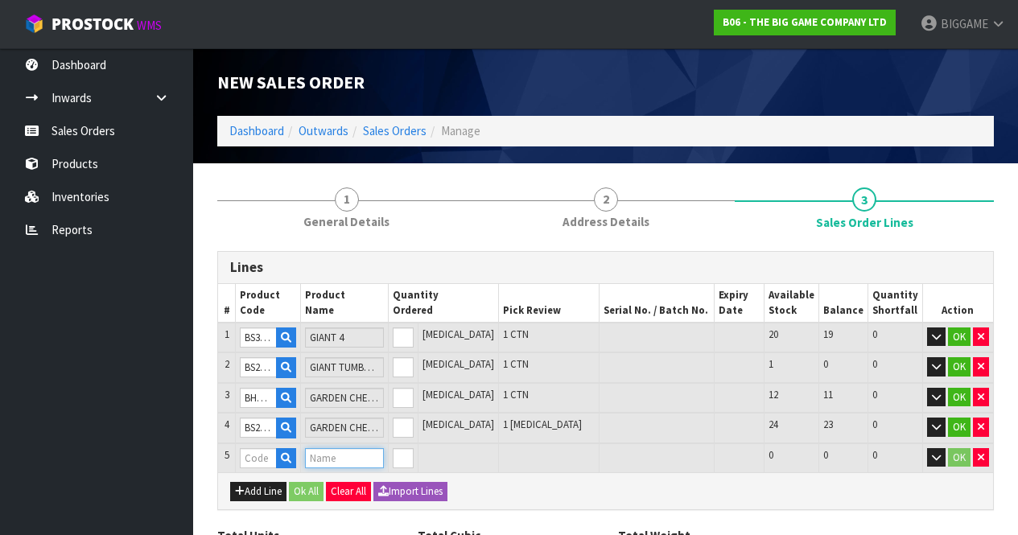
click at [329, 459] on input "text" at bounding box center [344, 458] width 78 height 20
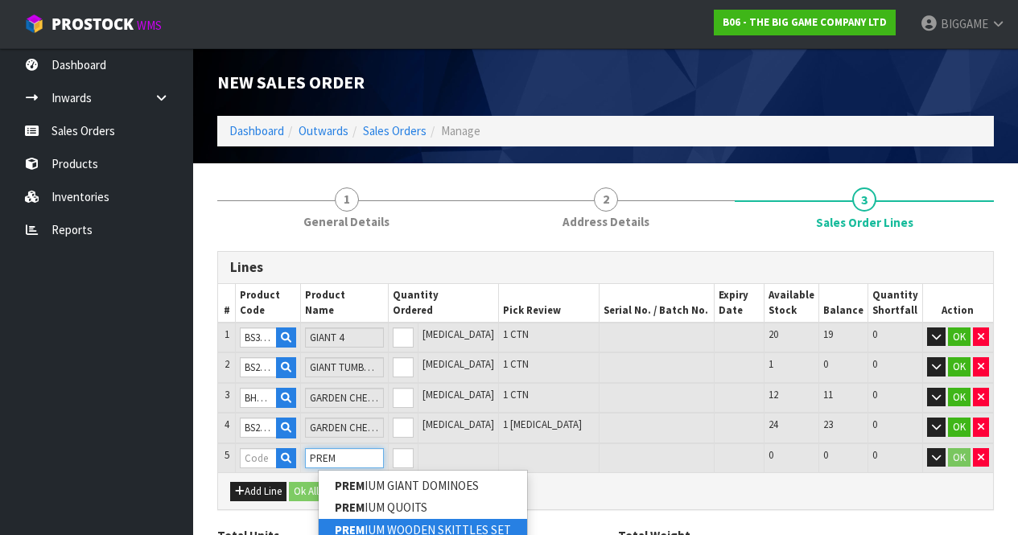
type input "PREM"
click at [458, 530] on link "PREM IUM WOODEN SKITTLES SET" at bounding box center [423, 530] width 208 height 22
type input "PREMIUM WOODEN SKITTLES SET"
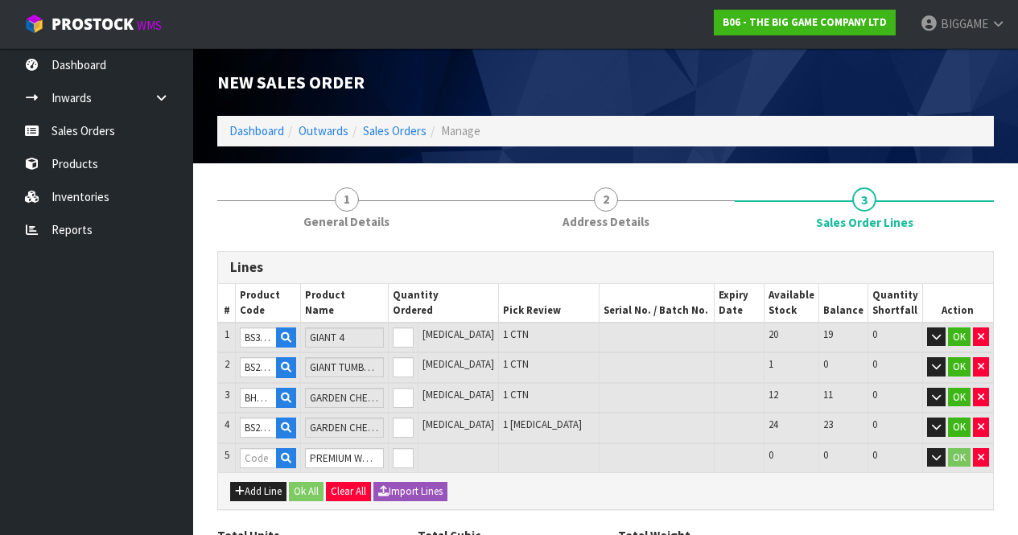
type input "4"
type input "0.185166"
type input "31.35"
type input "BS206"
type input "0"
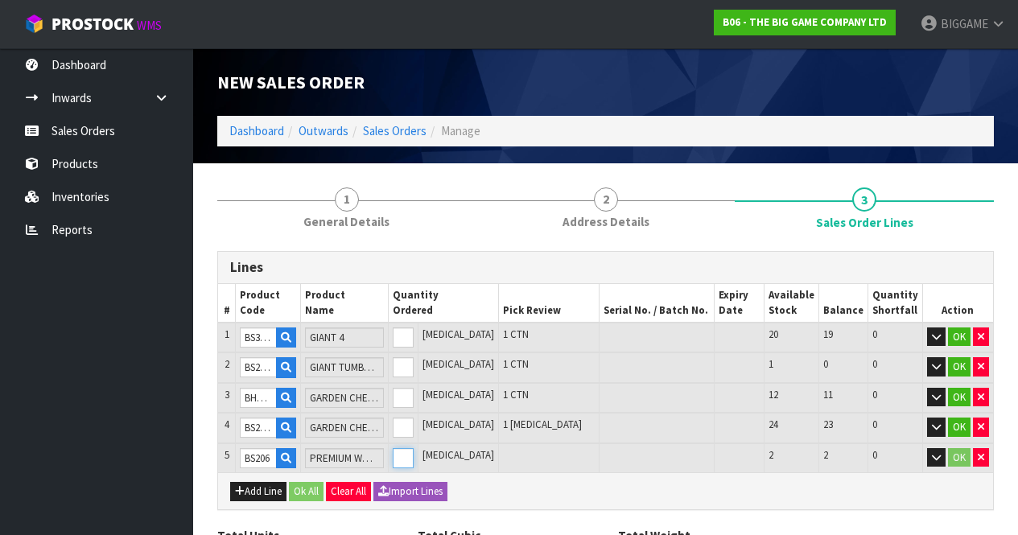
type input "5"
type input "0.207342"
type input "37.95"
type input "1"
click at [414, 453] on input "1" at bounding box center [403, 458] width 21 height 20
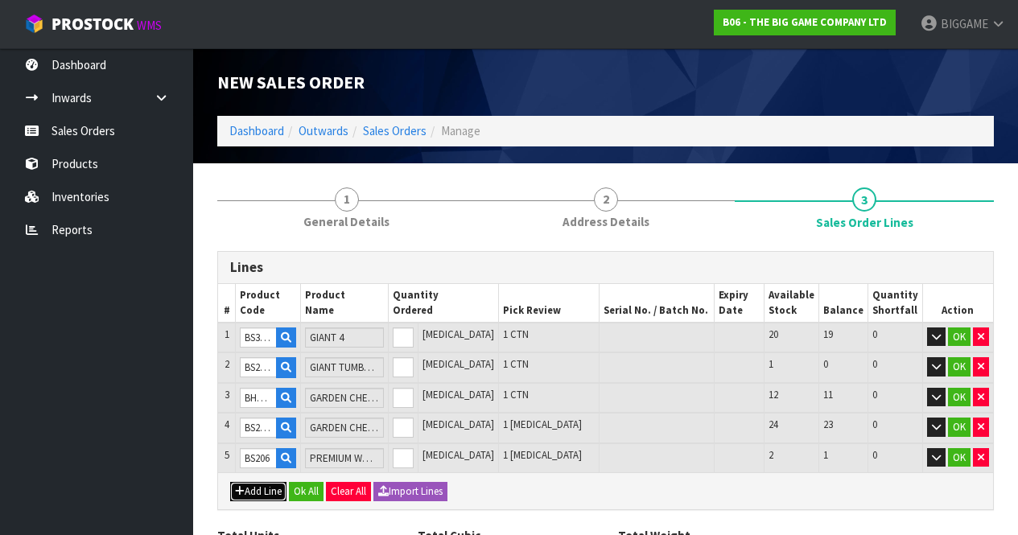
click at [273, 484] on button "Add Line" at bounding box center [258, 491] width 56 height 19
type input "0"
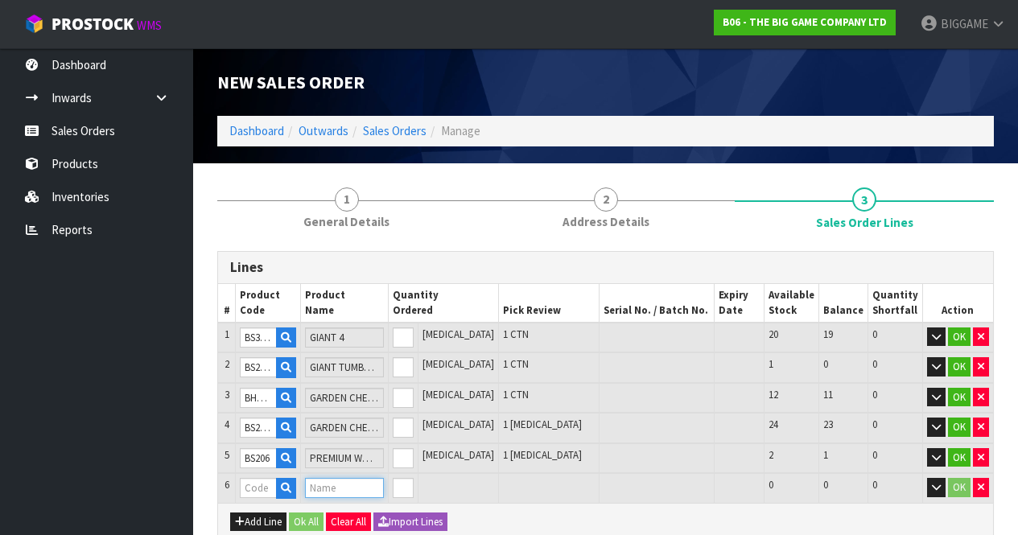
click at [333, 482] on input "text" at bounding box center [344, 488] width 78 height 20
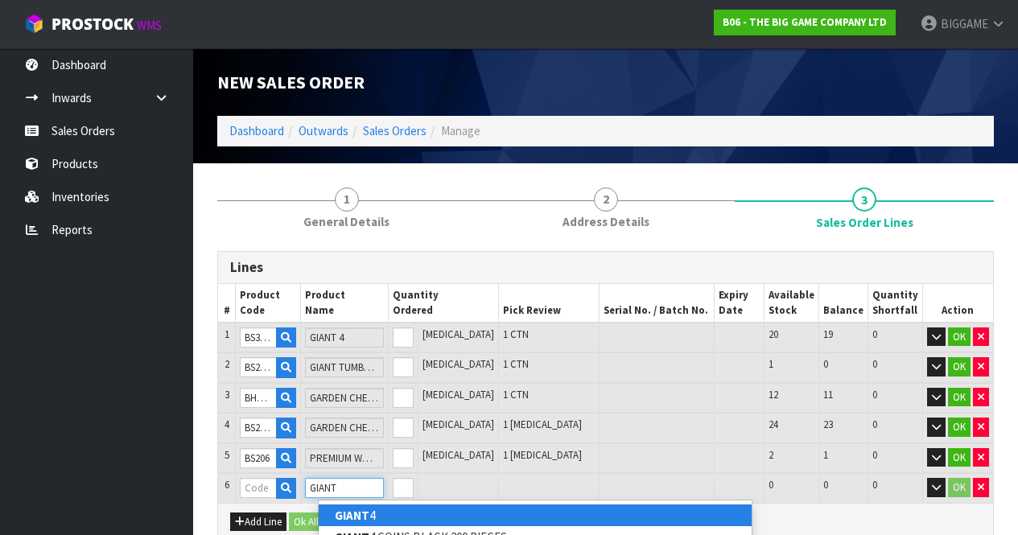
type input "GIANT"
click at [369, 515] on link "GIANT 4" at bounding box center [535, 516] width 433 height 22
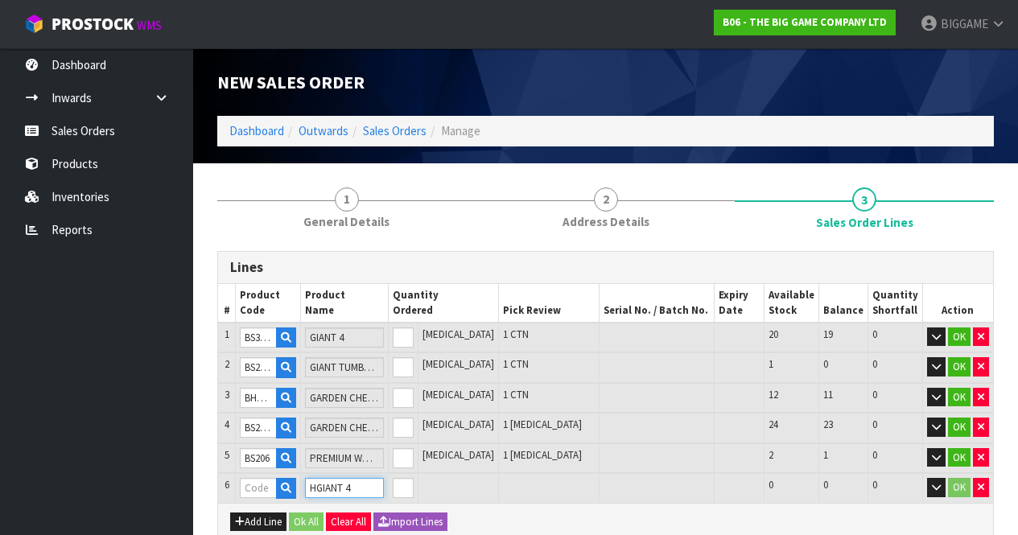
type input "HEGIANT 4"
type input "5"
type input "0.207342"
type input "37.95"
type input "BS30101"
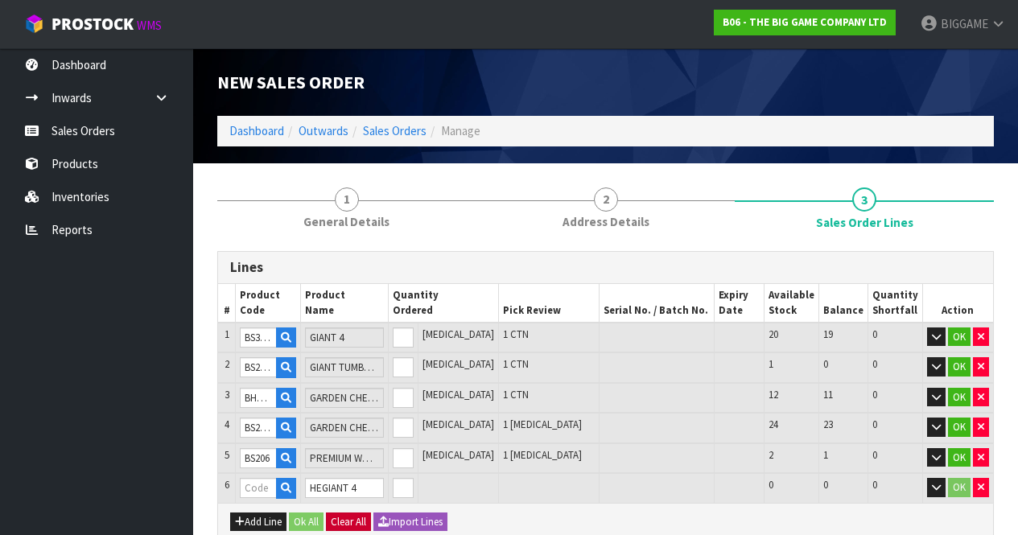
type input "GIANT 4"
type input "0"
click at [980, 484] on icon "button" at bounding box center [981, 487] width 6 height 10
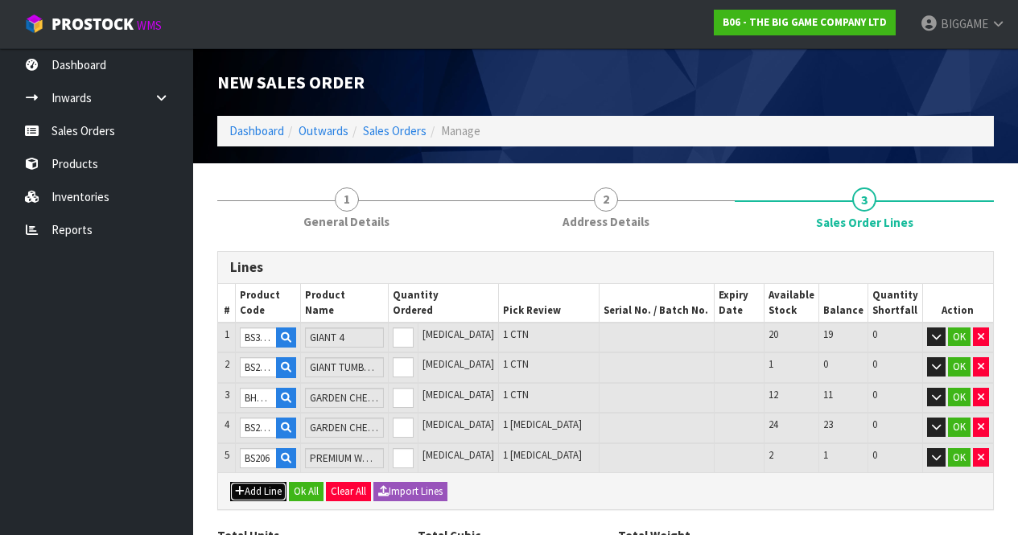
click at [274, 489] on button "Add Line" at bounding box center [258, 491] width 56 height 19
type input "0"
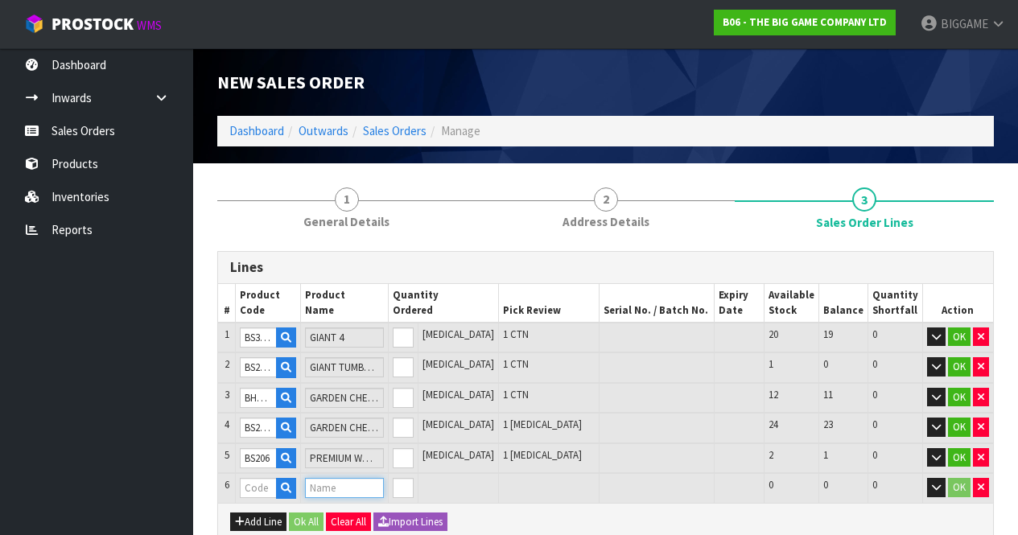
click at [330, 482] on input "text" at bounding box center [344, 488] width 78 height 20
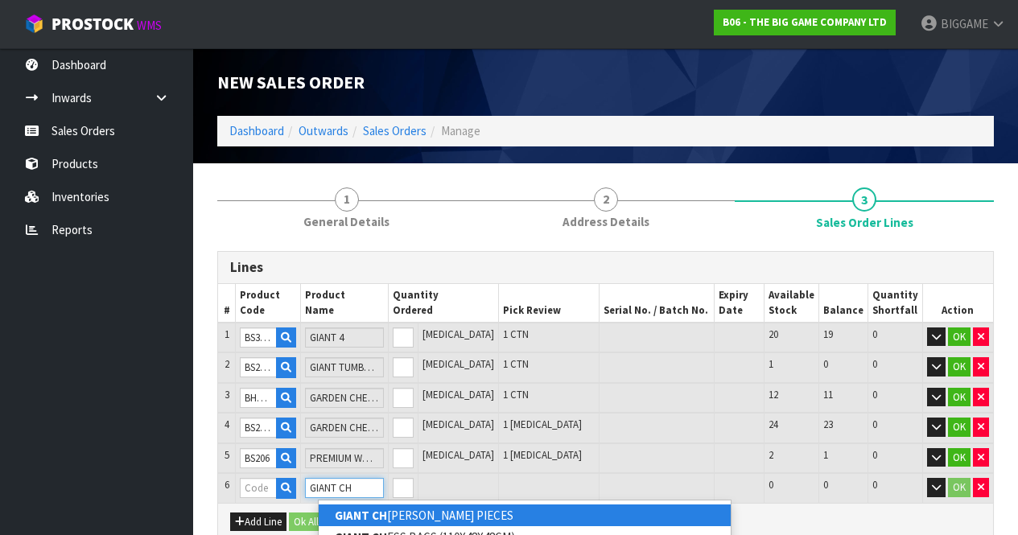
type input "GIANT CH"
click at [533, 511] on link "GIANT CH ECKERS PIECES" at bounding box center [525, 516] width 412 height 22
type input "GIANT CHECKERS PIECES"
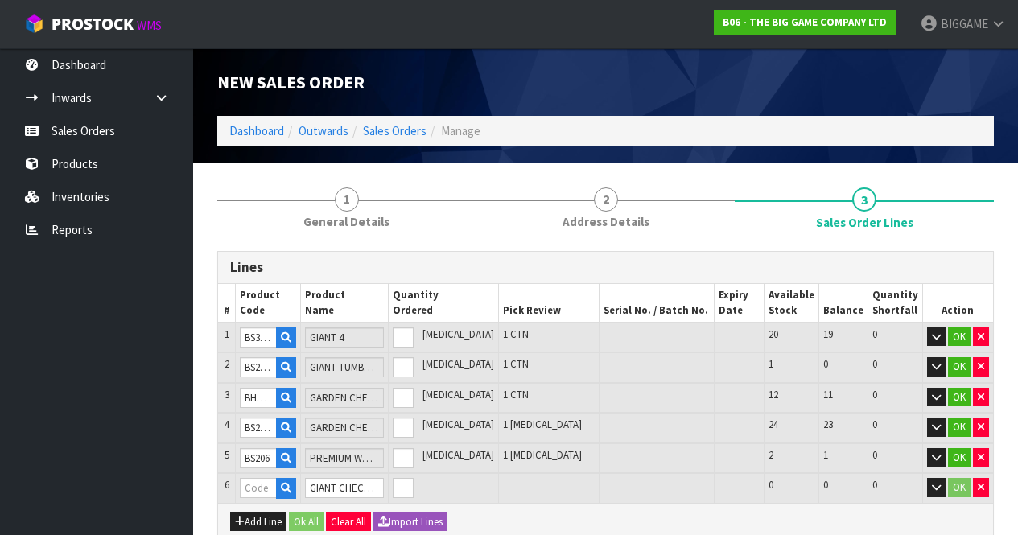
type input "5"
type input "0.207342"
type input "37.95"
type input "BHGK-10"
type input "0"
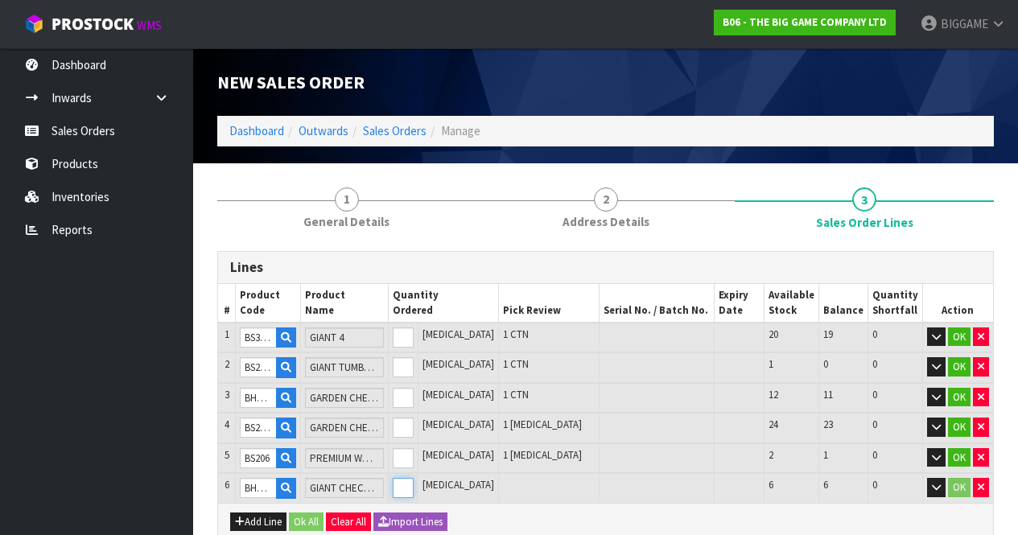
type input "6"
type input "0.361837"
type input "51.7"
type input "1"
click at [414, 484] on input "1" at bounding box center [403, 488] width 21 height 20
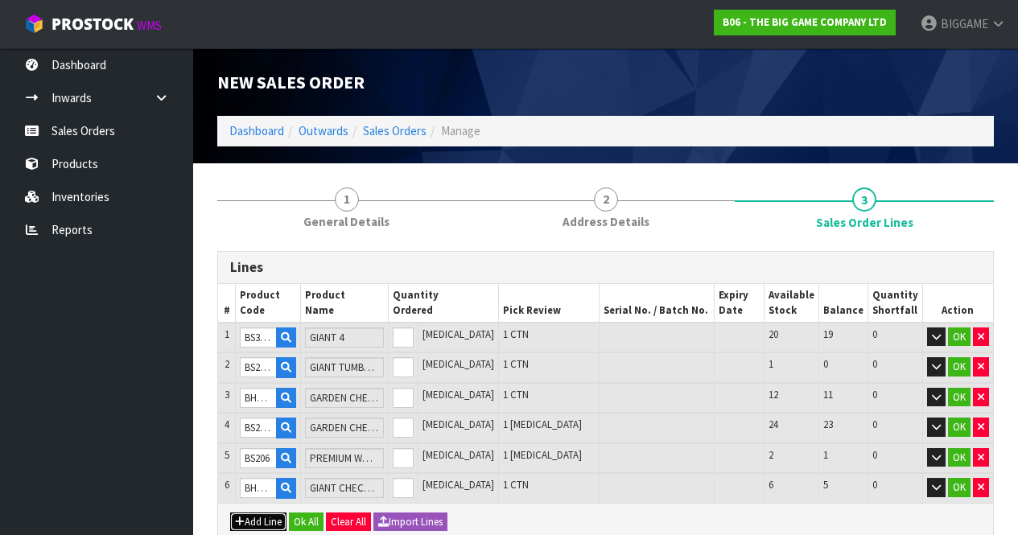
click at [271, 520] on button "Add Line" at bounding box center [258, 522] width 56 height 19
type input "0"
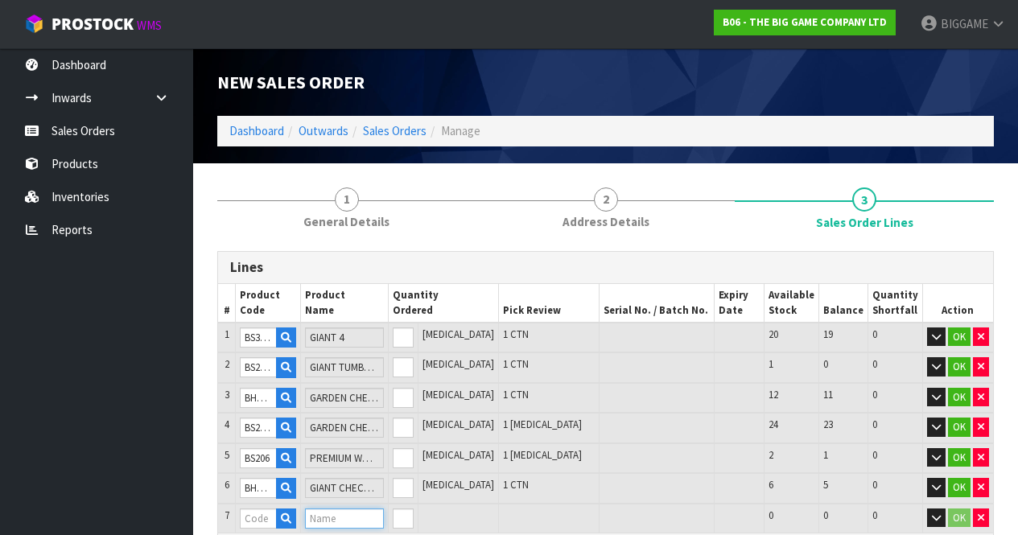
click at [329, 515] on input "text" at bounding box center [344, 519] width 78 height 20
type input "GIANT DRAUGHTS BAG"
type input "6"
type input "0.361837"
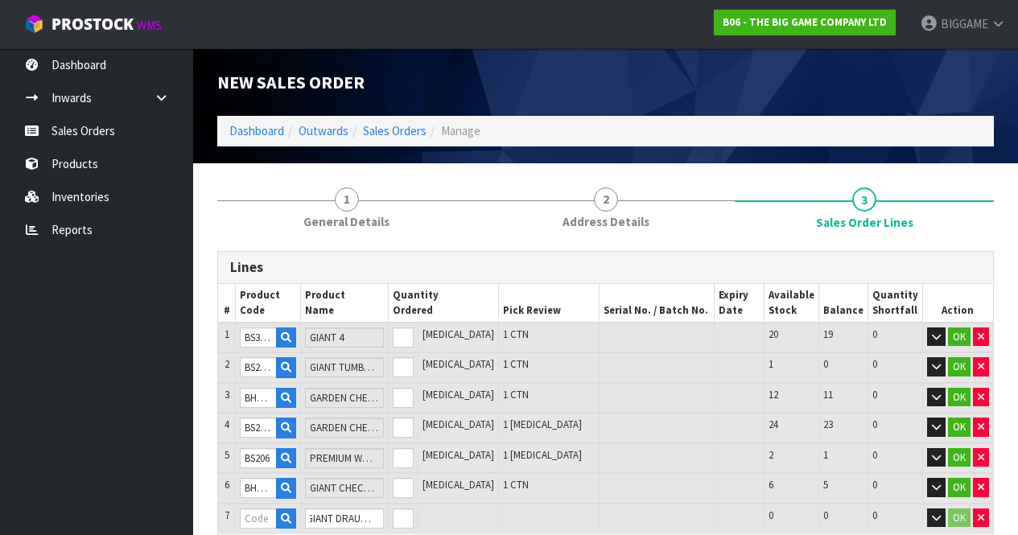
type input "51.7"
type input "BS353"
type input "0"
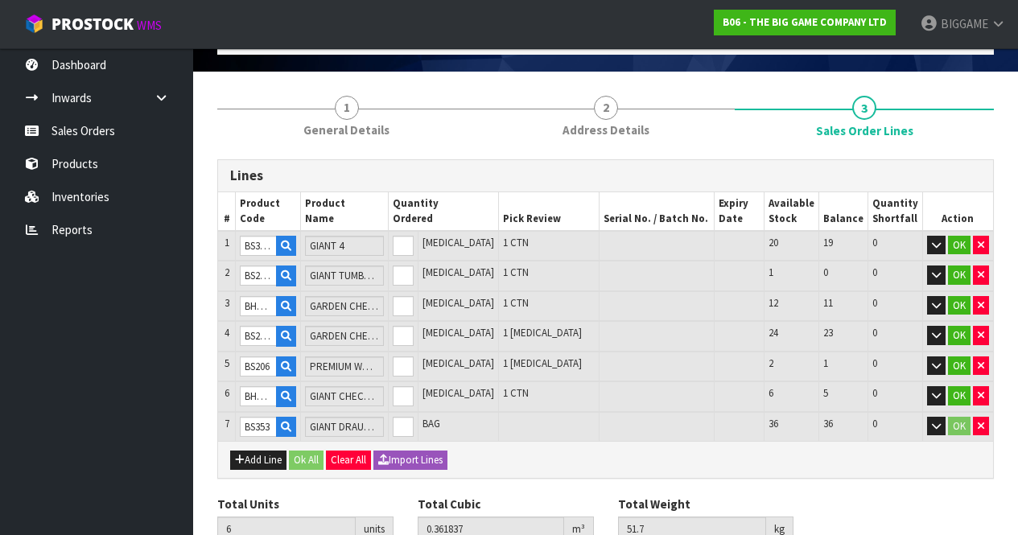
scroll to position [93, 0]
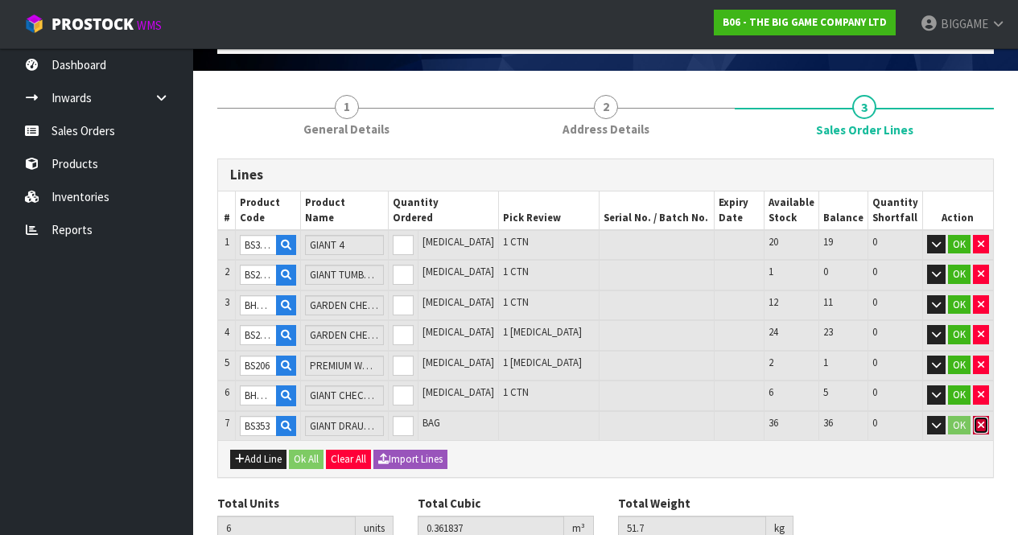
click at [979, 421] on icon "button" at bounding box center [981, 425] width 6 height 10
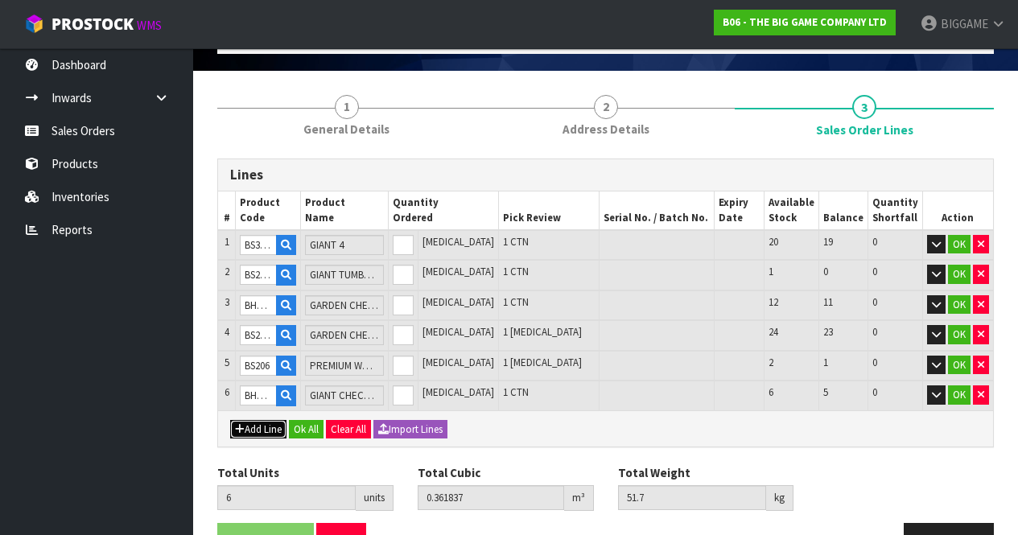
click at [268, 425] on button "Add Line" at bounding box center [258, 429] width 56 height 19
type input "0"
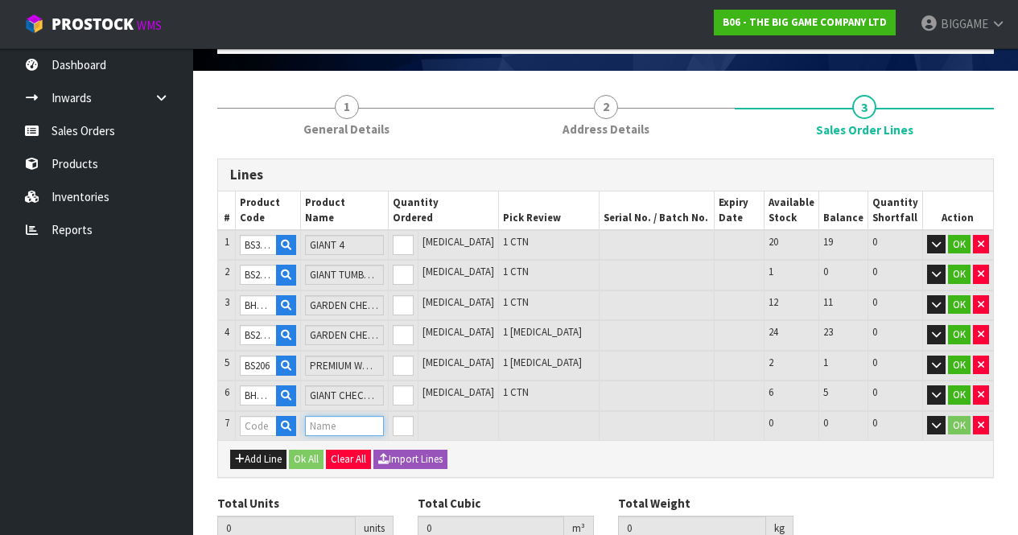
click at [329, 424] on input "text" at bounding box center [344, 426] width 78 height 20
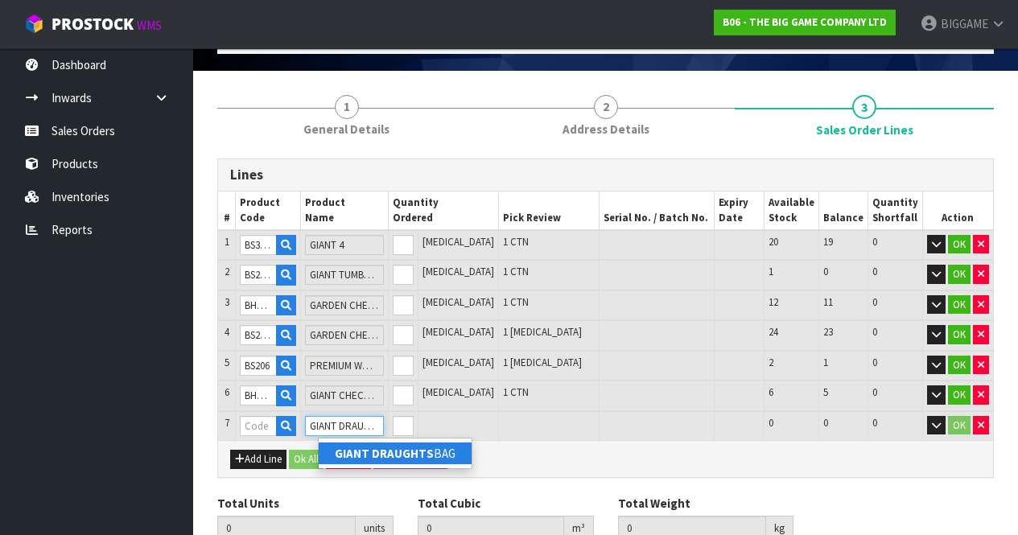
type input "GIANT DRAUGHTS"
click at [361, 451] on strong "GIANT DRAUGHTS" at bounding box center [384, 453] width 99 height 15
type input "GIANT DRAUGHTS BAG"
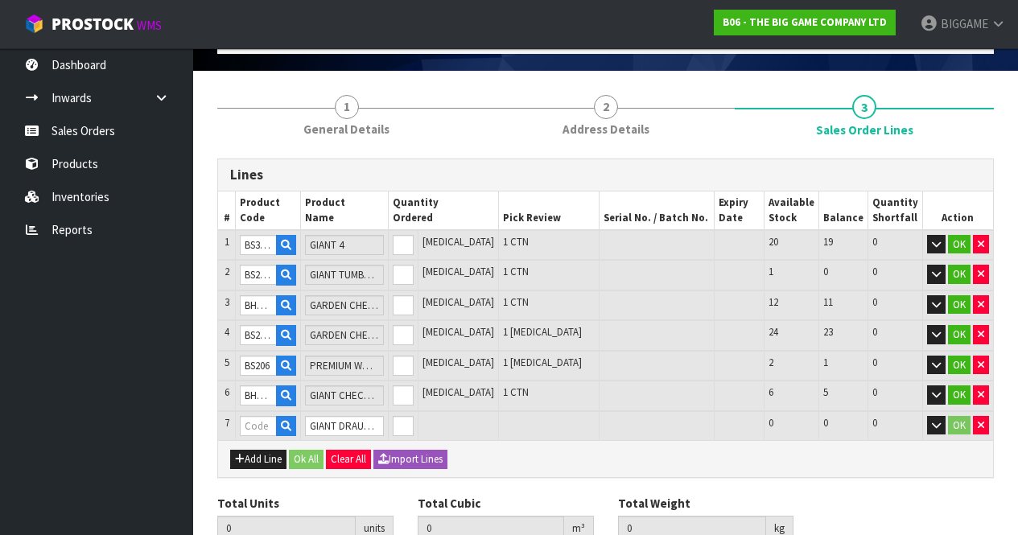
type input "6"
type input "0.361837"
type input "51.7"
type input "BS353"
type input "0"
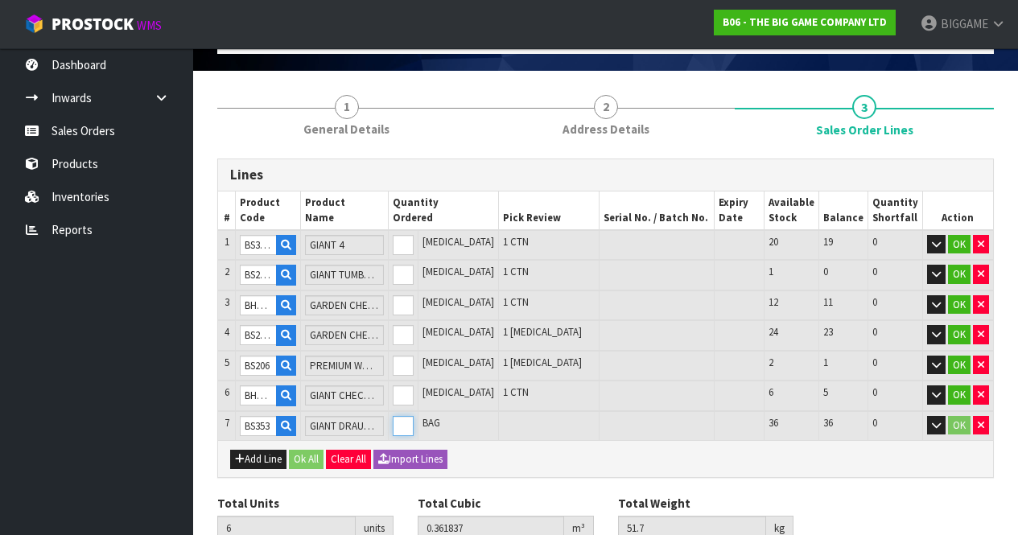
type input "7"
type input "0.368461"
type input "53.2"
type input "1"
click at [414, 418] on input "1" at bounding box center [403, 426] width 21 height 20
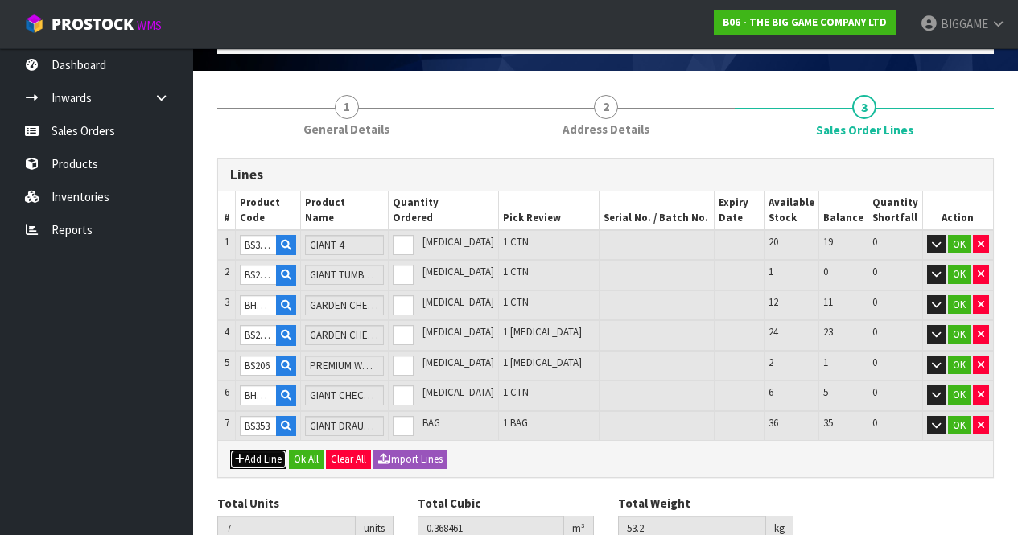
click at [274, 455] on button "Add Line" at bounding box center [258, 459] width 56 height 19
type input "0"
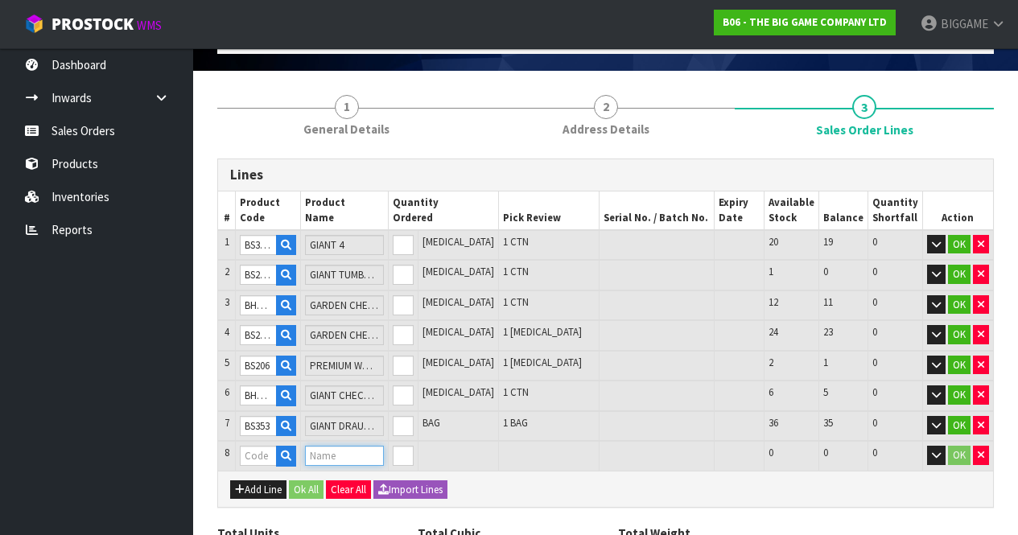
click at [329, 451] on input "text" at bounding box center [344, 456] width 78 height 20
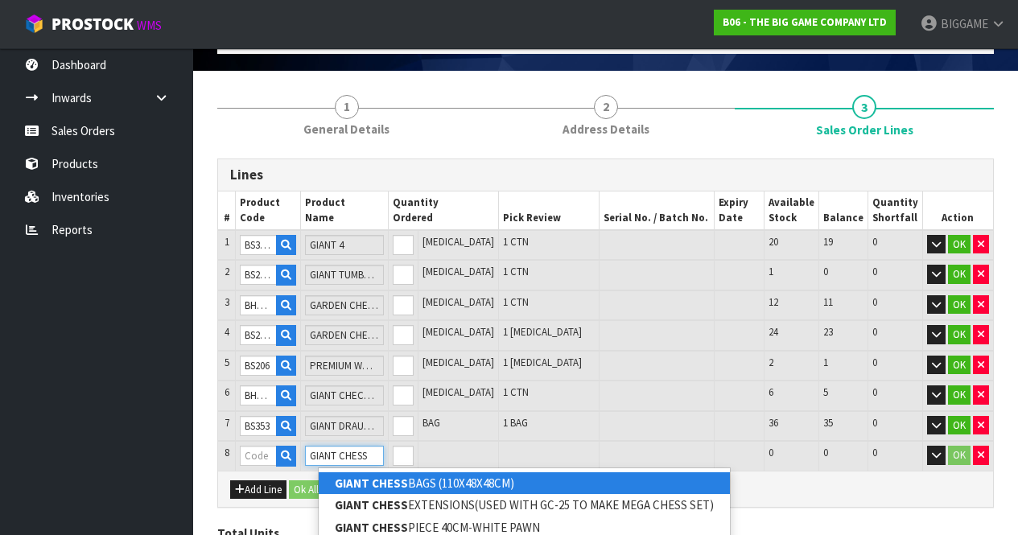
type input "GIANT CHESS"
click at [370, 479] on strong "GIANT CHESS" at bounding box center [371, 483] width 73 height 15
type input "GIANT CHESS BAGS (110X48X48CM)"
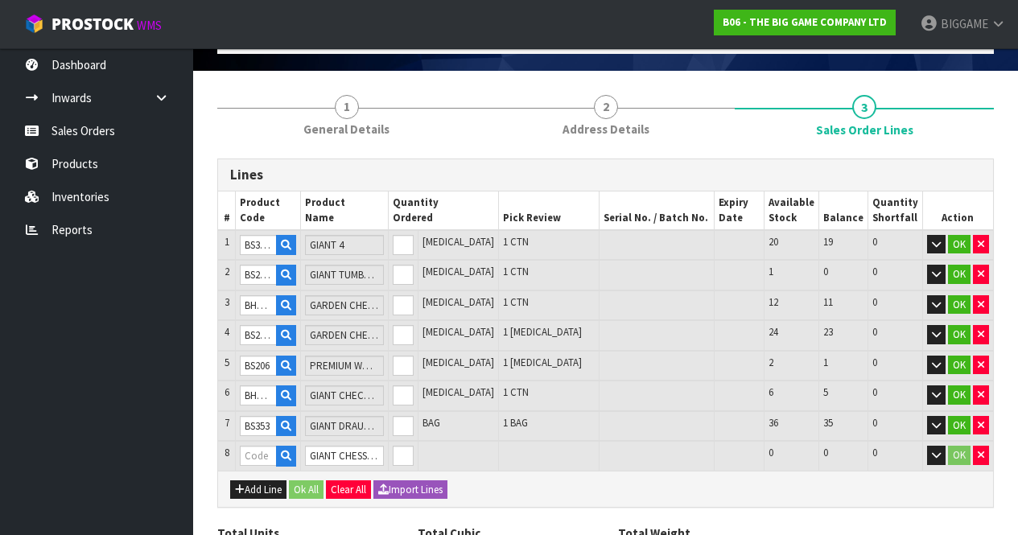
type input "7"
type input "0.368461"
type input "53.2"
type input "BS26101"
type input "0"
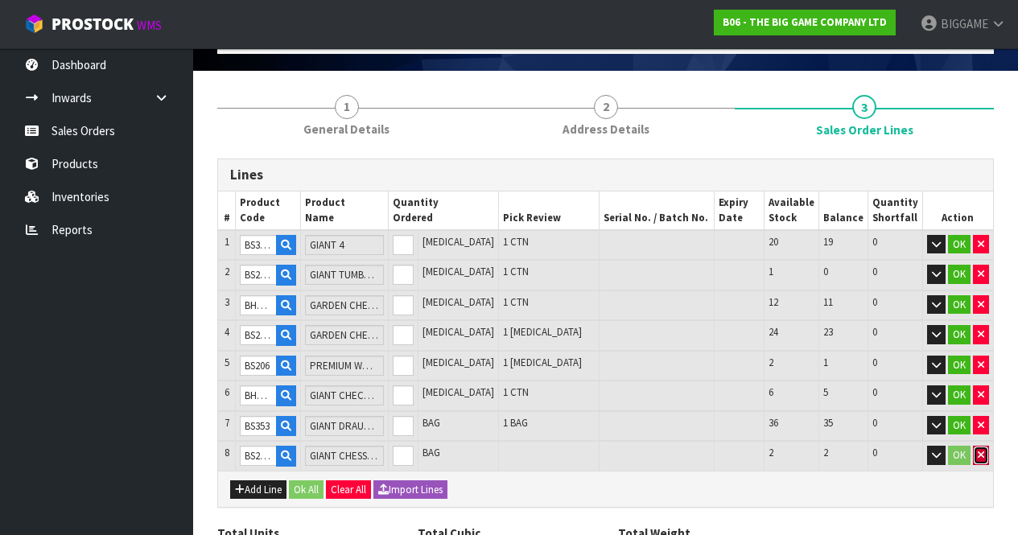
click at [981, 452] on icon "button" at bounding box center [981, 455] width 6 height 10
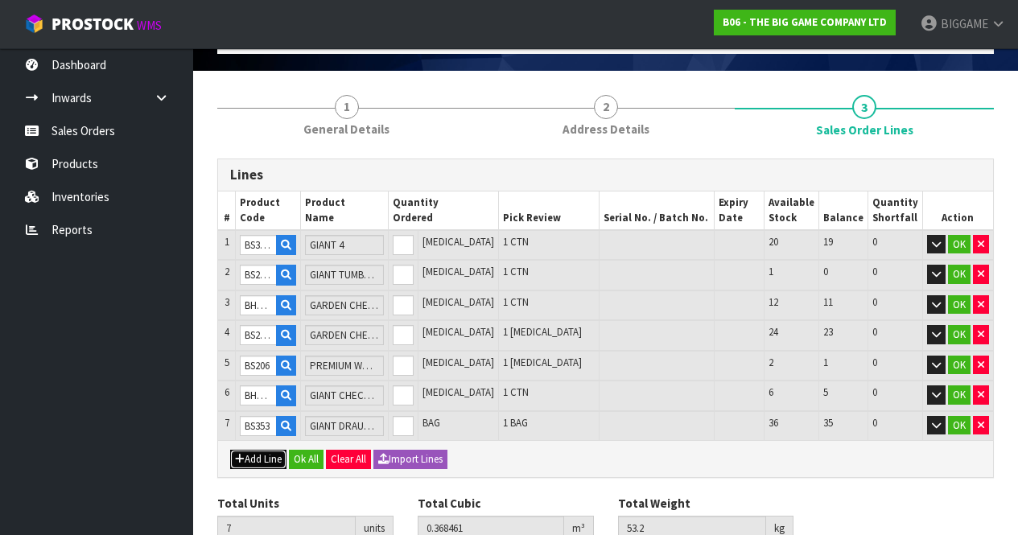
click at [276, 454] on button "Add Line" at bounding box center [258, 459] width 56 height 19
type input "0"
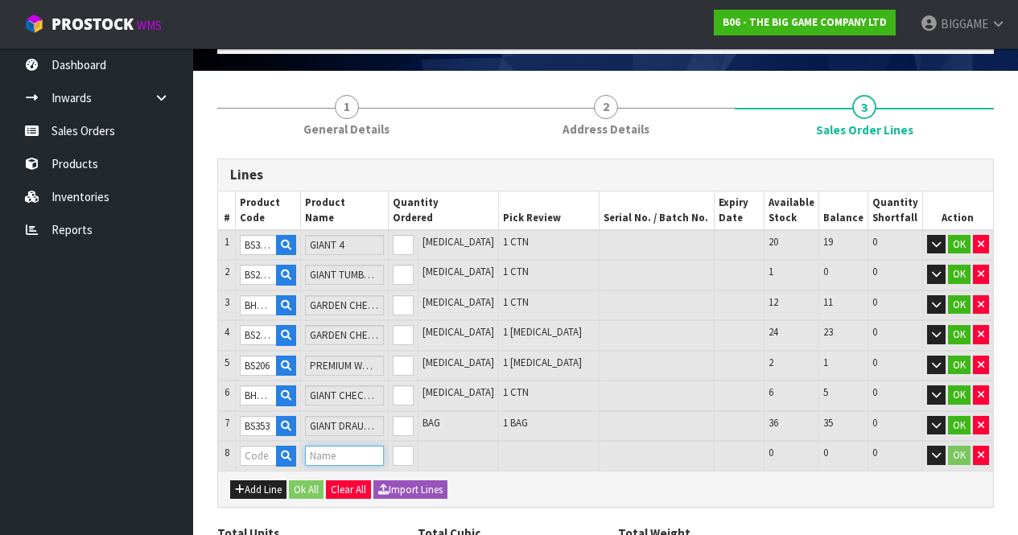
click at [343, 452] on input "text" at bounding box center [344, 456] width 78 height 20
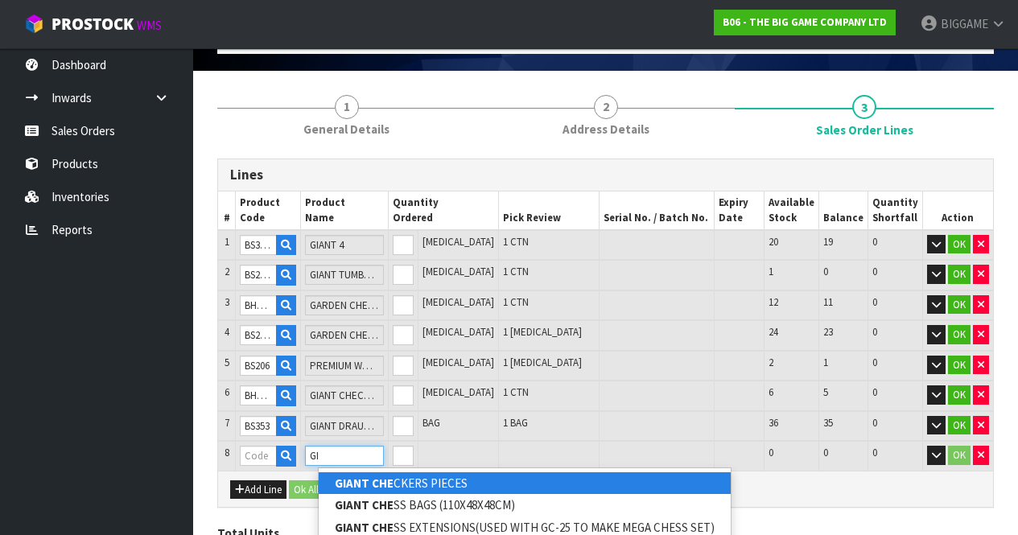
type input "G"
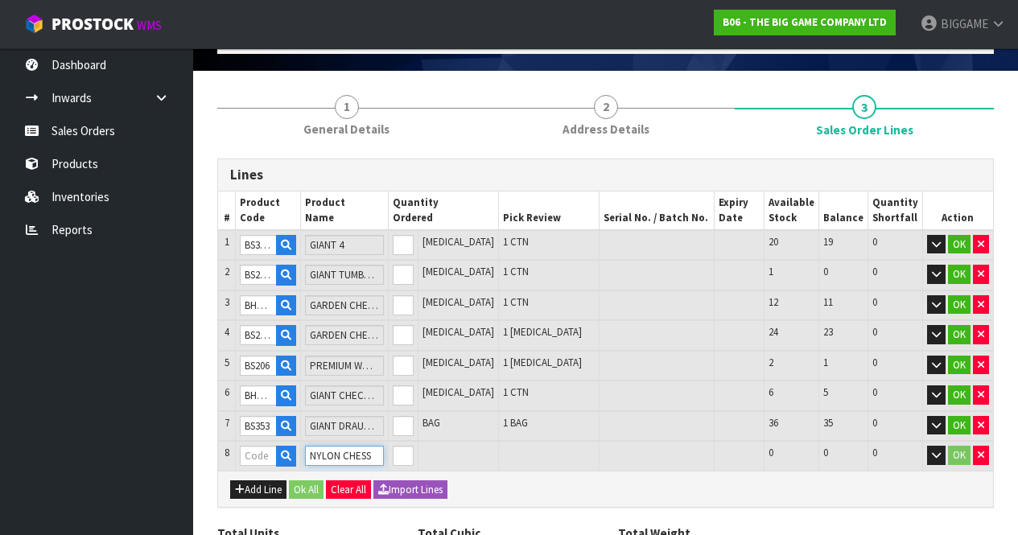
click at [354, 454] on input "NYLON CHESS" at bounding box center [344, 456] width 78 height 20
click at [354, 454] on input "CHESS" at bounding box center [344, 456] width 78 height 20
type input "C"
click at [276, 456] on input "text" at bounding box center [258, 456] width 37 height 20
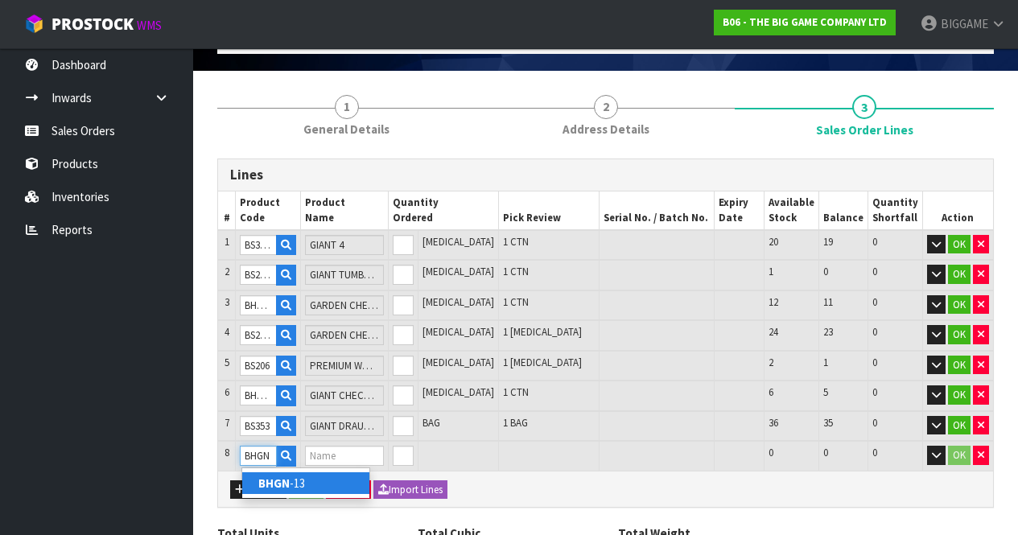
type input "BHGN"
click at [282, 481] on strong "BHGN" at bounding box center [273, 483] width 31 height 15
type input "BHGN-13"
type input "7"
type input "0.368461"
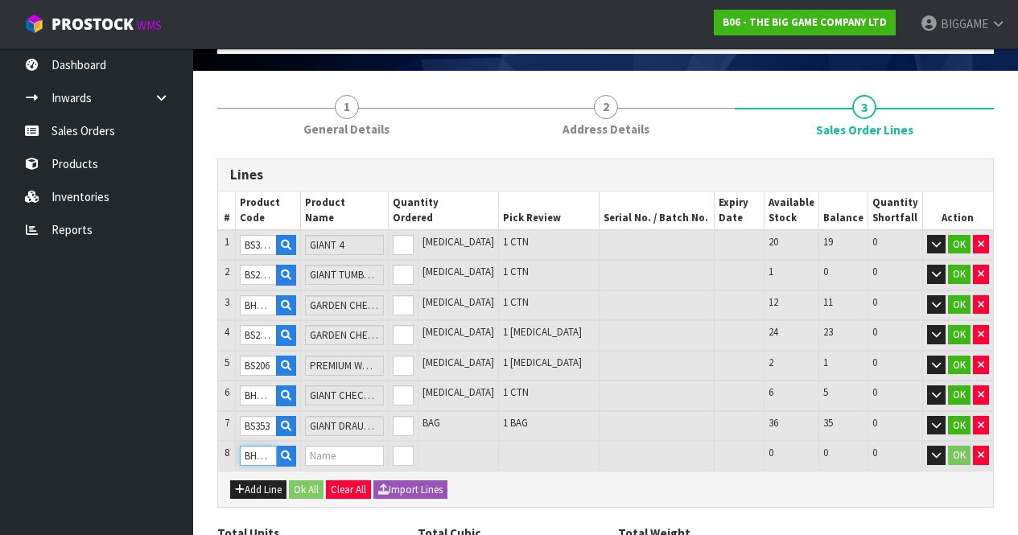
type input "53.2"
type input "GIANT NYLON CHESS MAT 13""
type input "0"
type input "8"
type input "0.372568"
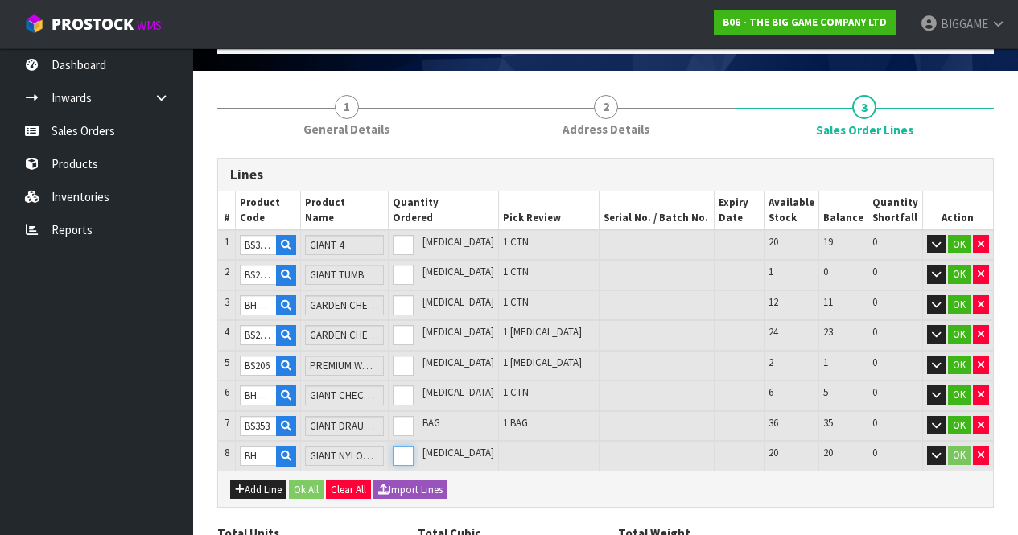
type input "54.45"
type input "1"
click at [414, 449] on input "1" at bounding box center [403, 456] width 21 height 20
click at [958, 241] on button "OK" at bounding box center [959, 244] width 23 height 19
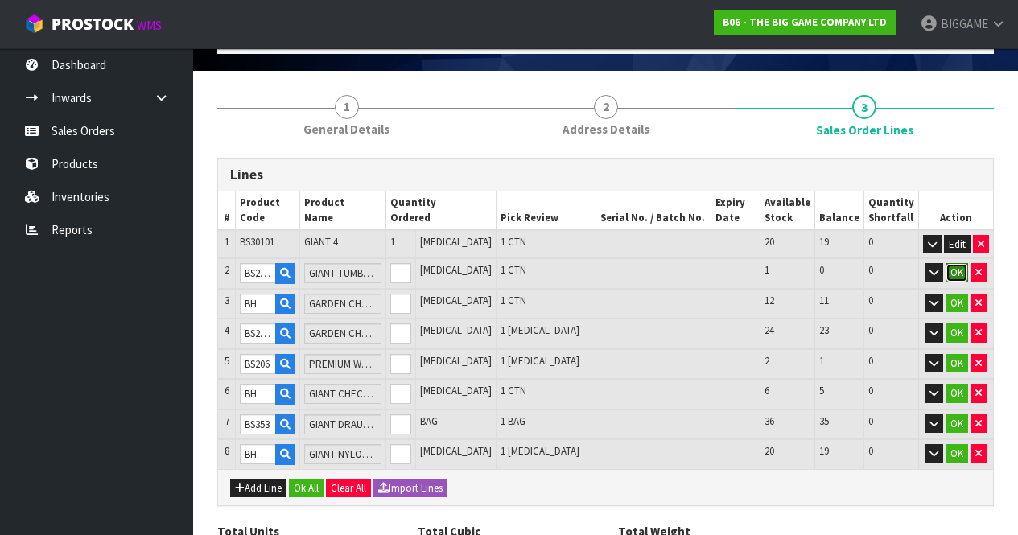
click at [958, 267] on button "OK" at bounding box center [957, 272] width 23 height 19
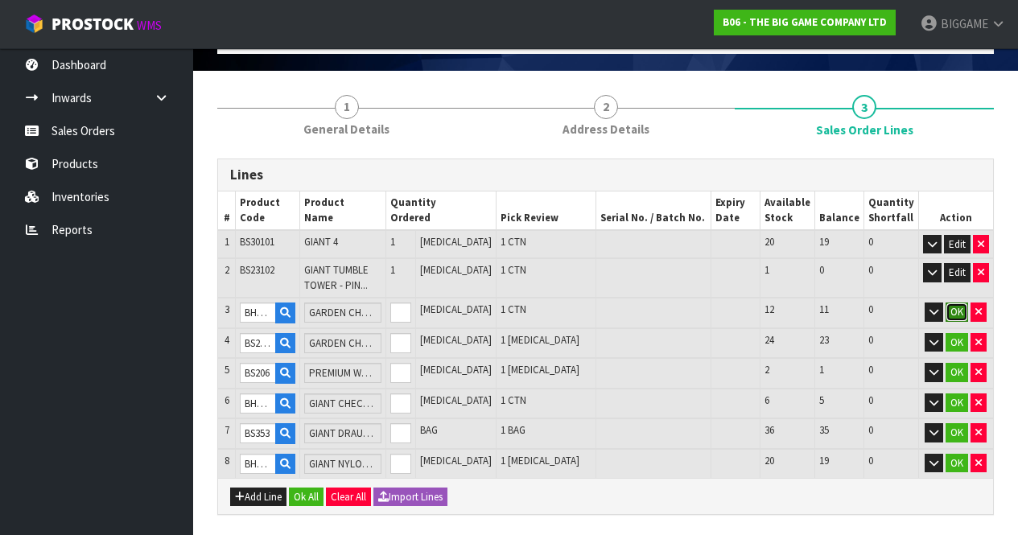
click at [958, 303] on button "OK" at bounding box center [957, 312] width 23 height 19
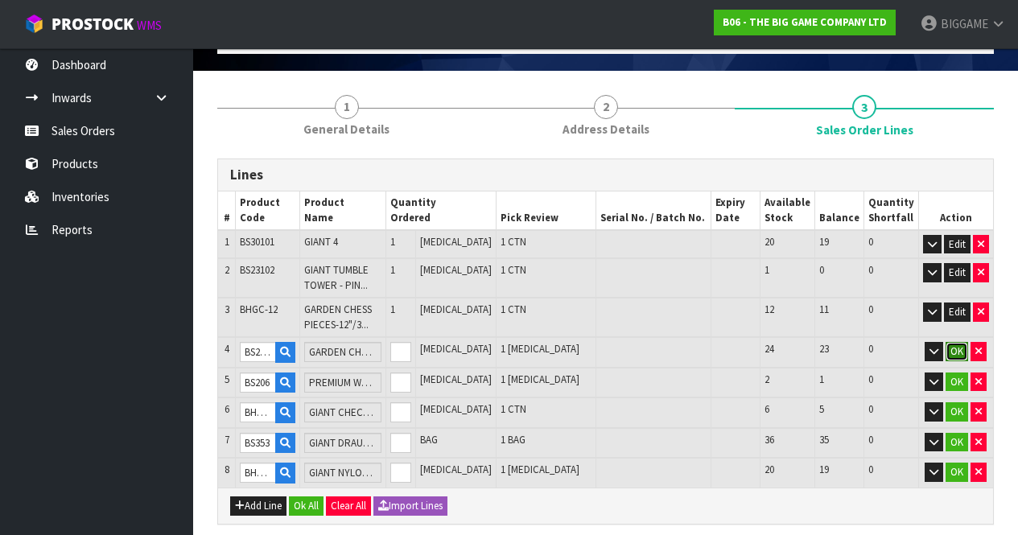
click at [954, 348] on button "OK" at bounding box center [957, 351] width 23 height 19
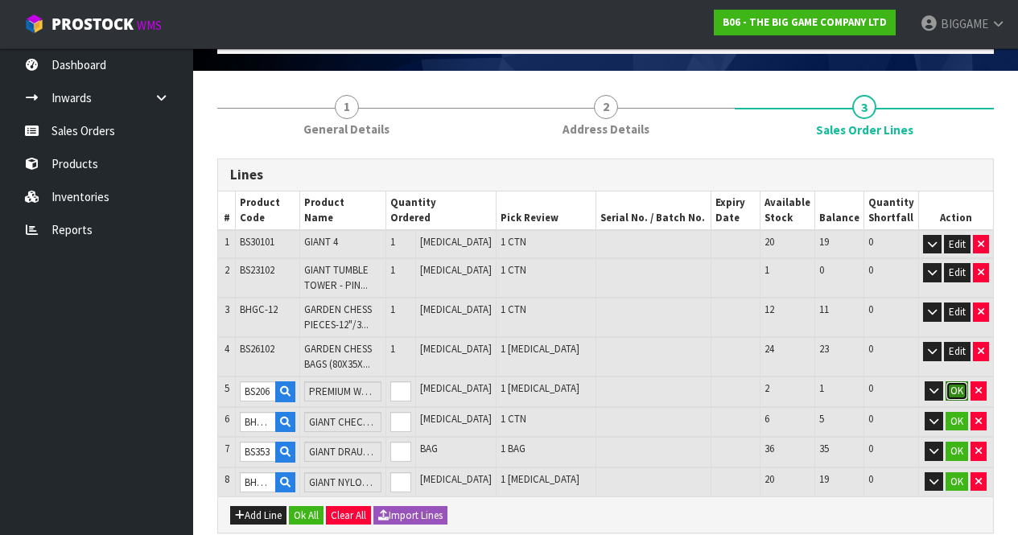
click at [954, 386] on button "OK" at bounding box center [957, 390] width 23 height 19
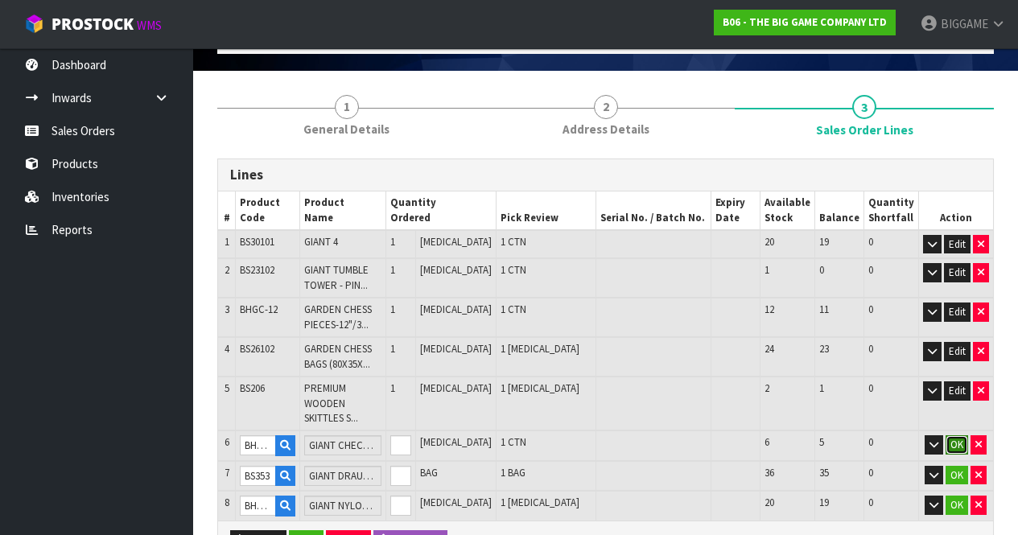
click at [958, 435] on button "OK" at bounding box center [957, 444] width 23 height 19
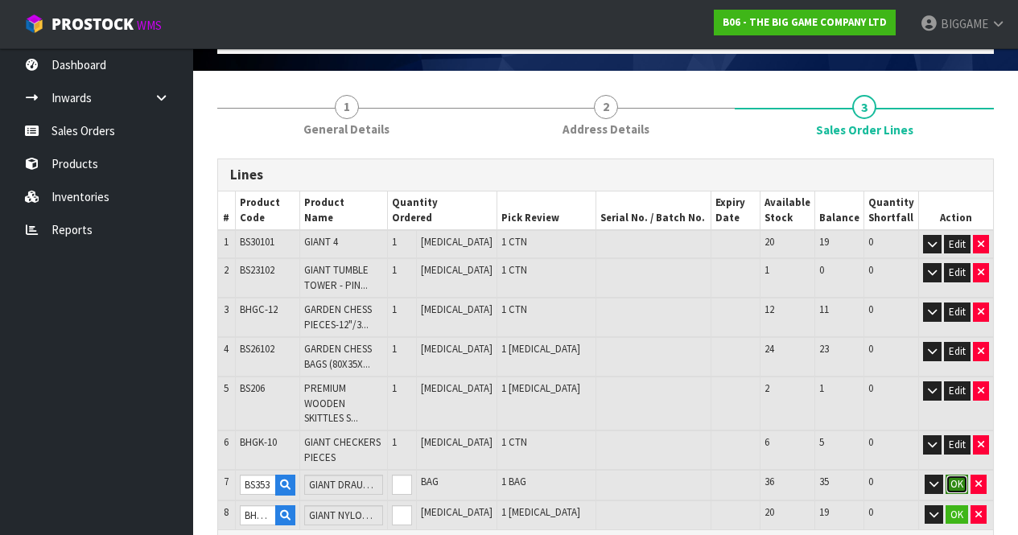
click at [959, 475] on button "OK" at bounding box center [957, 484] width 23 height 19
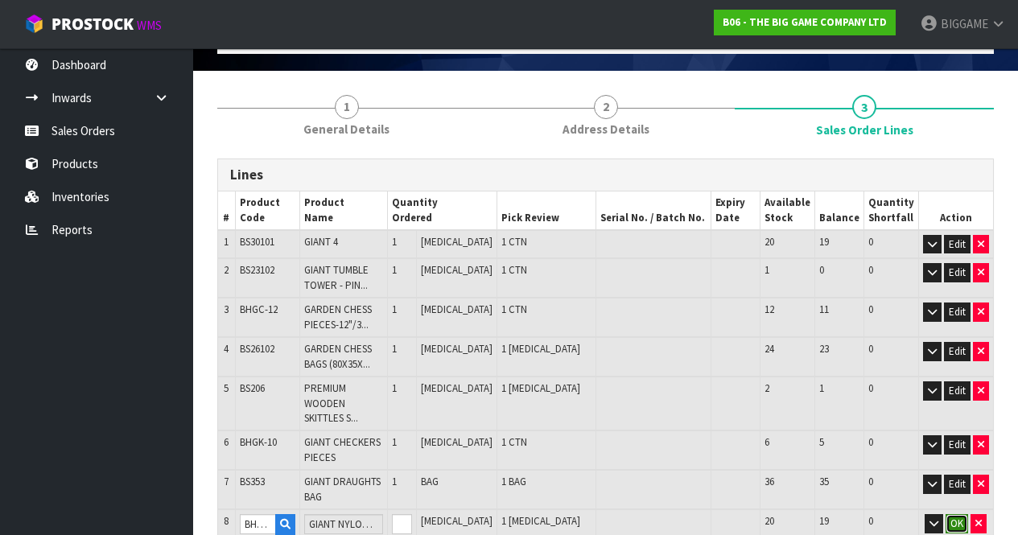
click at [962, 514] on button "OK" at bounding box center [957, 523] width 23 height 19
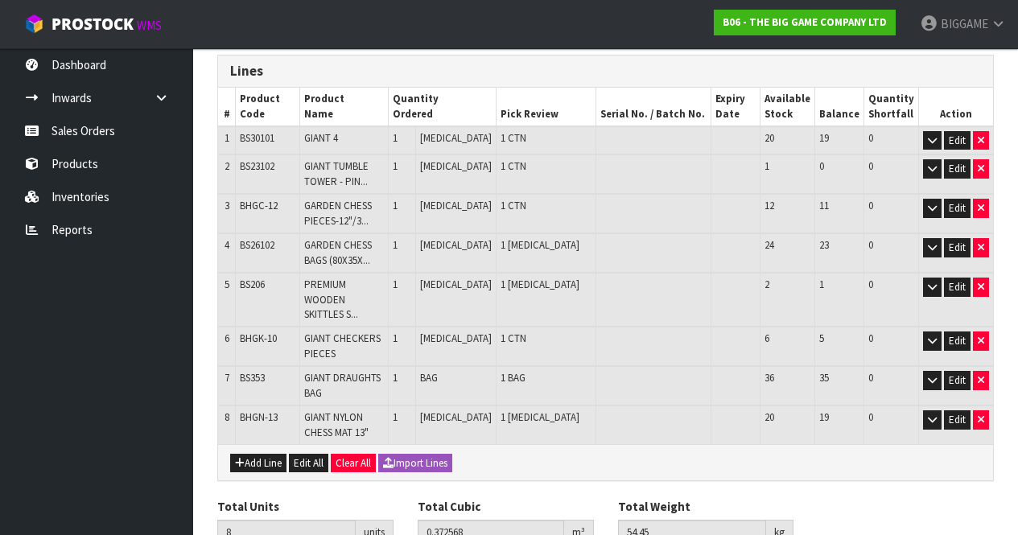
scroll to position [251, 0]
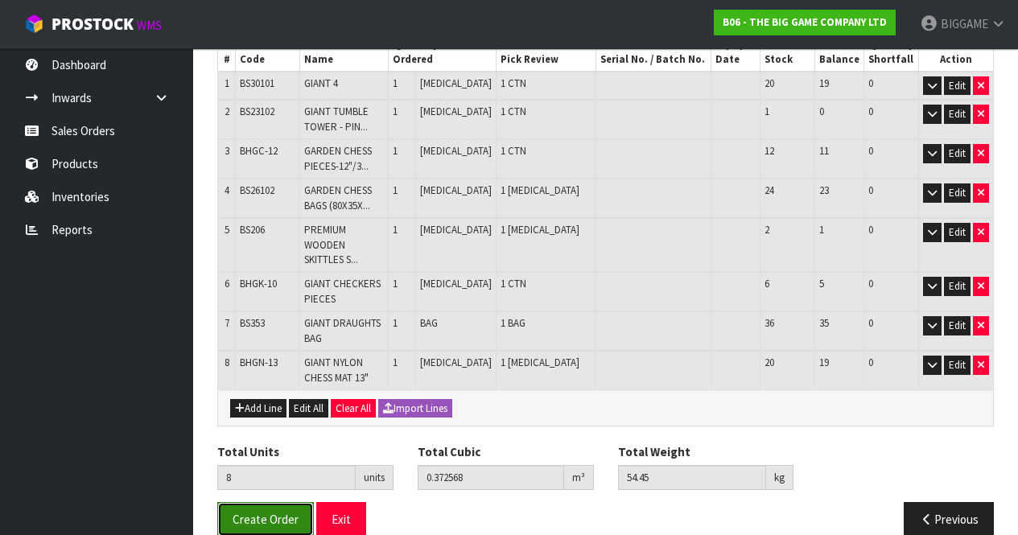
click at [272, 502] on button "Create Order" at bounding box center [265, 519] width 97 height 35
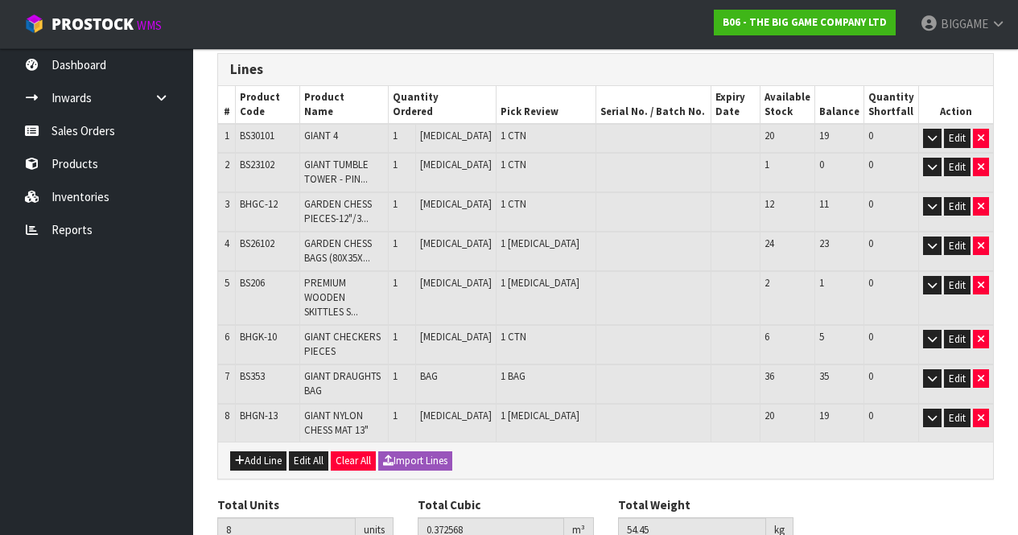
scroll to position [310, 0]
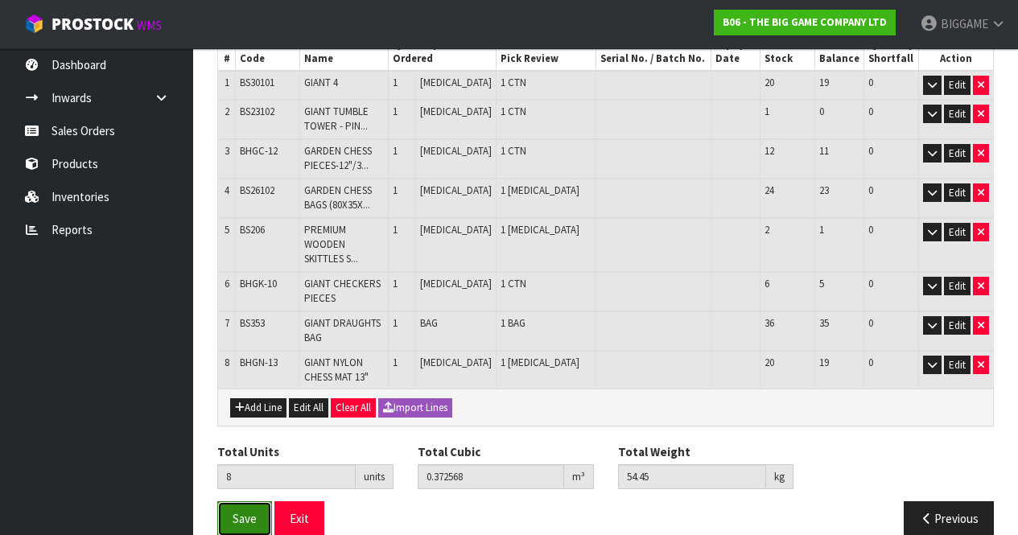
click at [246, 511] on span "Save" at bounding box center [245, 518] width 24 height 15
click at [245, 511] on span "Save" at bounding box center [245, 518] width 24 height 15
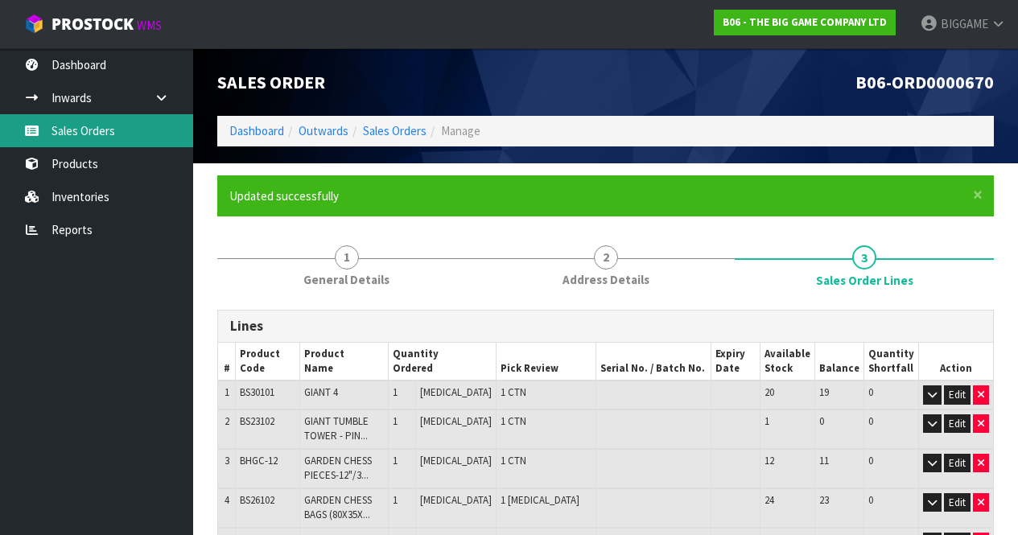
click at [88, 128] on link "Sales Orders" at bounding box center [96, 130] width 193 height 33
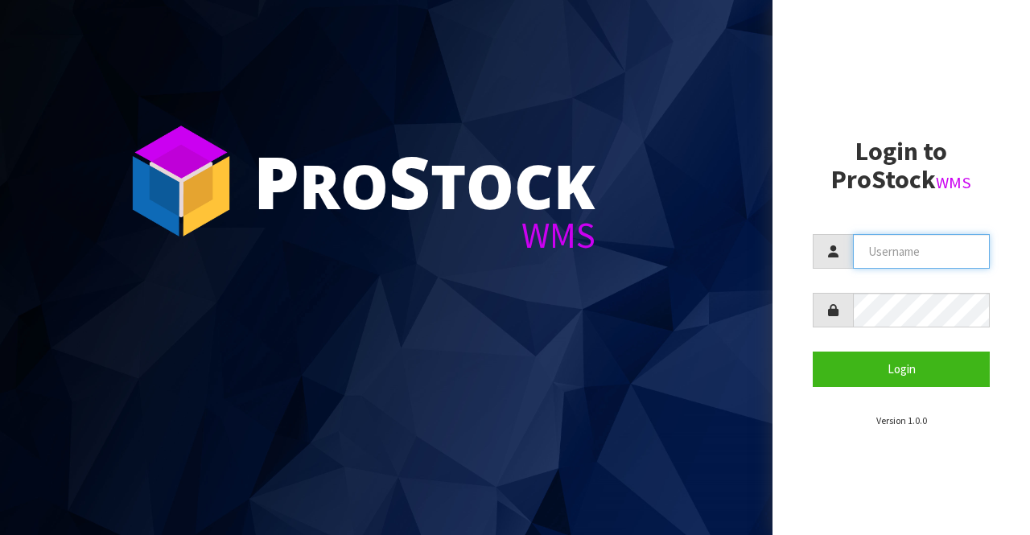
click at [864, 248] on input "text" at bounding box center [921, 251] width 137 height 35
type input "BIGGAME"
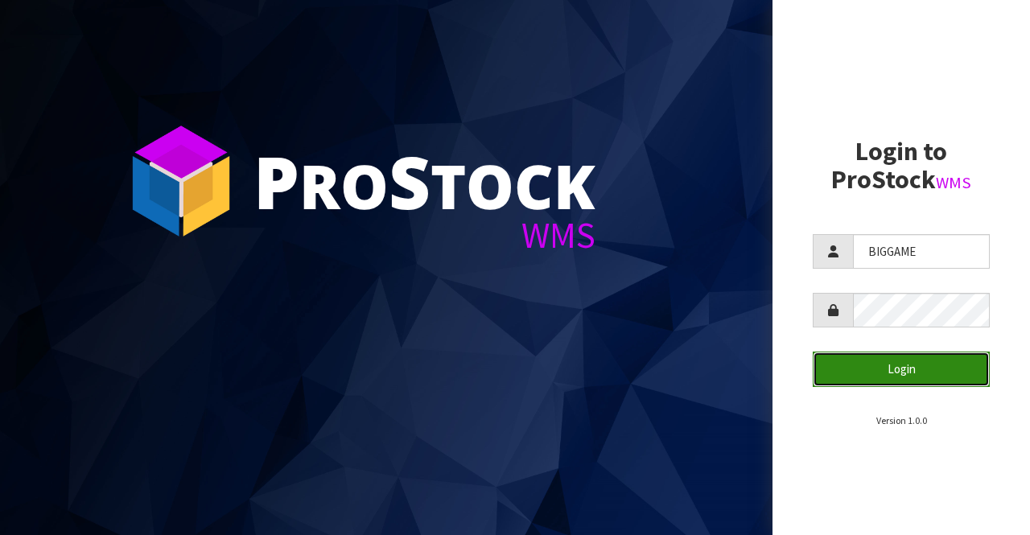
click at [876, 365] on button "Login" at bounding box center [901, 369] width 177 height 35
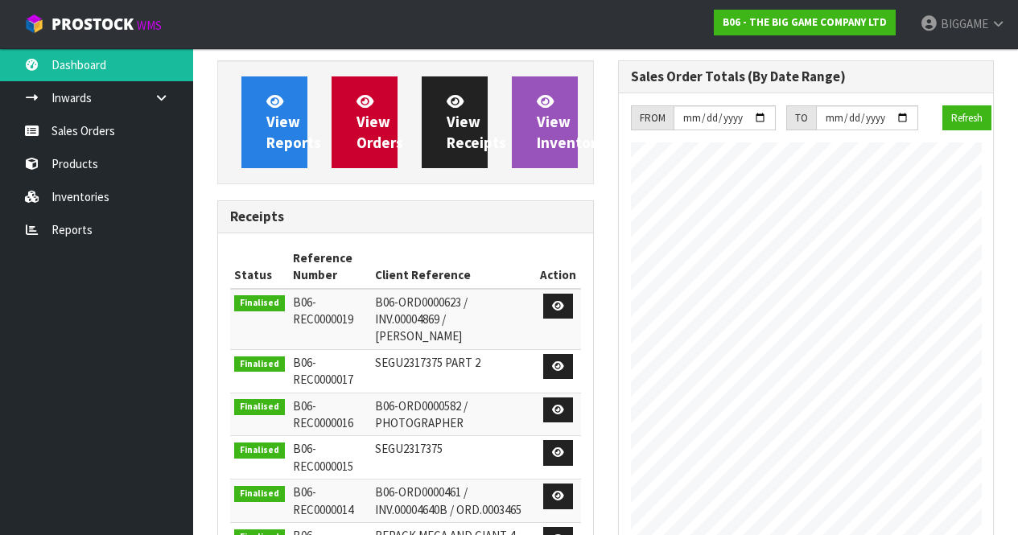
scroll to position [1031, 400]
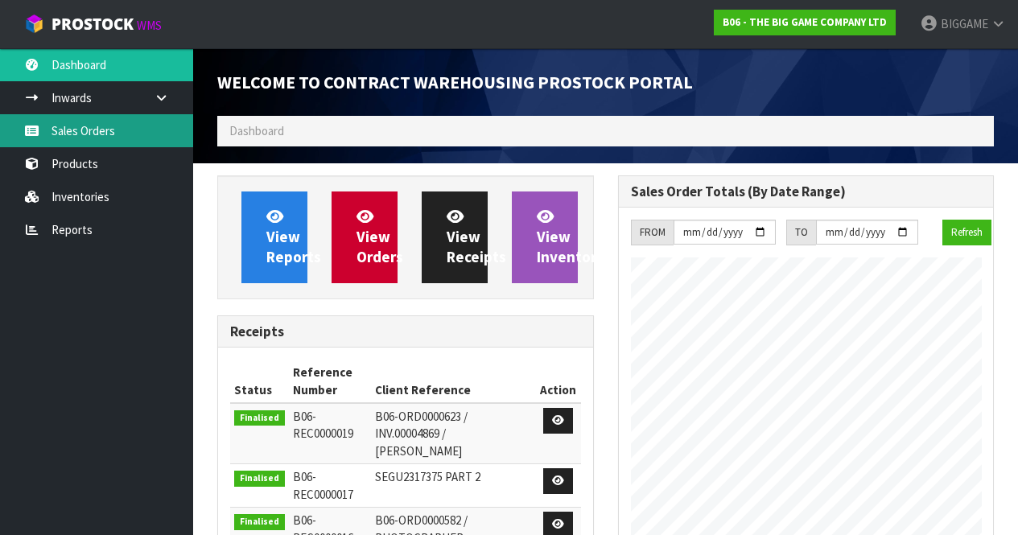
click at [94, 128] on link "Sales Orders" at bounding box center [96, 130] width 193 height 33
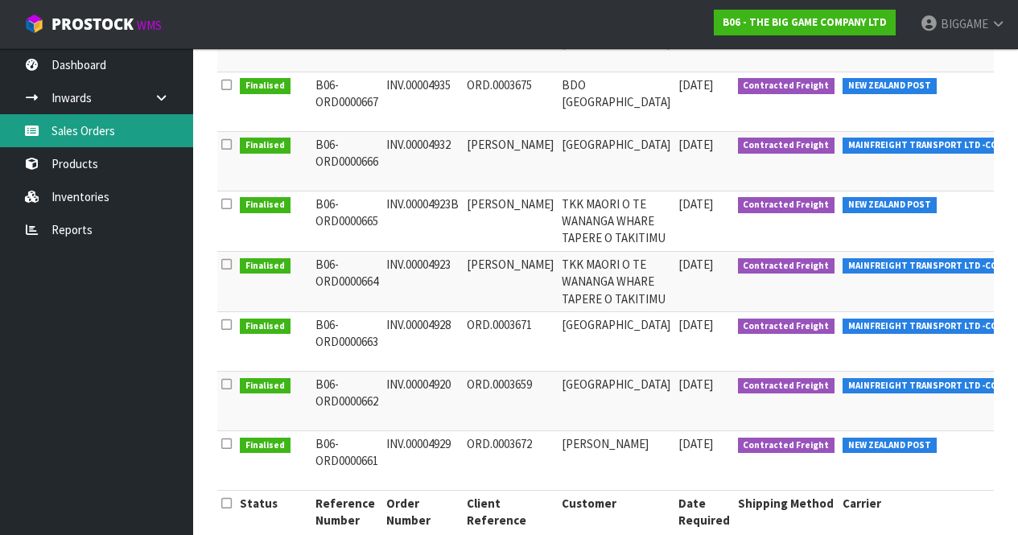
scroll to position [457, 0]
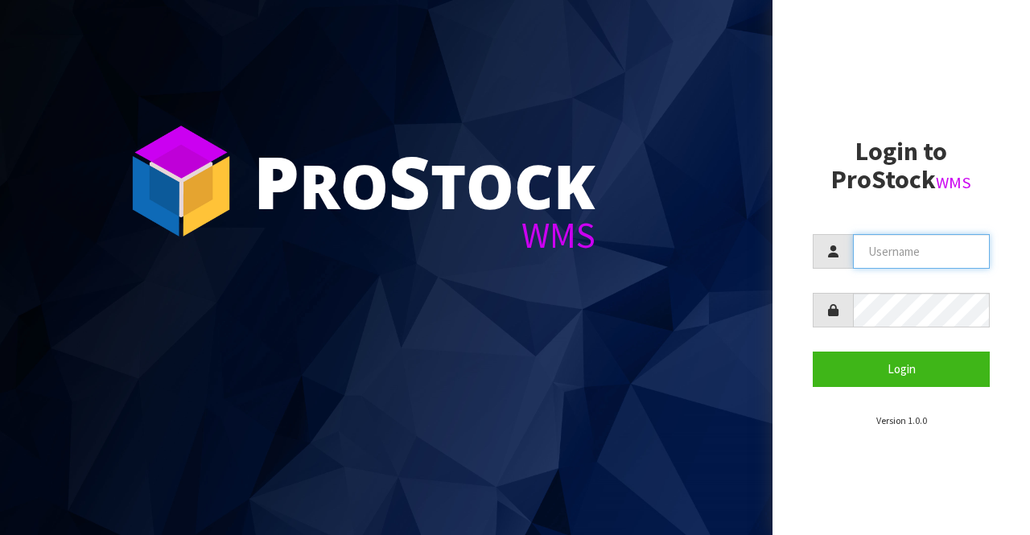
click at [871, 244] on input "text" at bounding box center [921, 251] width 137 height 35
type input "BIGGAME"
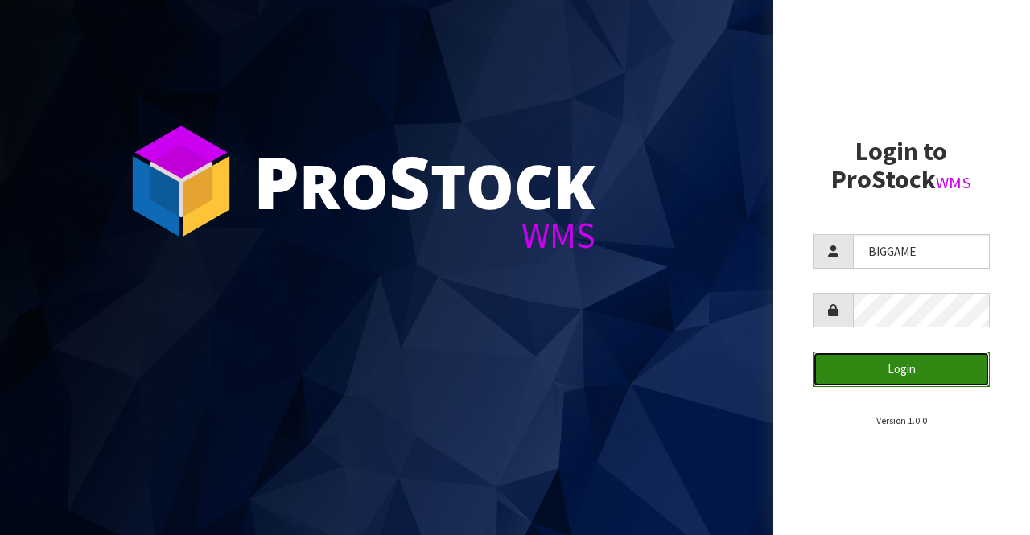
click at [904, 371] on button "Login" at bounding box center [901, 369] width 177 height 35
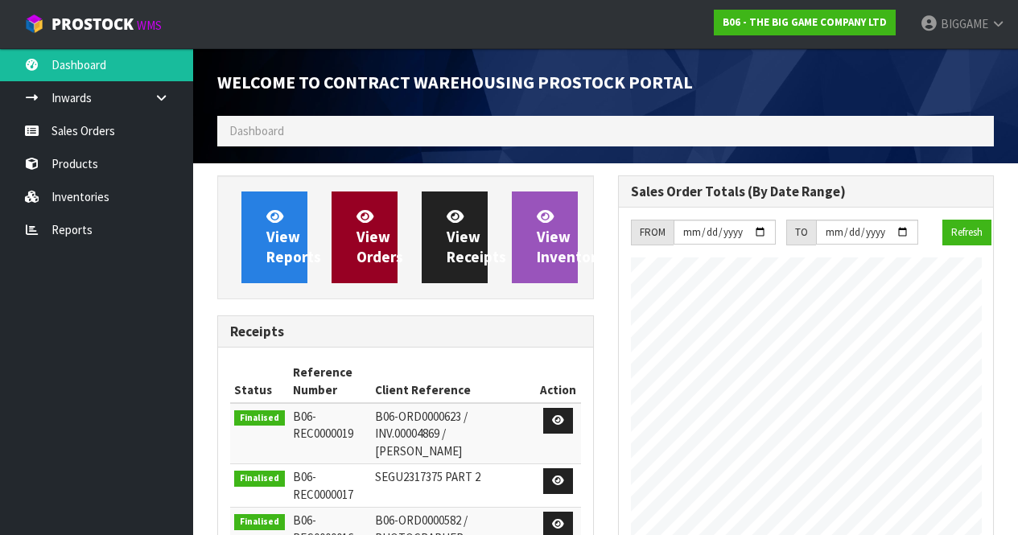
scroll to position [1031, 400]
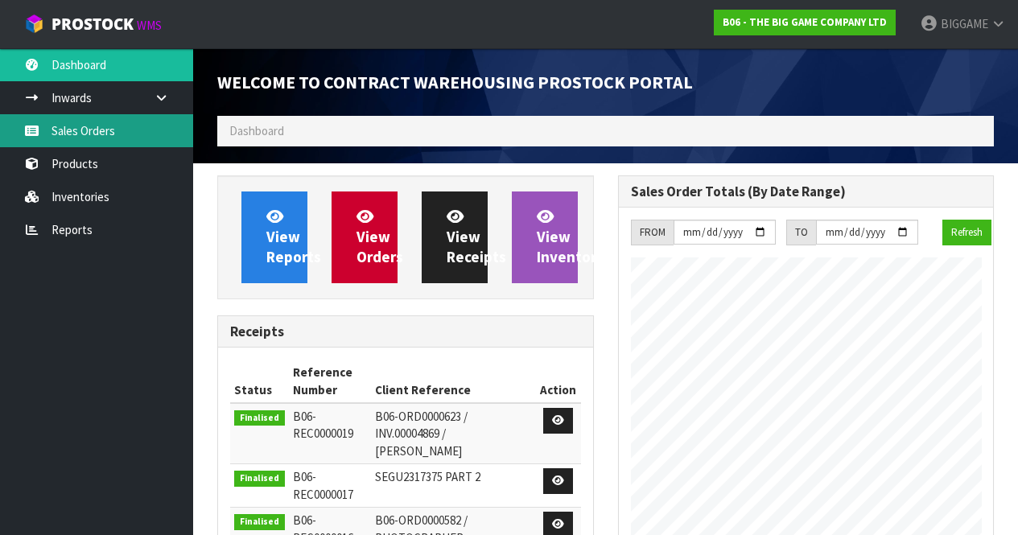
click at [97, 131] on link "Sales Orders" at bounding box center [96, 130] width 193 height 33
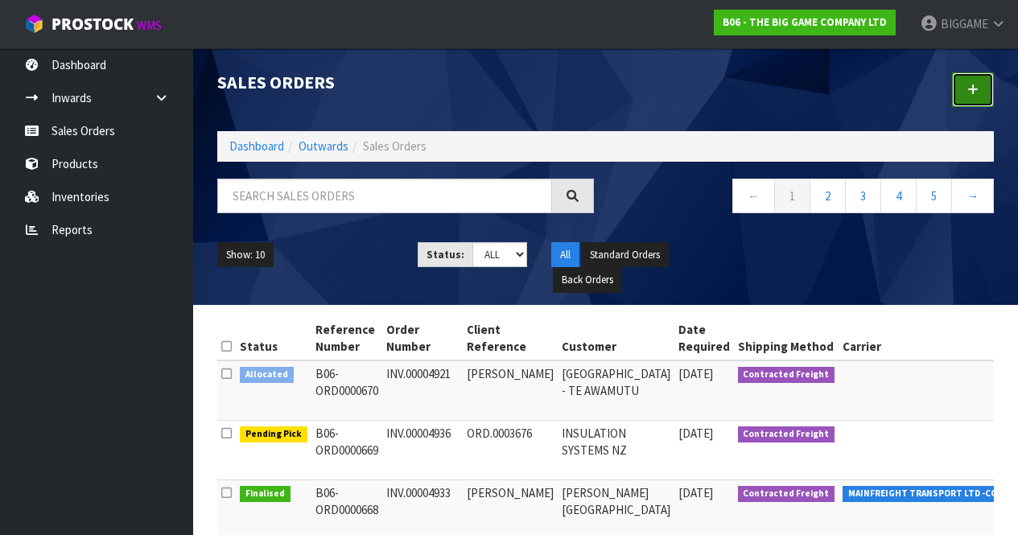
click at [978, 82] on link at bounding box center [973, 89] width 42 height 35
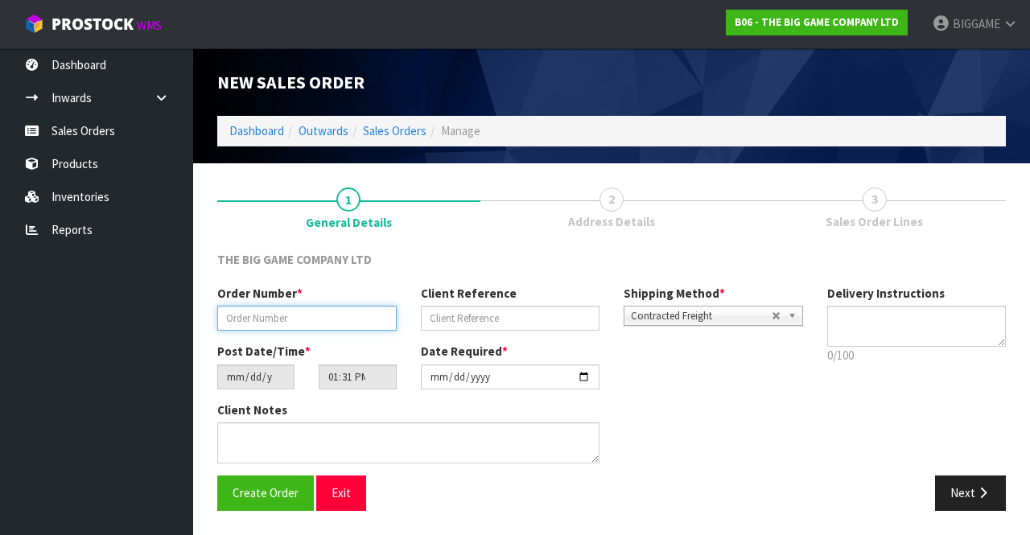
click at [308, 315] on input "text" at bounding box center [306, 318] width 179 height 25
type input "INV.00004937"
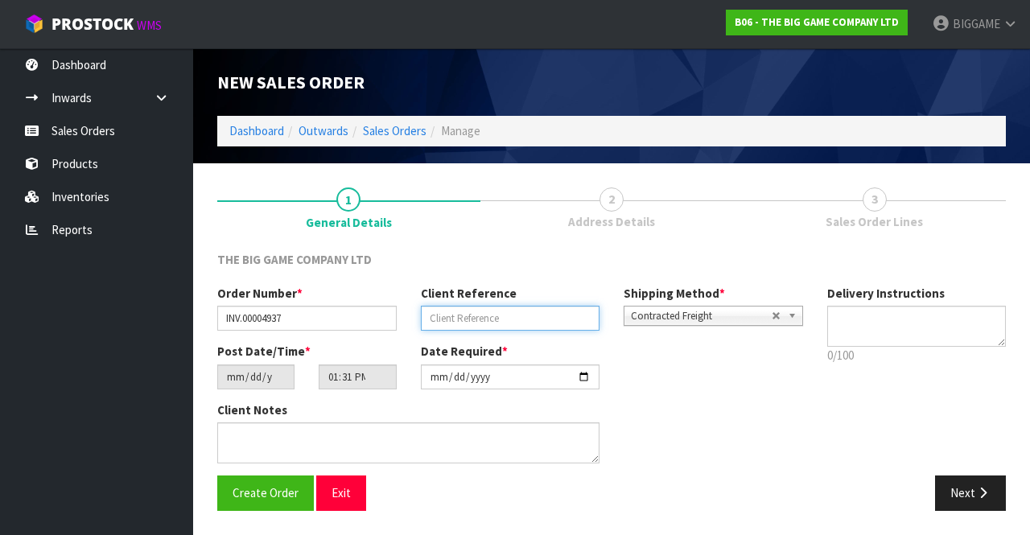
click at [437, 319] on input "text" at bounding box center [510, 318] width 179 height 25
type input "[PERSON_NAME]"
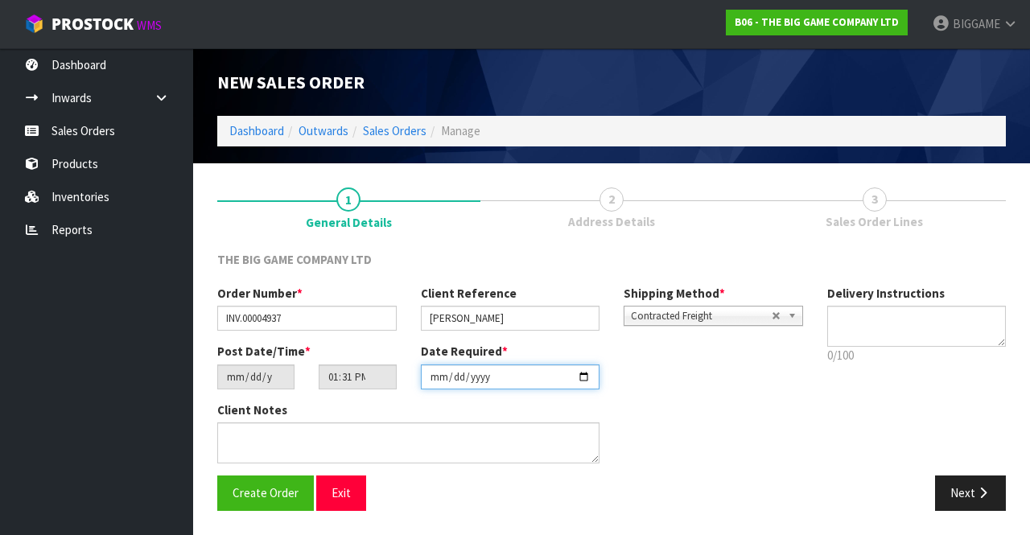
click at [584, 375] on input "[DATE]" at bounding box center [510, 377] width 179 height 25
type input "[DATE]"
click at [963, 489] on button "Next" at bounding box center [970, 493] width 71 height 35
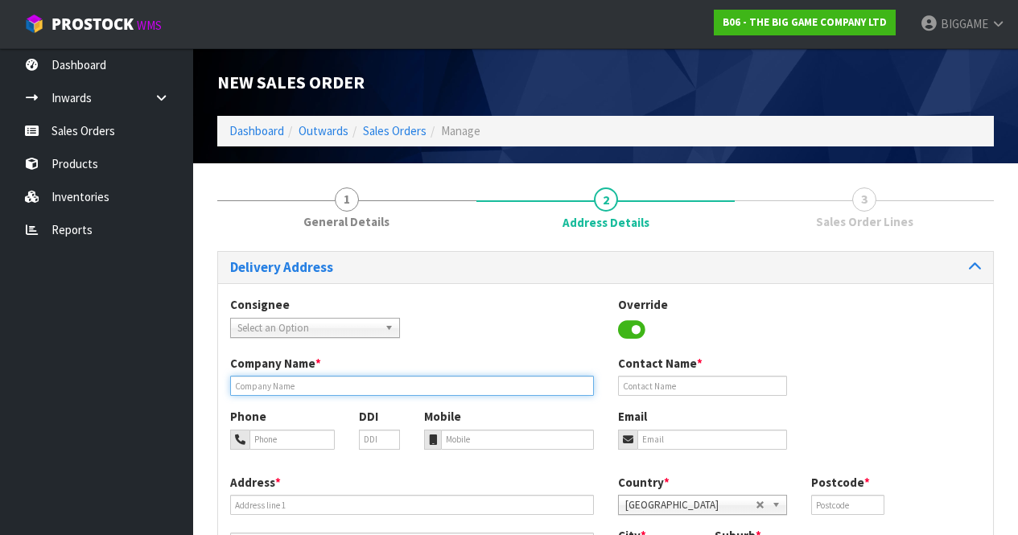
click at [358, 383] on input "text" at bounding box center [412, 386] width 364 height 20
click at [358, 383] on input "C" at bounding box center [412, 386] width 364 height 20
type input "[GEOGRAPHIC_DATA]"
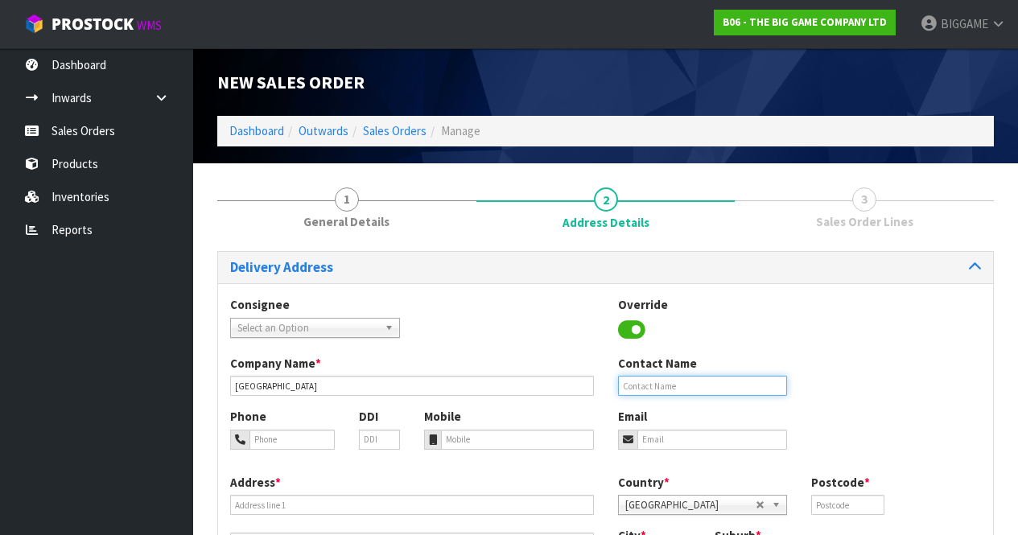
click at [664, 388] on input "text" at bounding box center [703, 386] width 170 height 20
type input "[PERSON_NAME]"
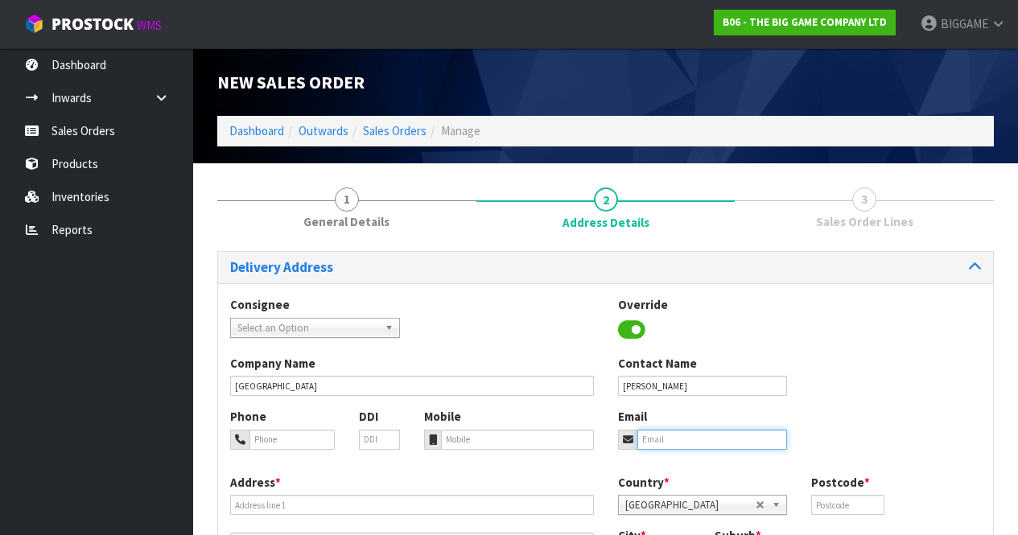
click at [669, 435] on input "email" at bounding box center [712, 440] width 150 height 20
type input "[EMAIL_ADDRESS][DOMAIN_NAME]"
click at [855, 439] on div "Phone DDI Mobile Email [EMAIL_ADDRESS][DOMAIN_NAME]" at bounding box center [605, 440] width 775 height 65
click at [828, 506] on input "text" at bounding box center [847, 505] width 72 height 20
type input "9274"
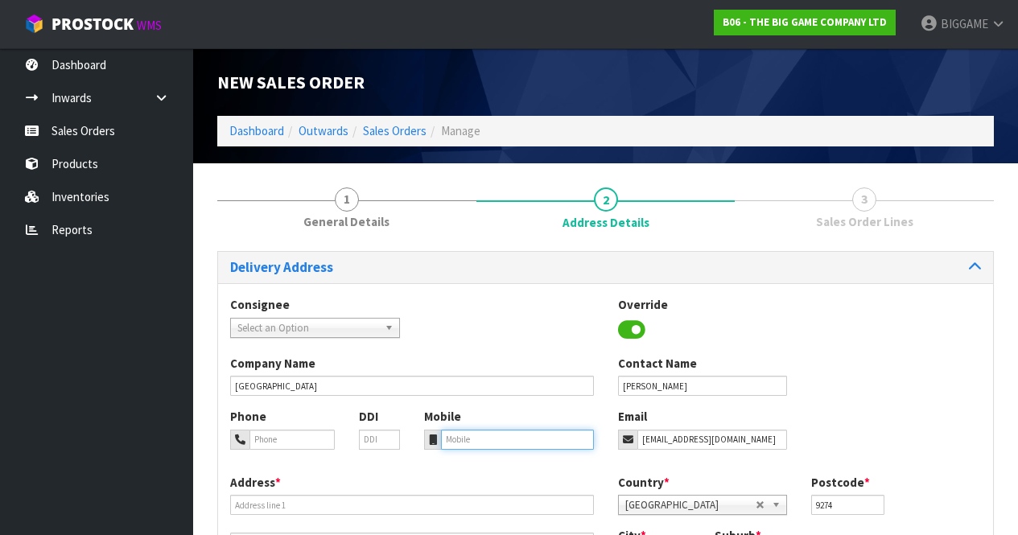
click at [497, 436] on input "tel" at bounding box center [517, 440] width 153 height 20
type input "0274365296"
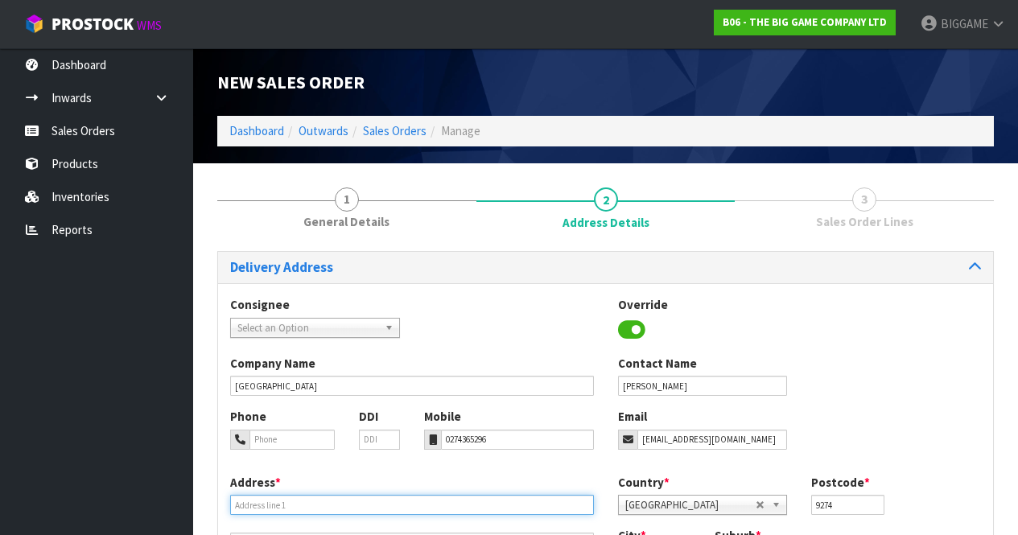
click at [333, 505] on input "text" at bounding box center [412, 505] width 364 height 20
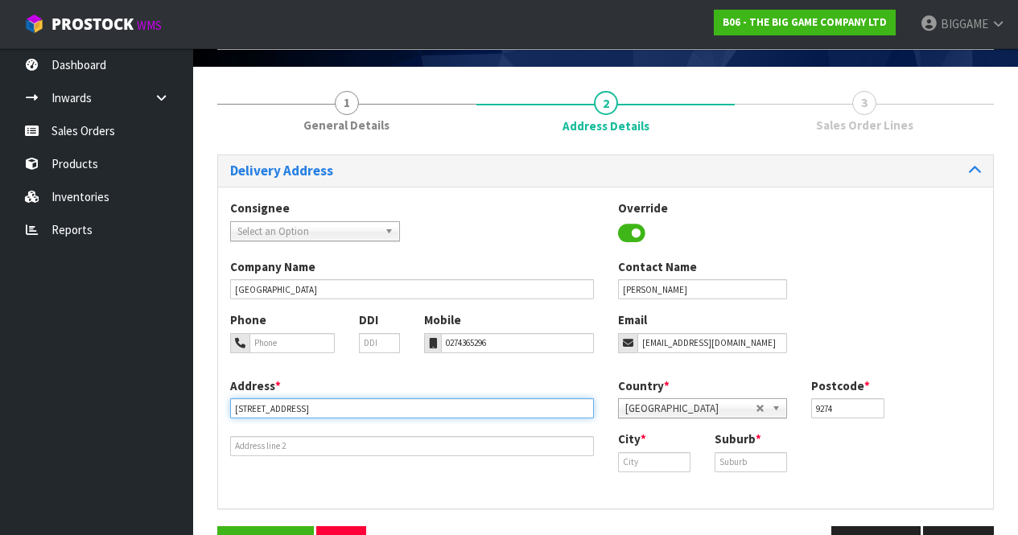
scroll to position [129, 0]
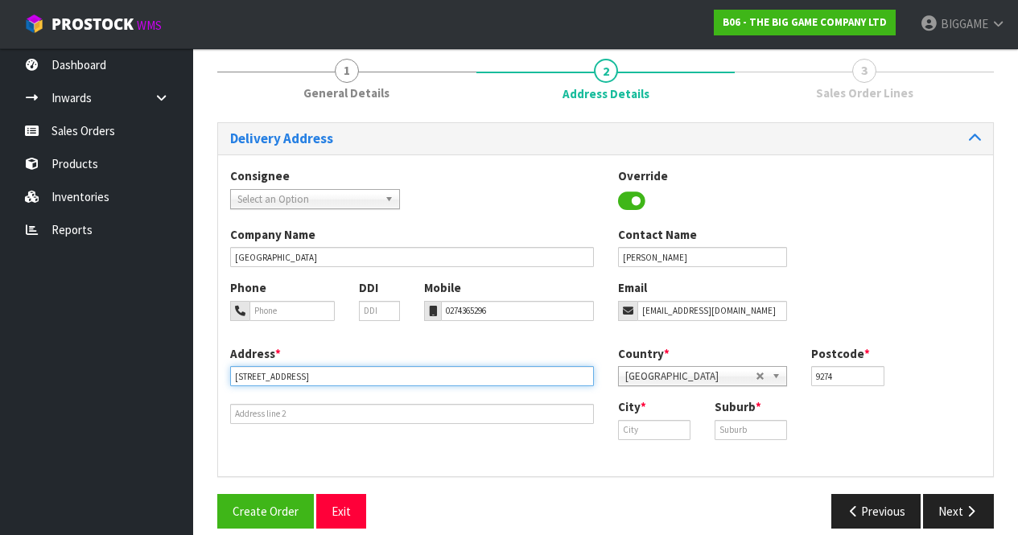
type input "[STREET_ADDRESS]"
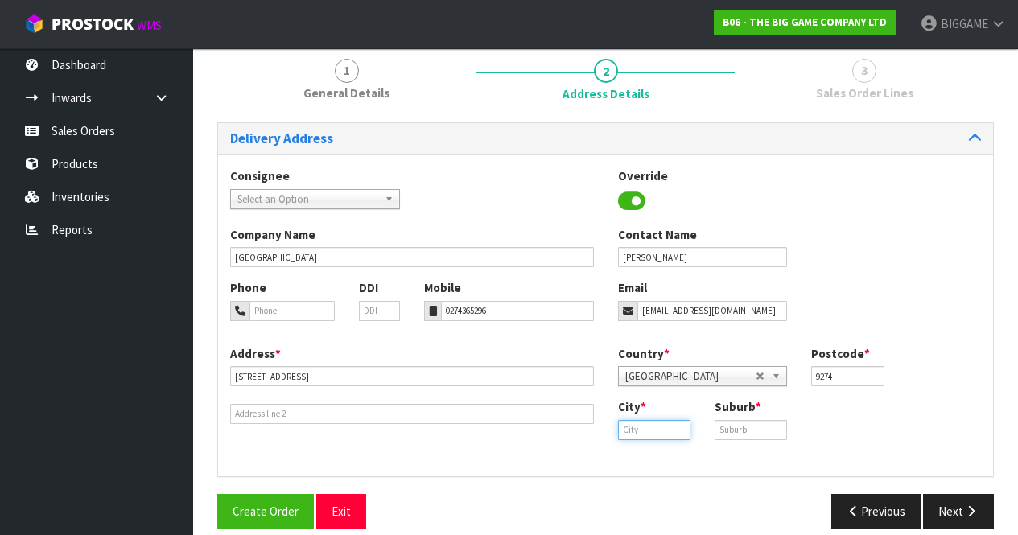
click at [658, 428] on input "text" at bounding box center [654, 430] width 72 height 20
type input "Balclutha"
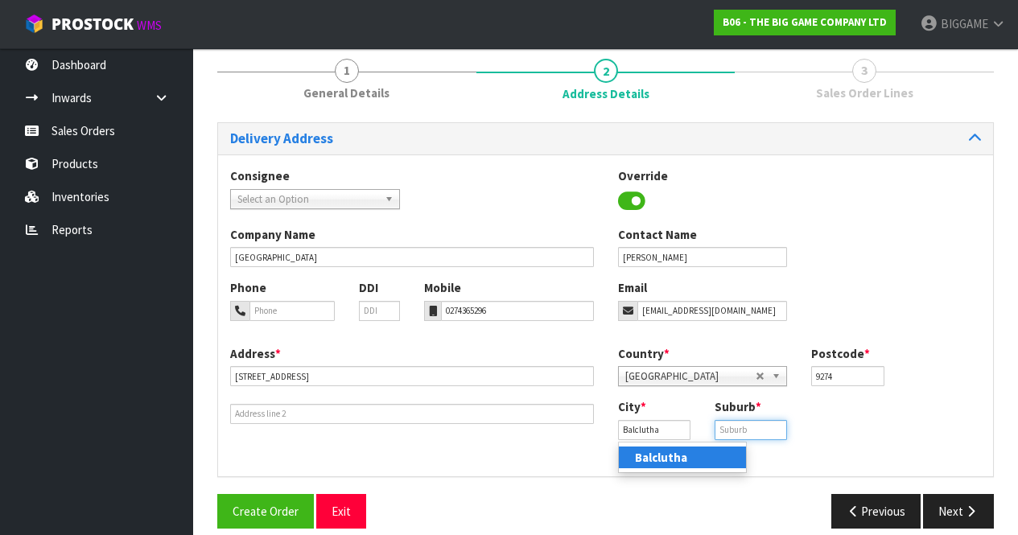
click at [723, 427] on input "text" at bounding box center [751, 430] width 72 height 20
click at [555, 481] on div "Delivery Address Consignee 000001.BAY MECHANICS - BAY MECHANICS 000001A - BRAKE…" at bounding box center [605, 331] width 777 height 418
click at [769, 427] on input "CLYDEVALE" at bounding box center [751, 430] width 72 height 20
click at [768, 431] on input "CLYDEVALE $RD" at bounding box center [751, 430] width 72 height 20
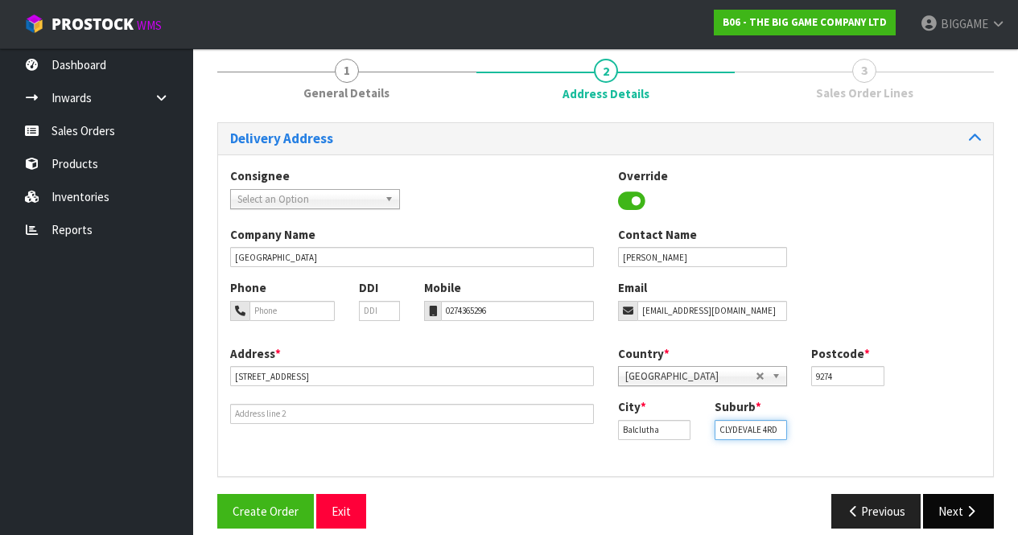
type input "CLYDEVALE 4RD"
click at [953, 508] on button "Next" at bounding box center [958, 511] width 71 height 35
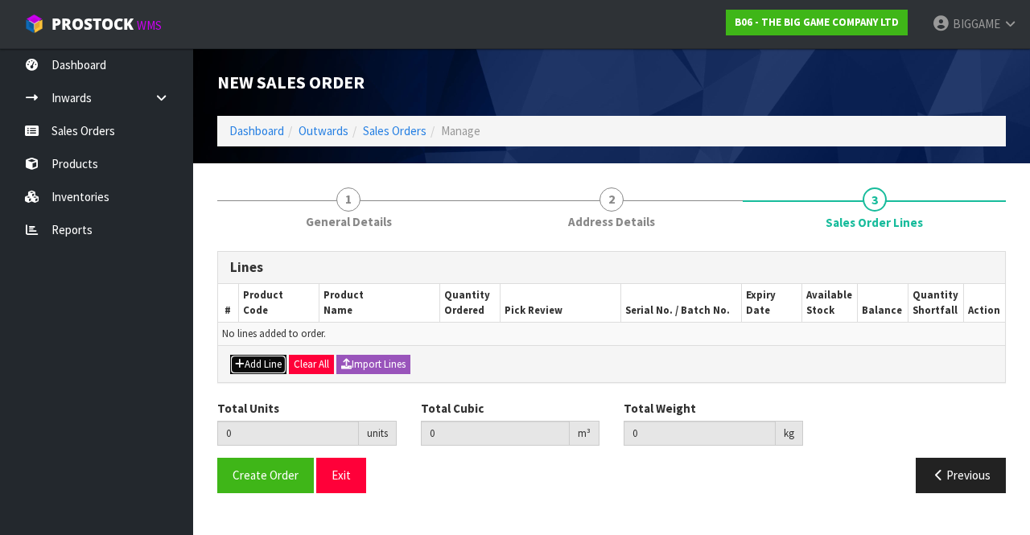
click at [261, 356] on button "Add Line" at bounding box center [258, 364] width 56 height 19
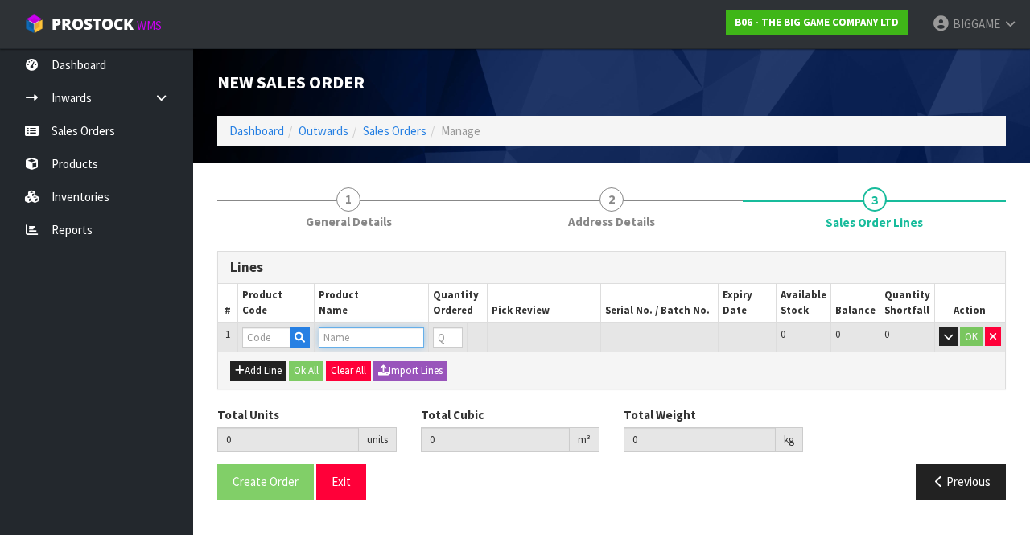
click at [339, 332] on input "text" at bounding box center [371, 338] width 105 height 20
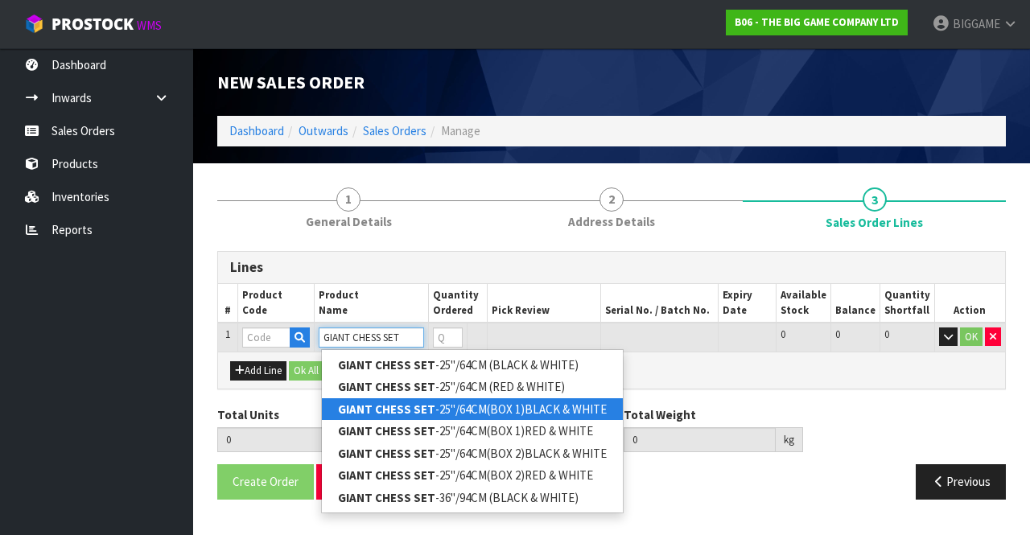
type input "GIANT CHESS SET"
click at [414, 404] on strong "GIANT CHESS SET" at bounding box center [386, 409] width 97 height 15
type input "GIANT CHESS SET-25"/64CM(BOX 1)BLACK & WHITE"
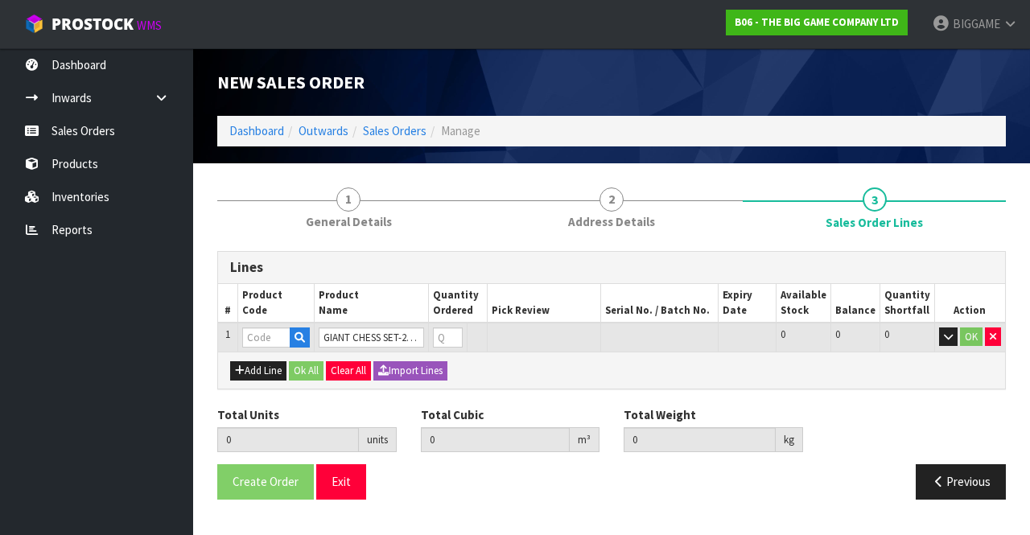
type input "0.000000"
type input "0.000"
type input "BHGC25-CTN1"
type input "0"
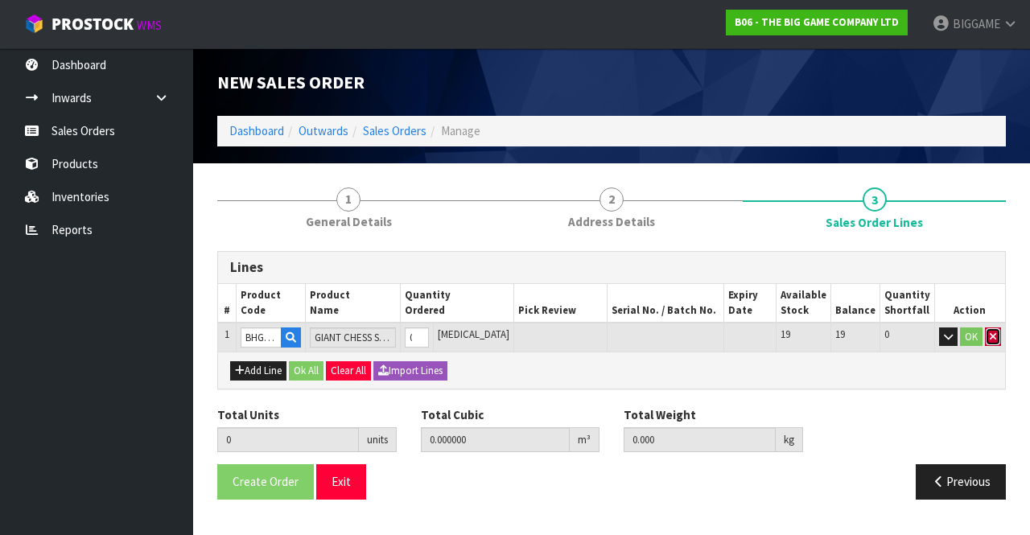
click at [991, 332] on icon "button" at bounding box center [993, 337] width 6 height 10
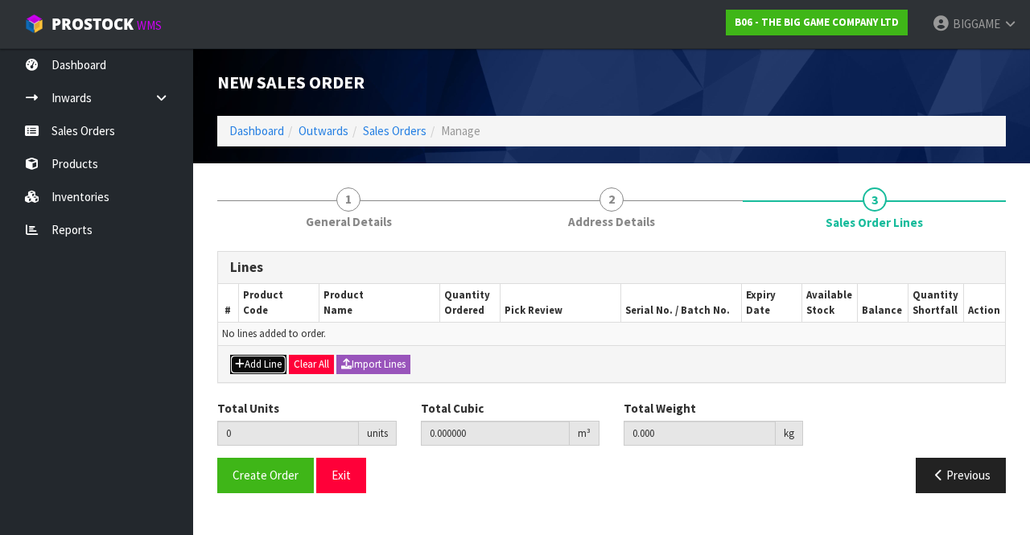
click at [270, 360] on button "Add Line" at bounding box center [258, 364] width 56 height 19
type input "0"
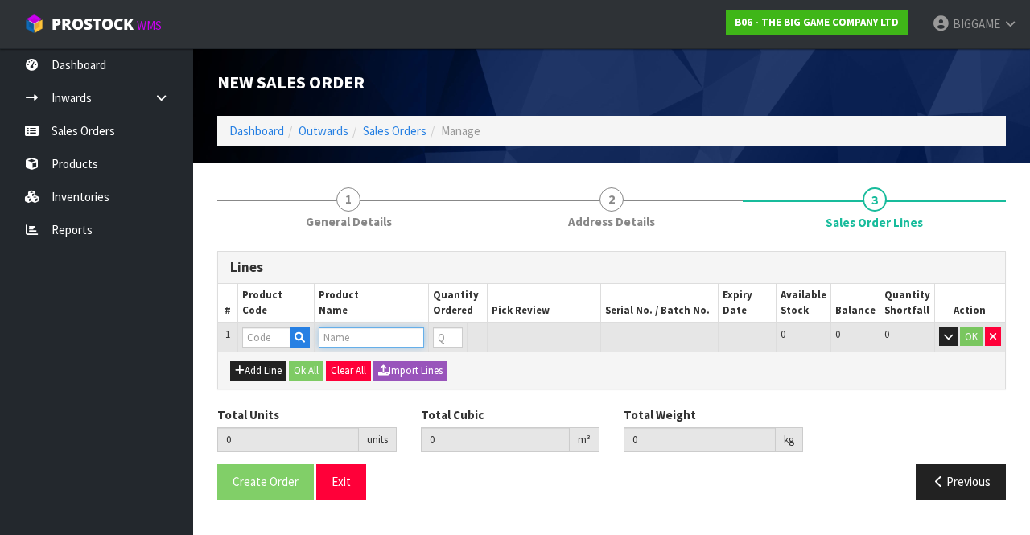
click at [338, 338] on input "text" at bounding box center [371, 338] width 105 height 20
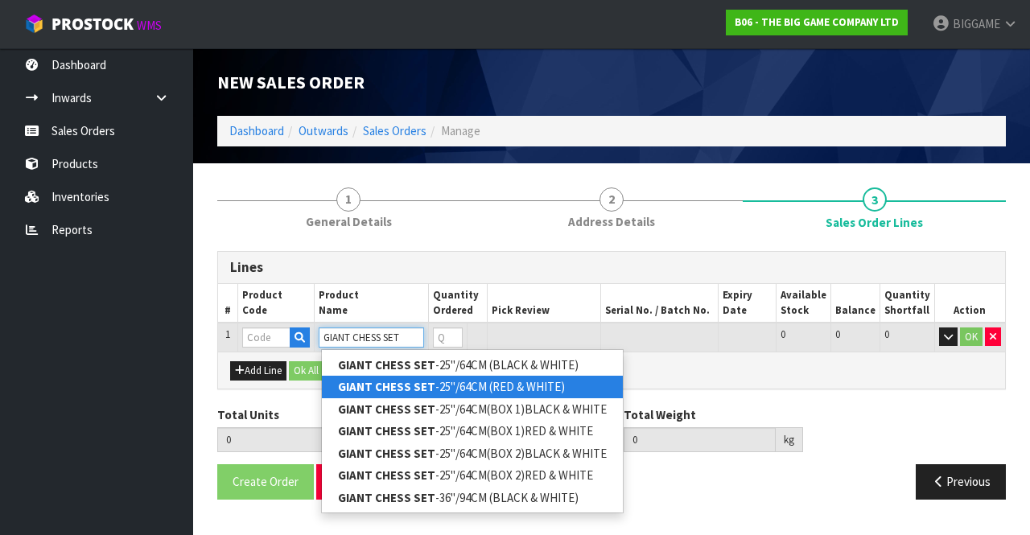
type input "GIANT CHESS SET"
click at [310, 395] on div "Lines # Product Code Product Name Quantity Ordered Pick Review Serial No. / Bat…" at bounding box center [611, 381] width 789 height 261
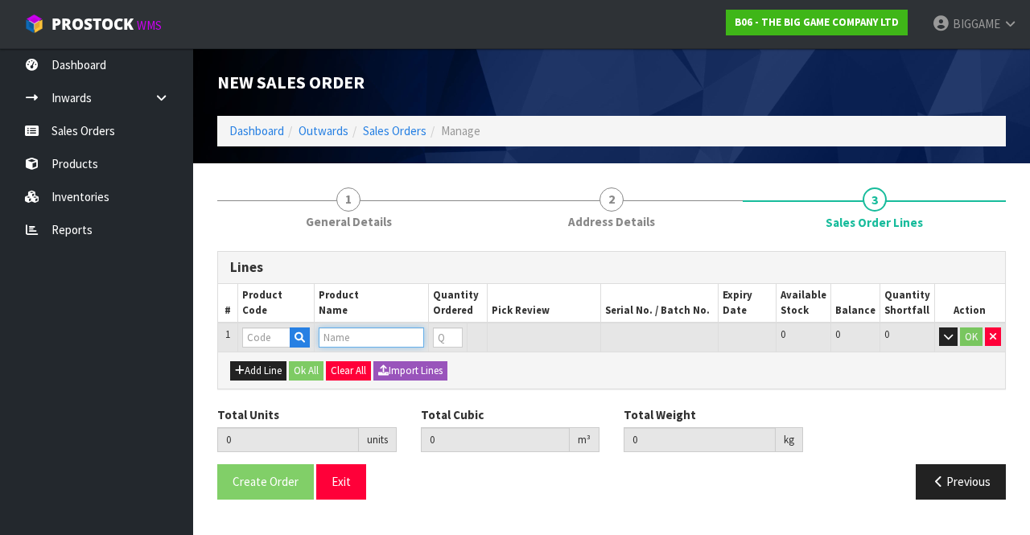
click at [361, 332] on input "text" at bounding box center [371, 338] width 105 height 20
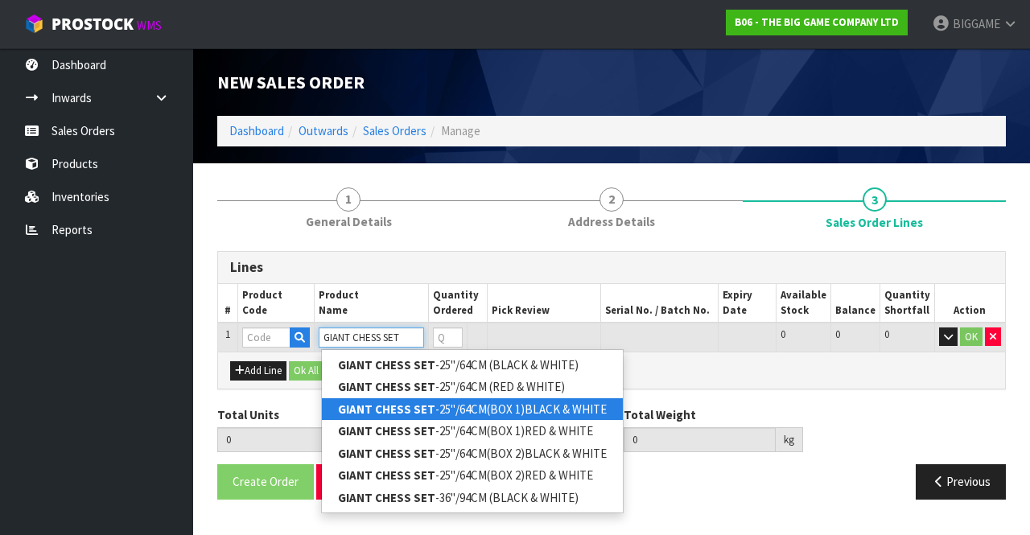
type input "GIANT CHESS SET"
click at [416, 410] on strong "GIANT CHESS SET" at bounding box center [386, 409] width 97 height 15
type input "GIANT CHESS SET-25"/64CM(BOX 1)BLACK & WHITE"
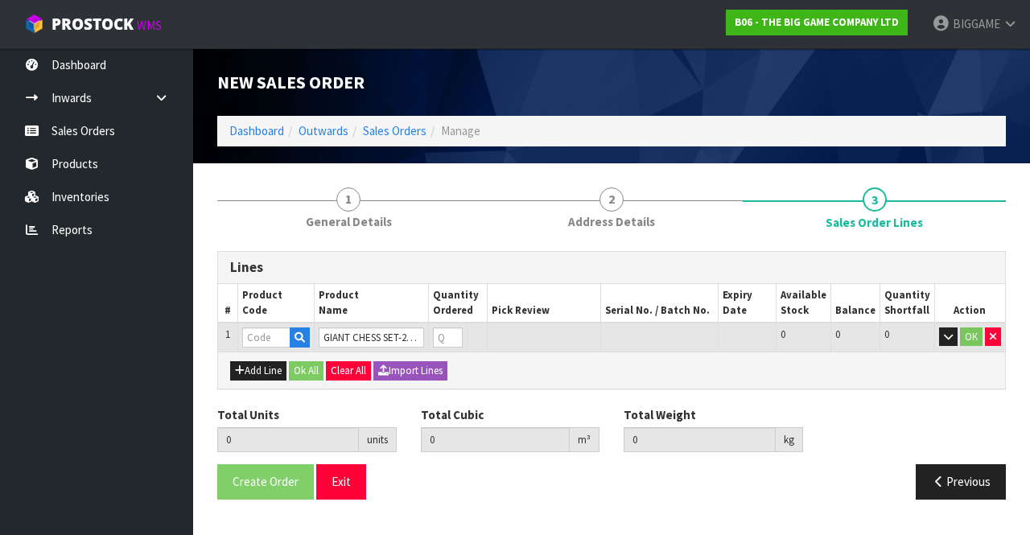
type input "0.000000"
type input "0.000"
type input "BHGC25-CTN1"
type input "0"
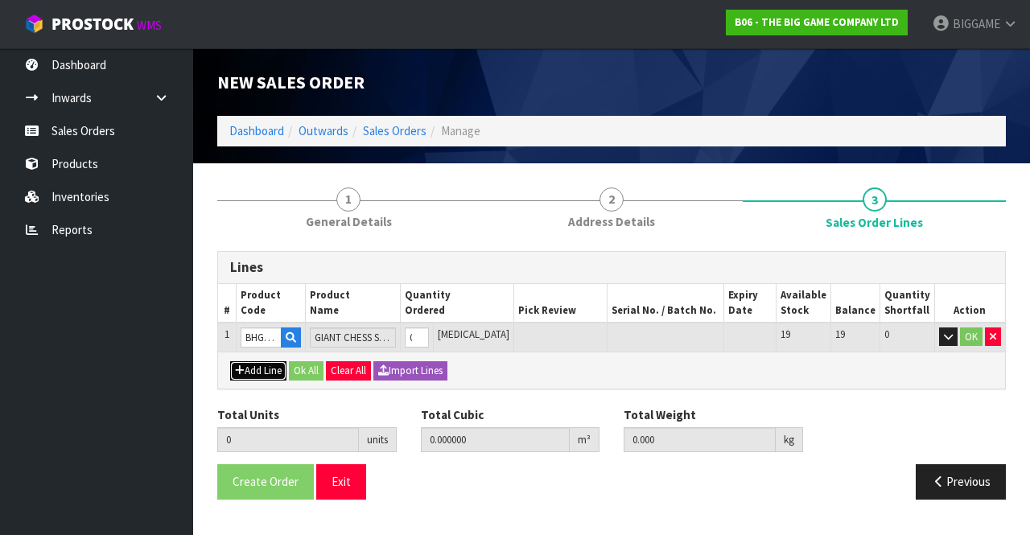
click at [273, 368] on button "Add Line" at bounding box center [258, 370] width 56 height 19
type input "0"
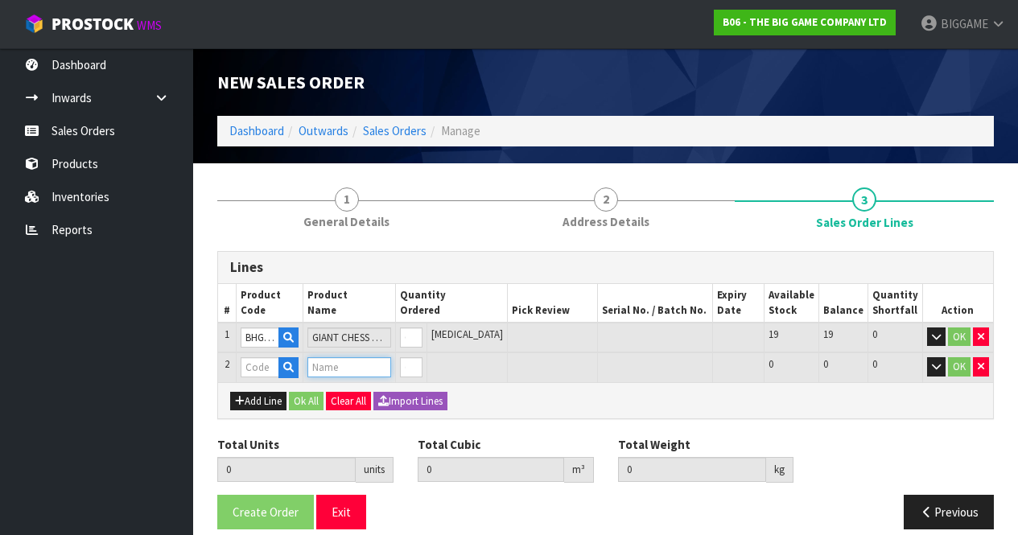
click at [334, 362] on input "text" at bounding box center [349, 367] width 84 height 20
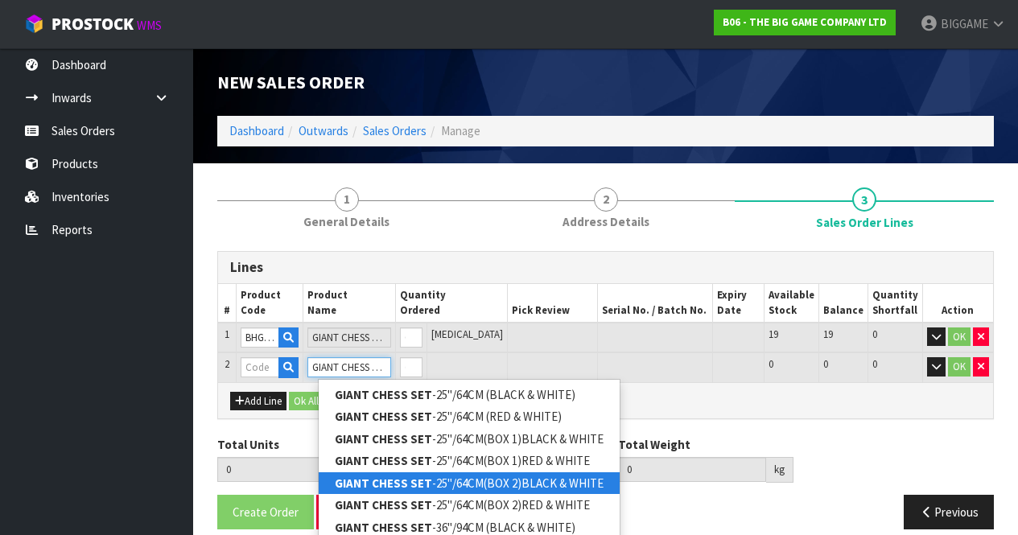
type input "GIANT CHESS SET"
click at [426, 478] on strong "GIANT CHESS SET" at bounding box center [383, 483] width 97 height 15
type input "GIANT CHESS SET-25"/64CM(BOX 2)BLACK & WHITE"
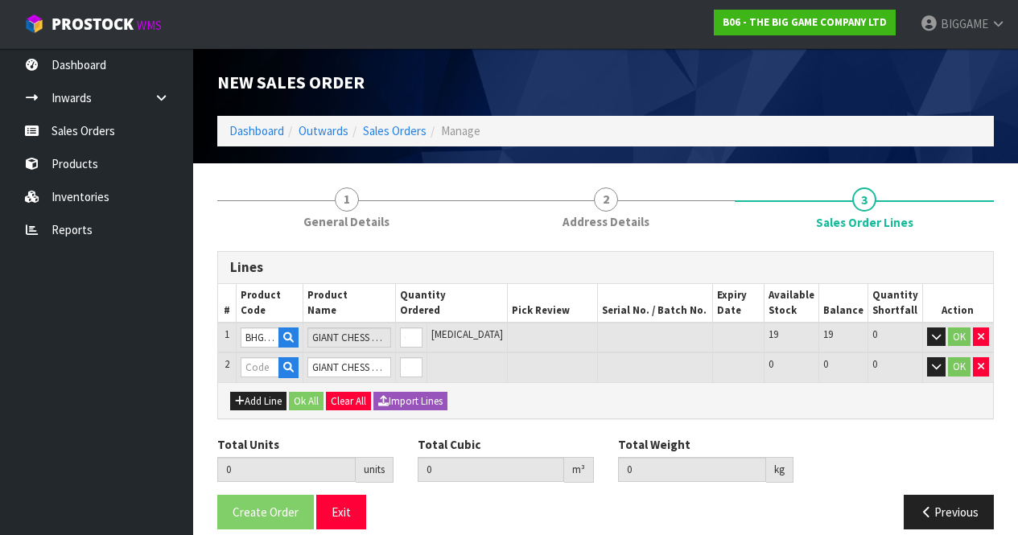
type input "0.000000"
type input "0.000"
type input "BHGC25-CTN2"
type input "0"
type input "1"
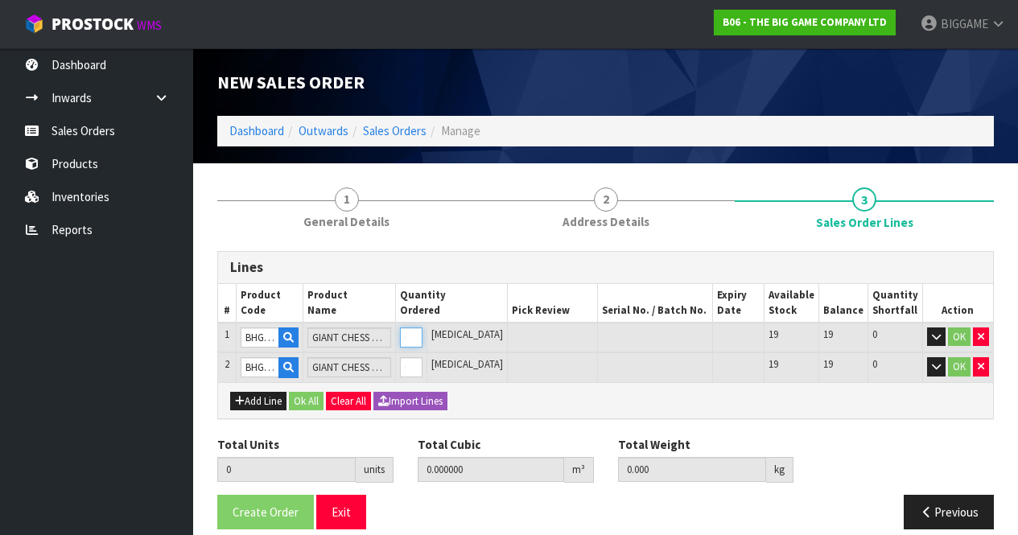
type input "0.26257"
type input "15.25"
type input "1"
click at [422, 334] on input "1" at bounding box center [411, 338] width 23 height 20
type input "2"
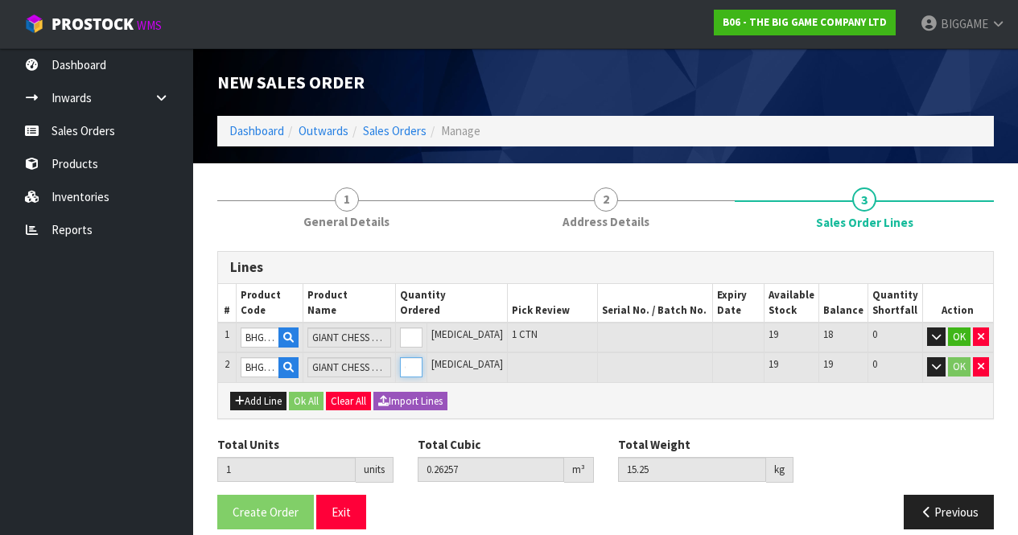
type input "0.51217"
type input "30.25"
type input "1"
click at [422, 363] on input "1" at bounding box center [411, 367] width 23 height 20
click at [957, 331] on button "OK" at bounding box center [959, 337] width 23 height 19
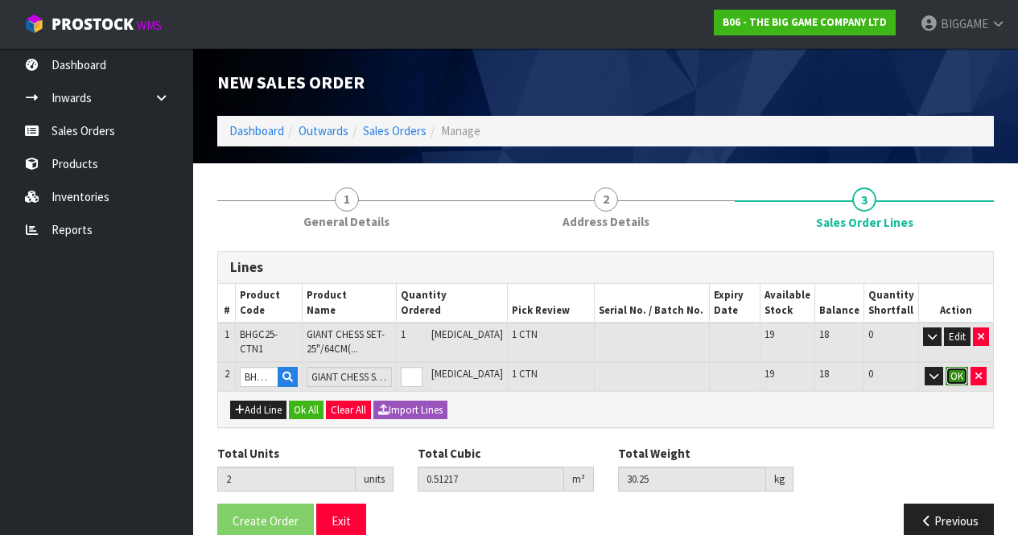
click at [959, 371] on button "OK" at bounding box center [957, 376] width 23 height 19
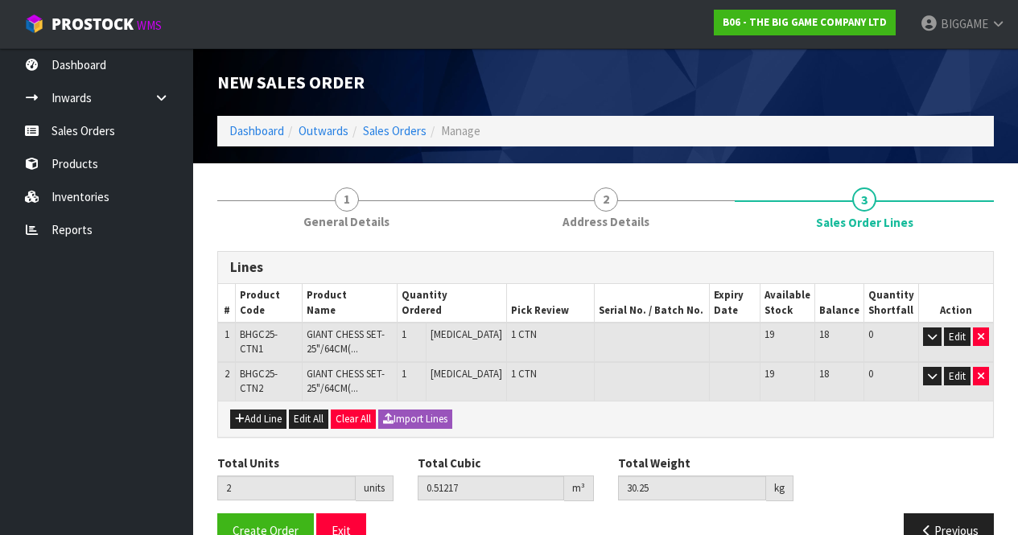
scroll to position [37, 0]
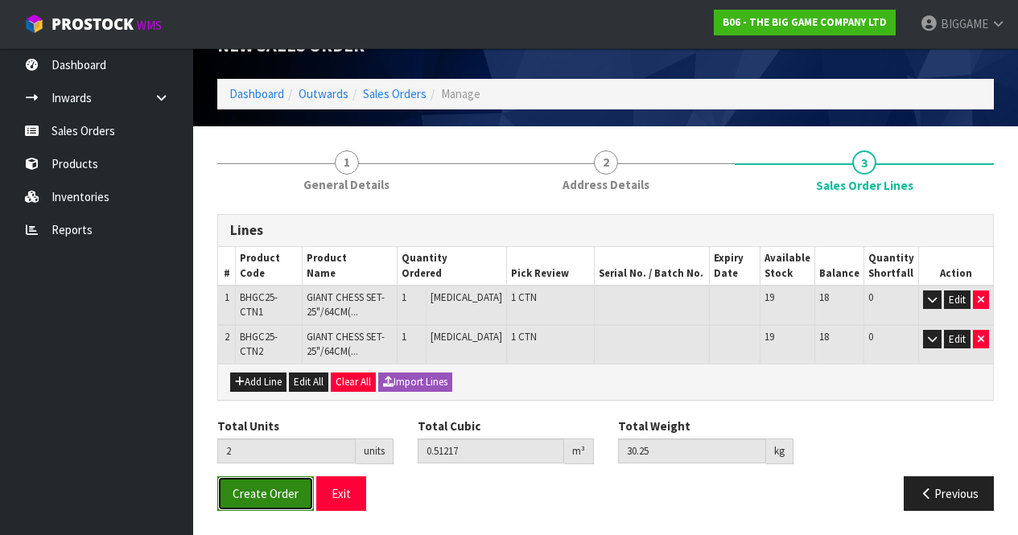
click at [291, 487] on span "Create Order" at bounding box center [266, 493] width 66 height 15
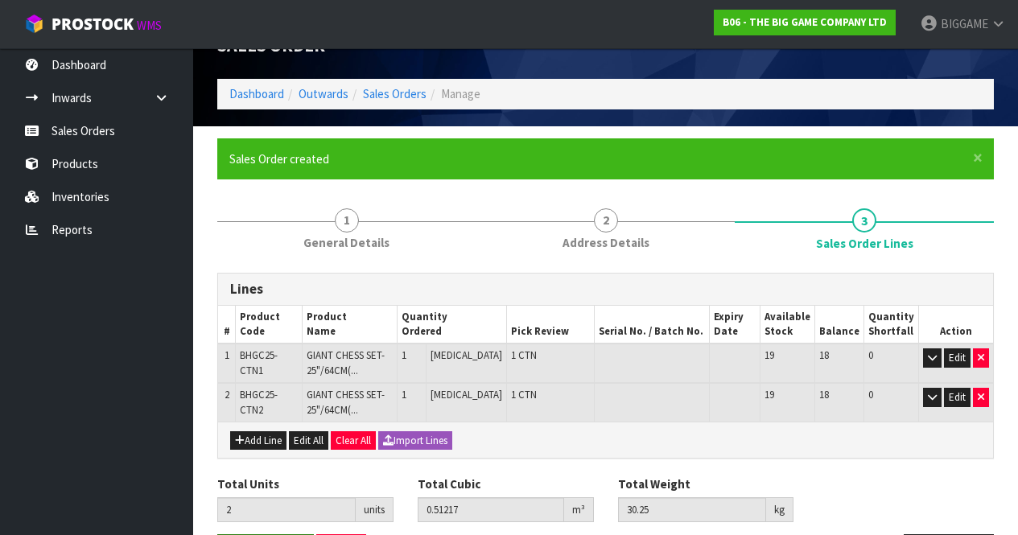
scroll to position [0, 0]
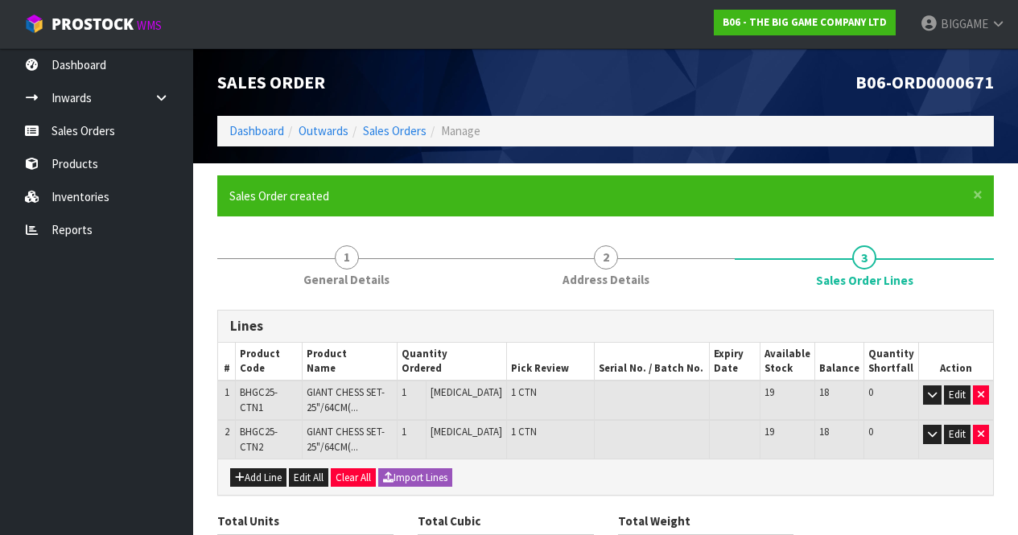
scroll to position [95, 0]
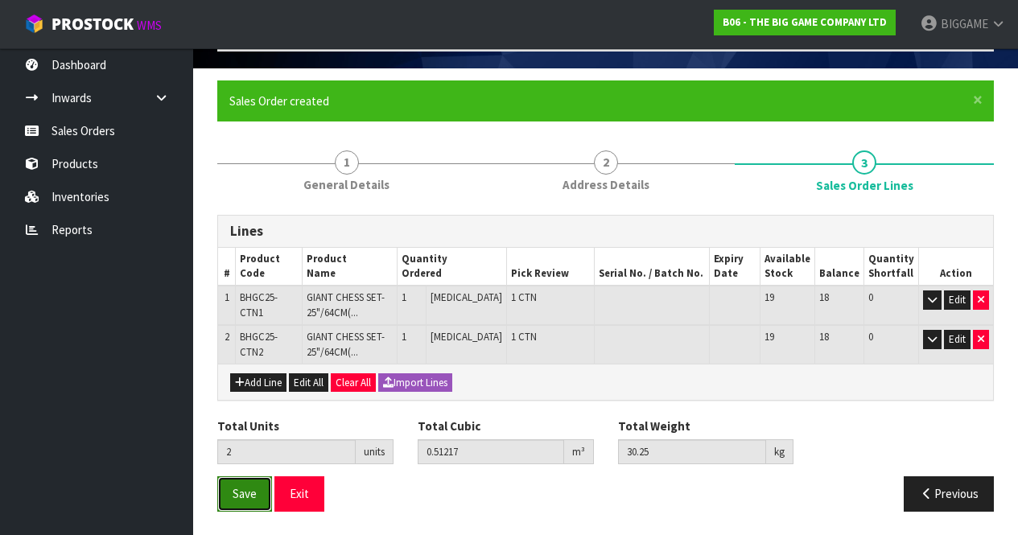
click at [251, 488] on span "Save" at bounding box center [245, 493] width 24 height 15
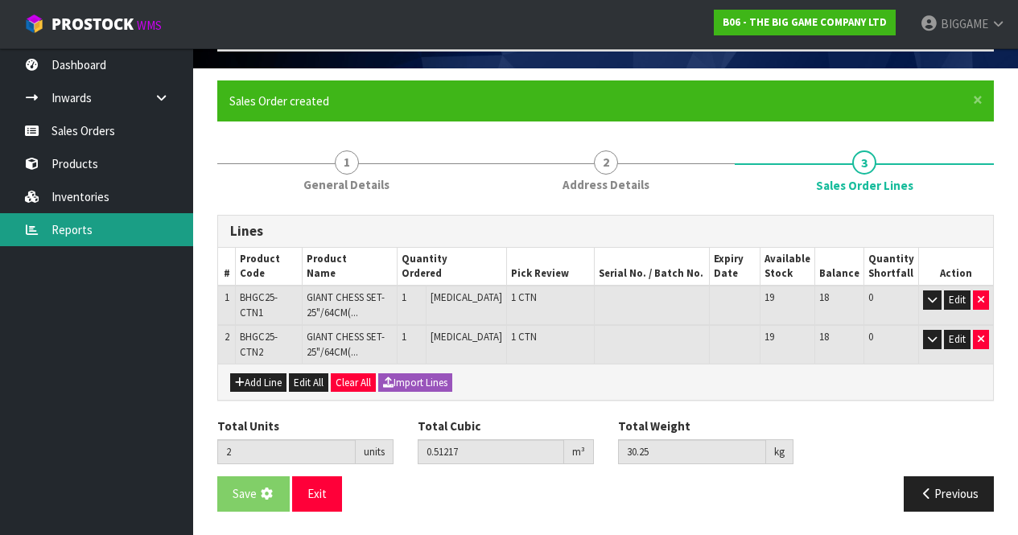
scroll to position [0, 0]
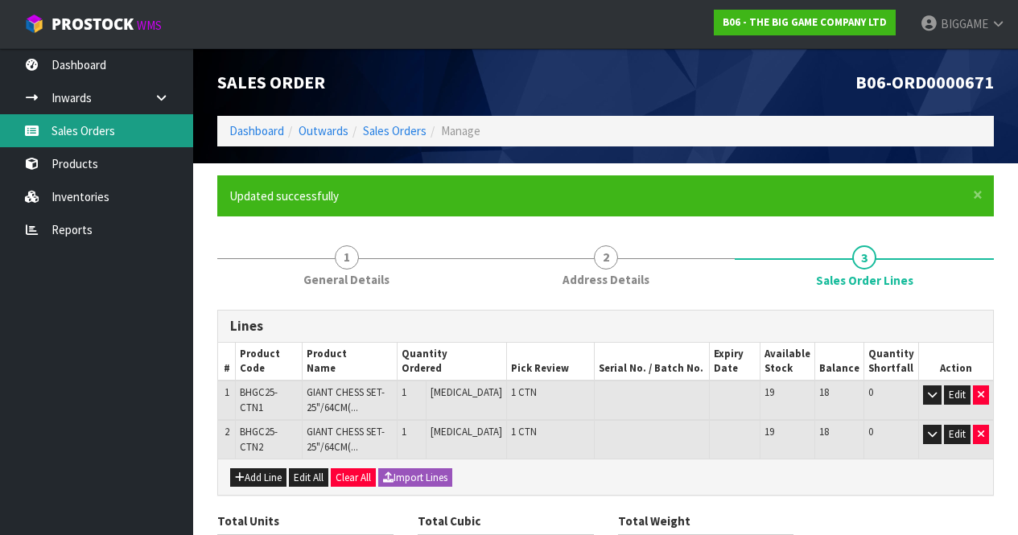
click at [68, 133] on link "Sales Orders" at bounding box center [96, 130] width 193 height 33
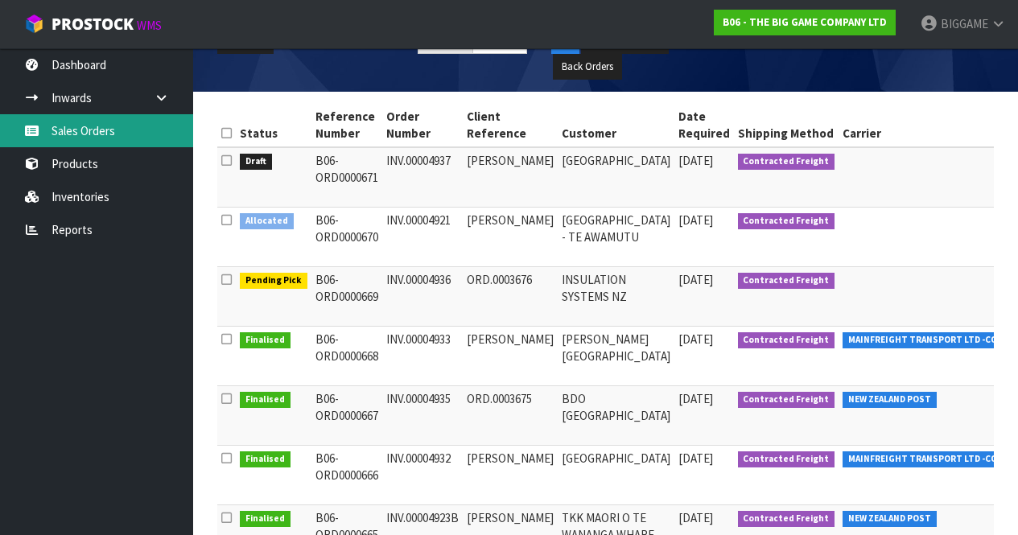
scroll to position [212, 0]
